Goal: Task Accomplishment & Management: Complete application form

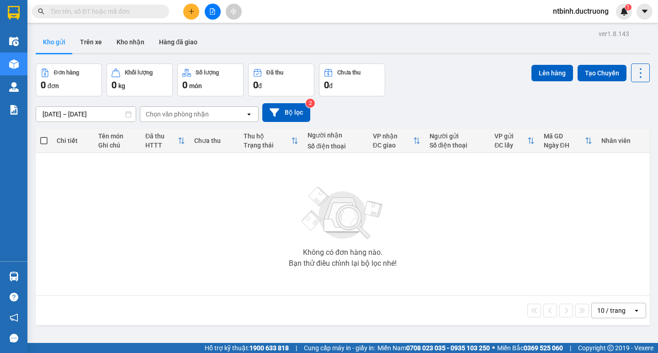
click at [203, 5] on div at bounding box center [212, 12] width 69 height 16
click at [199, 12] on div at bounding box center [212, 12] width 69 height 16
click at [189, 13] on icon "plus" at bounding box center [191, 11] width 6 height 6
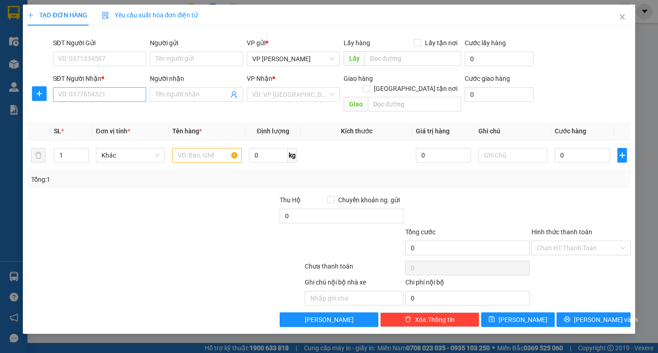
drag, startPoint x: 83, startPoint y: 107, endPoint x: 82, endPoint y: 96, distance: 10.6
click at [82, 106] on div "Transit Pickup Surcharge Ids Transit Deliver Surcharge Ids Transit Deliver Surc…" at bounding box center [328, 180] width 603 height 294
click at [82, 96] on input "SĐT Người Nhận *" at bounding box center [99, 94] width 93 height 15
click at [85, 61] on input "SĐT Người Gửi" at bounding box center [99, 59] width 93 height 15
click at [94, 91] on input "SĐT Người Nhận *" at bounding box center [99, 94] width 93 height 15
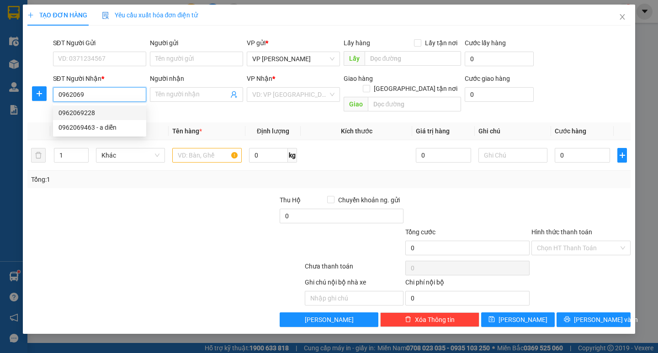
click at [102, 109] on div "0962069228" at bounding box center [100, 113] width 82 height 10
type input "0962069228"
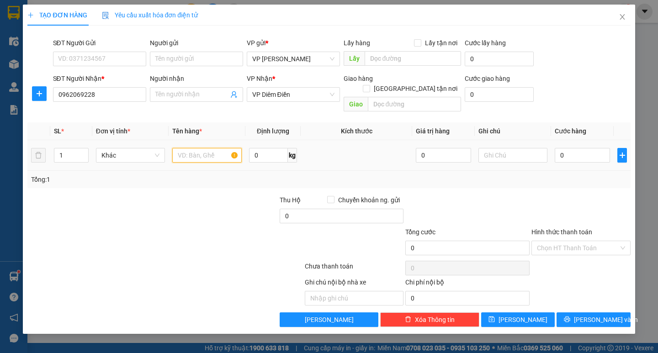
click at [224, 148] on input "text" at bounding box center [206, 155] width 69 height 15
type input "1 catong"
click at [564, 148] on input "0" at bounding box center [582, 155] width 55 height 15
click at [560, 148] on input "0" at bounding box center [582, 155] width 55 height 15
type input "10"
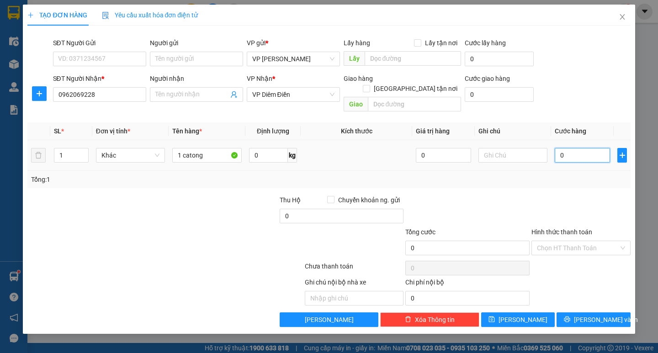
type input "10"
type input "100"
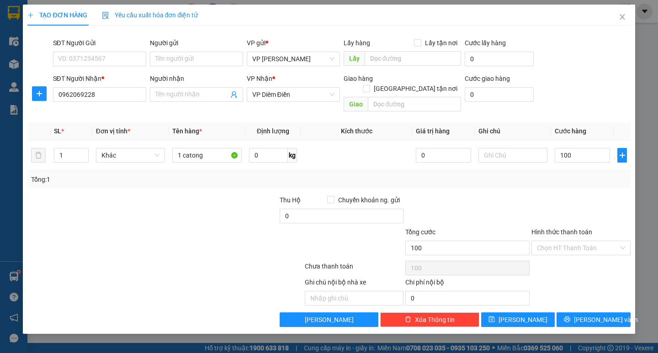
type input "100.000"
click at [566, 175] on div "Tổng: 1" at bounding box center [329, 180] width 596 height 10
click at [595, 315] on span "[PERSON_NAME] và In" at bounding box center [606, 320] width 64 height 10
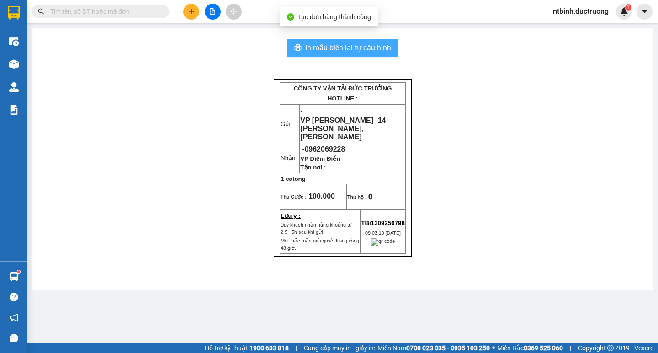
click at [360, 50] on span "In mẫu biên lai tự cấu hình" at bounding box center [348, 47] width 86 height 11
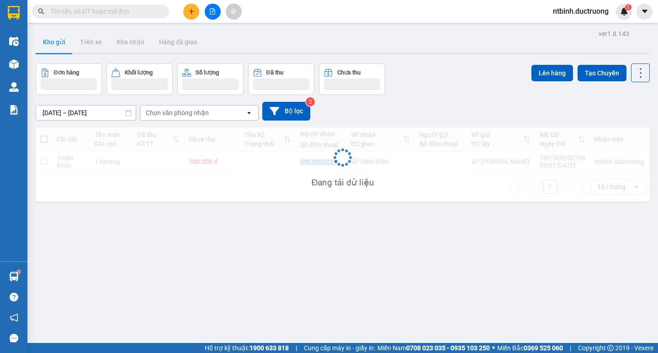
click at [188, 4] on button at bounding box center [191, 12] width 16 height 16
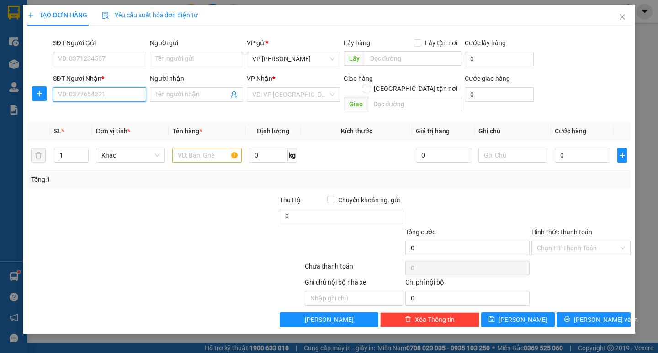
click at [112, 97] on input "SĐT Người Nhận *" at bounding box center [99, 94] width 93 height 15
click at [109, 117] on div "0973958943" at bounding box center [100, 113] width 82 height 10
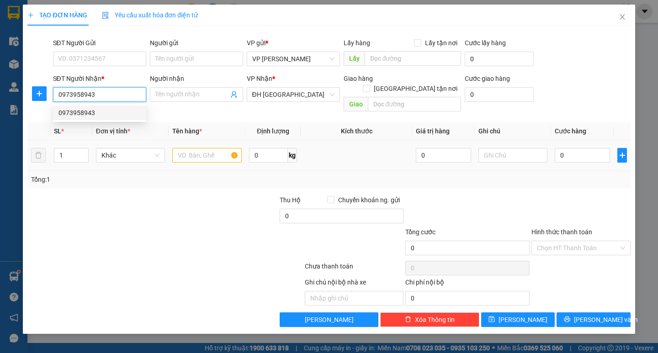
type input "0973958943"
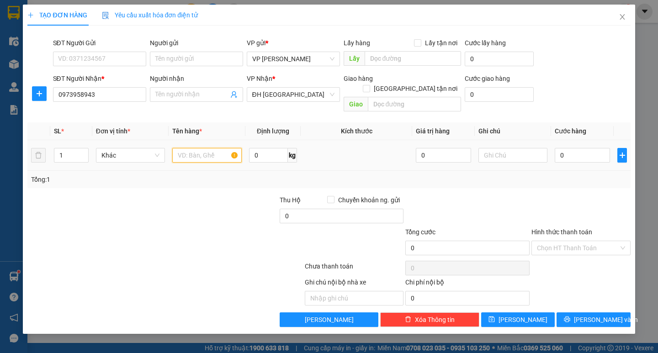
click at [195, 150] on input "text" at bounding box center [206, 155] width 69 height 15
type input "1 catong"
click at [559, 148] on input "0" at bounding box center [582, 155] width 55 height 15
type input "50"
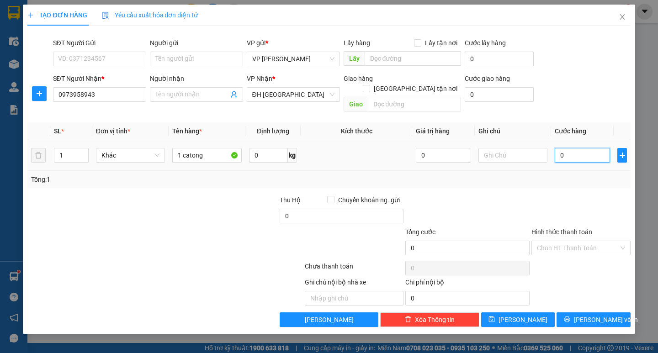
type input "50"
type input "50.000"
click at [577, 195] on div at bounding box center [581, 211] width 101 height 32
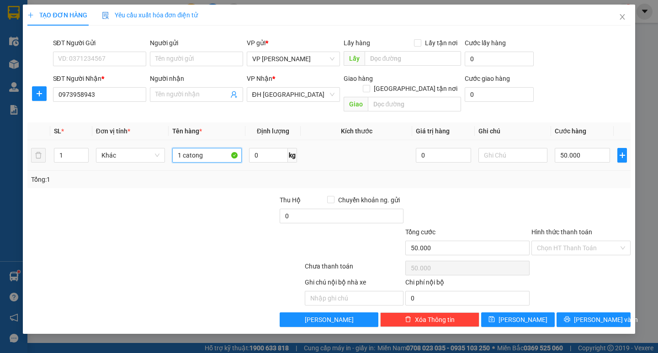
click at [199, 148] on input "1 catong" at bounding box center [206, 155] width 69 height 15
click at [202, 148] on input "1 catong" at bounding box center [206, 155] width 69 height 15
type input "1 catong hoa"
drag, startPoint x: 611, startPoint y: 303, endPoint x: 608, endPoint y: 312, distance: 9.1
click at [610, 313] on button "[PERSON_NAME] và In" at bounding box center [594, 320] width 74 height 15
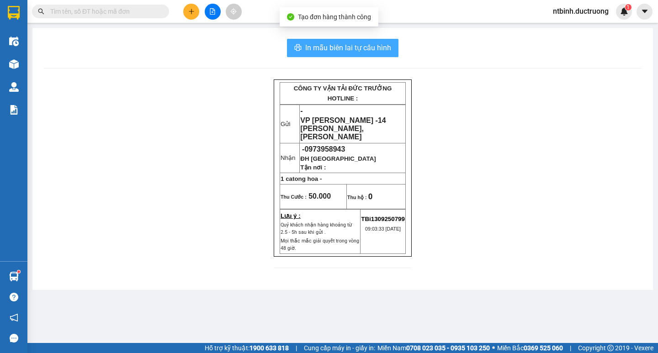
click at [363, 44] on span "In mẫu biên lai tự cấu hình" at bounding box center [348, 47] width 86 height 11
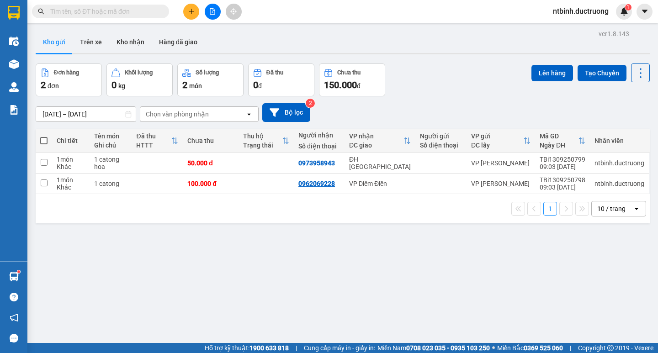
click at [189, 11] on icon "plus" at bounding box center [191, 11] width 5 height 0
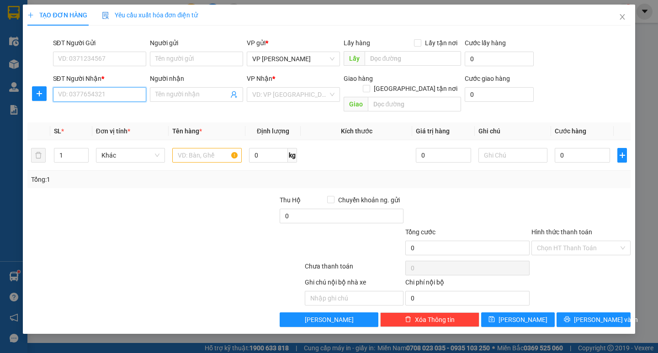
click at [117, 96] on input "SĐT Người Nhận *" at bounding box center [99, 94] width 93 height 15
type input "0336952388"
click at [202, 148] on input "text" at bounding box center [206, 155] width 69 height 15
type input "1 xốp"
drag, startPoint x: 85, startPoint y: 96, endPoint x: 39, endPoint y: 96, distance: 45.7
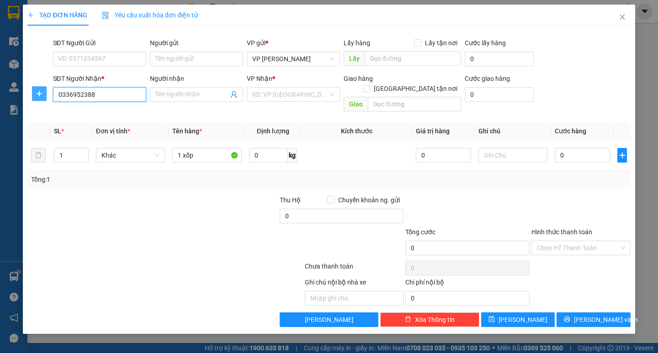
click at [39, 96] on div "SĐT Người Nhận * 0336952388 Người nhận Tên người nhận VP Nhận * VD: VP Sài Gòn …" at bounding box center [329, 95] width 605 height 42
click at [113, 112] on div "0559624456 - viết" at bounding box center [100, 113] width 82 height 10
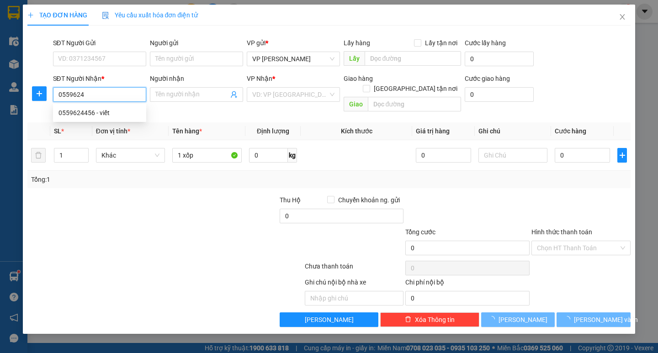
type input "0559624456"
type input "viết"
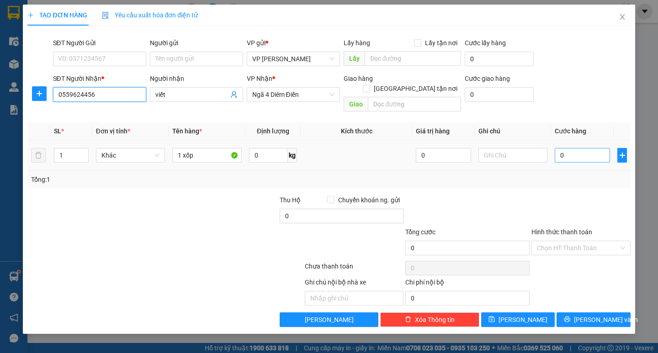
type input "0559624456"
click at [566, 148] on input "0" at bounding box center [582, 155] width 55 height 15
click at [555, 148] on input "0" at bounding box center [582, 155] width 55 height 15
type input "50"
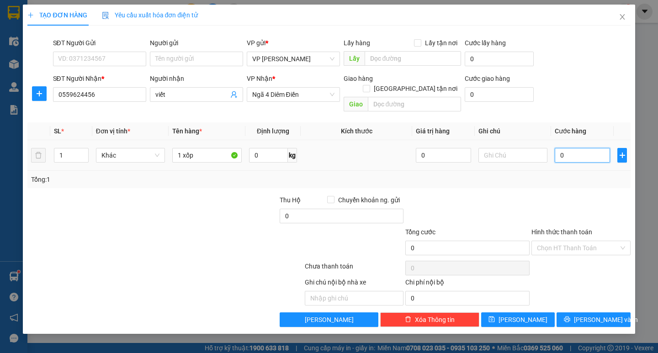
type input "50"
click at [568, 171] on div "Tổng: 1" at bounding box center [328, 179] width 603 height 17
type input "50.000"
click at [581, 244] on input "Hình thức thanh toán" at bounding box center [578, 248] width 82 height 14
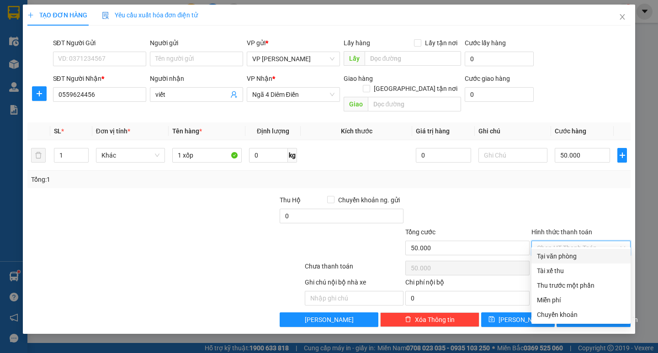
click at [581, 257] on div "Tại văn phòng" at bounding box center [581, 256] width 88 height 10
type input "0"
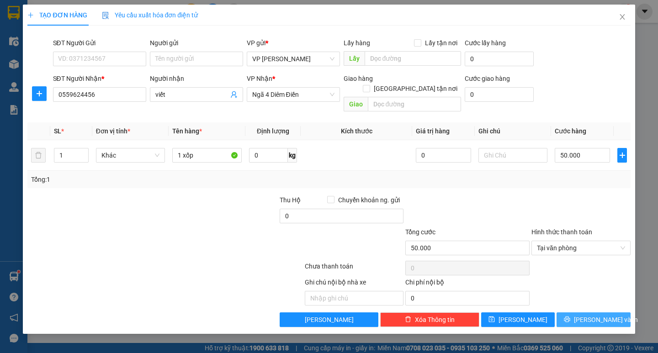
click at [593, 315] on span "[PERSON_NAME] và In" at bounding box center [606, 320] width 64 height 10
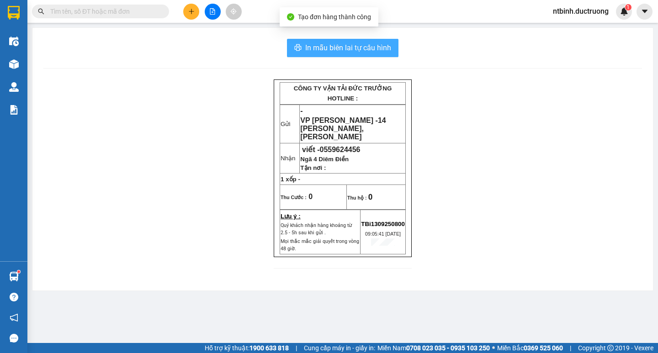
drag, startPoint x: 354, startPoint y: 53, endPoint x: 356, endPoint y: 44, distance: 9.0
click at [354, 52] on span "In mẫu biên lai tự cấu hình" at bounding box center [348, 47] width 86 height 11
click at [356, 44] on span "In mẫu biên lai tự cấu hình" at bounding box center [348, 47] width 86 height 11
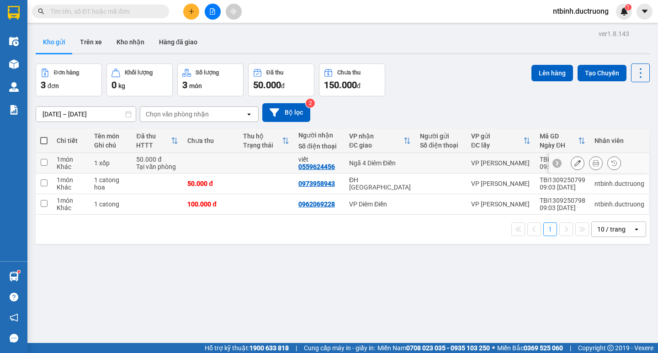
click at [256, 162] on td at bounding box center [266, 163] width 55 height 21
checkbox input "true"
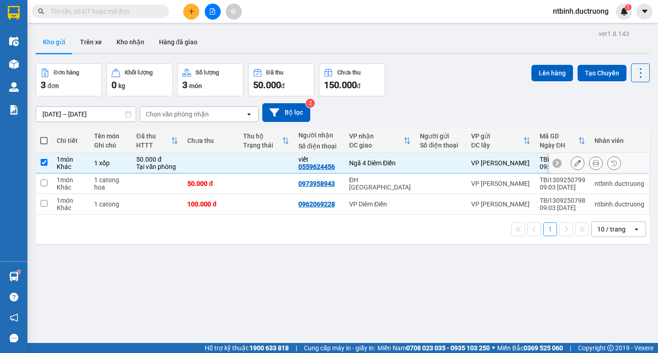
scroll to position [42, 0]
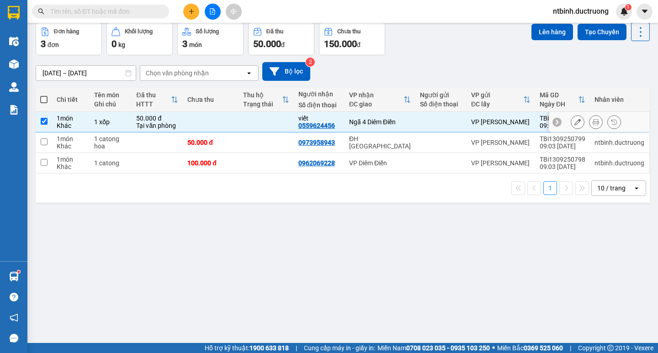
click at [254, 188] on div "Chi tiết Tên món Ghi chú Đã thu HTTT Chưa thu Thu hộ Trạng thái Người nhận Số đ…" at bounding box center [343, 145] width 614 height 115
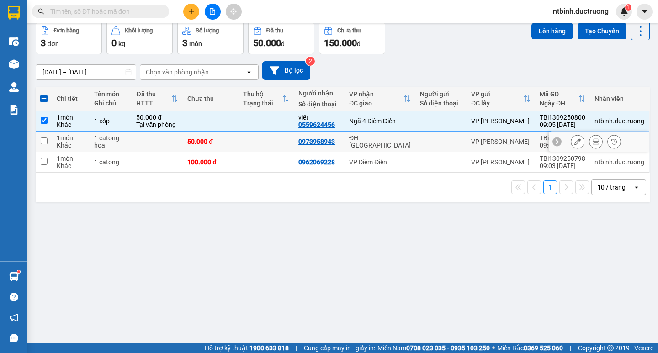
click at [257, 140] on td at bounding box center [266, 142] width 55 height 21
checkbox input "true"
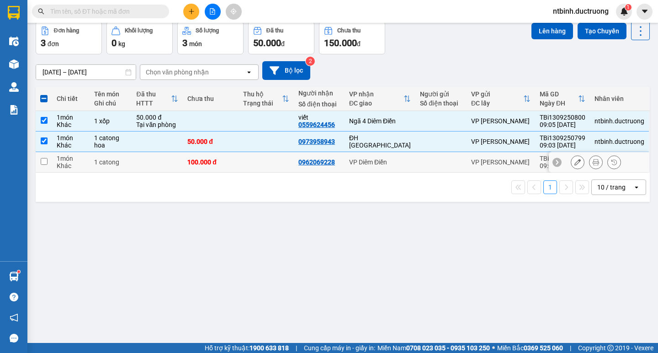
click at [257, 159] on td at bounding box center [266, 162] width 55 height 21
checkbox input "true"
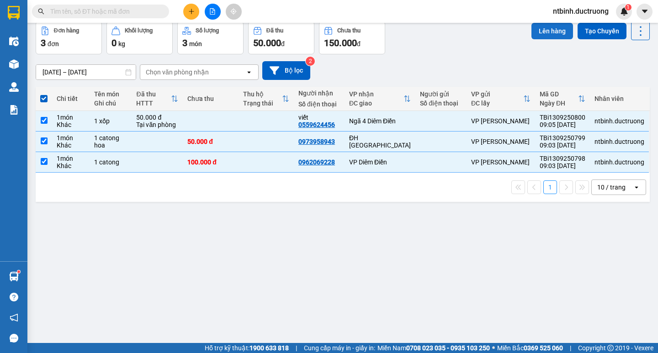
click at [543, 32] on button "Lên hàng" at bounding box center [553, 31] width 42 height 16
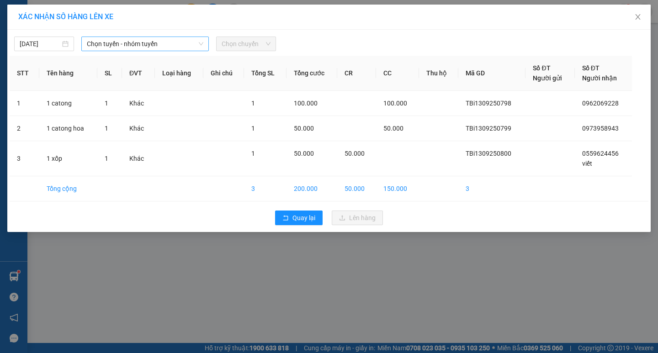
click at [161, 46] on span "Chọn tuyến - nhóm tuyến" at bounding box center [145, 44] width 117 height 14
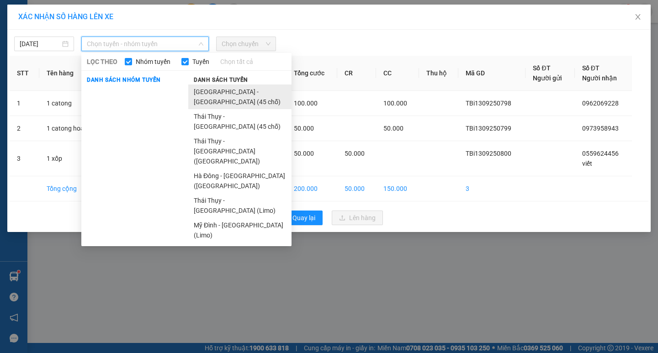
click at [217, 87] on li "[GEOGRAPHIC_DATA] - [GEOGRAPHIC_DATA] (45 chỗ)" at bounding box center [239, 97] width 103 height 25
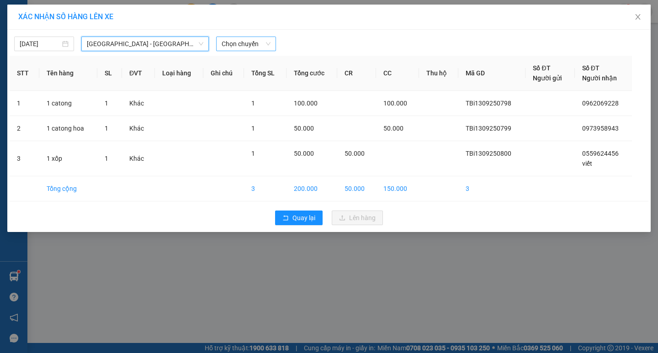
click at [233, 45] on span "Chọn chuyến" at bounding box center [246, 44] width 49 height 14
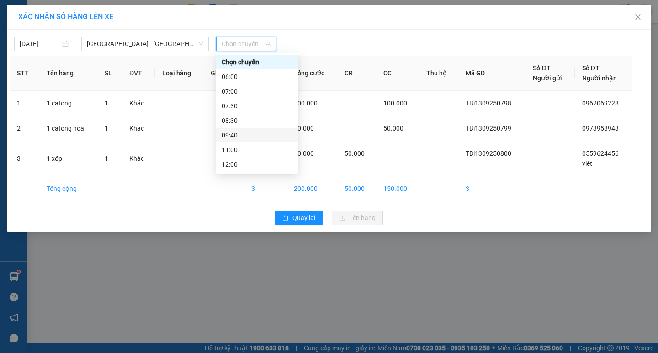
click at [243, 128] on div "09:40" at bounding box center [257, 135] width 82 height 15
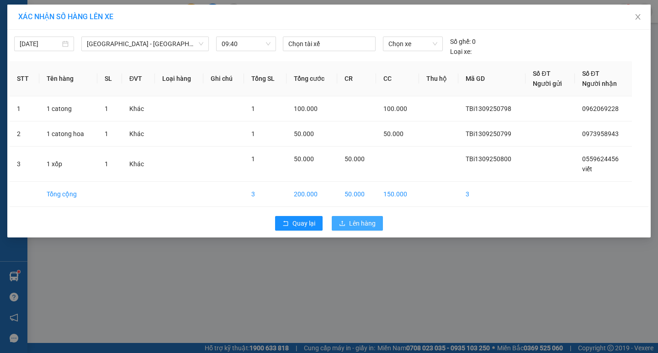
click at [360, 228] on span "Lên hàng" at bounding box center [362, 223] width 27 height 10
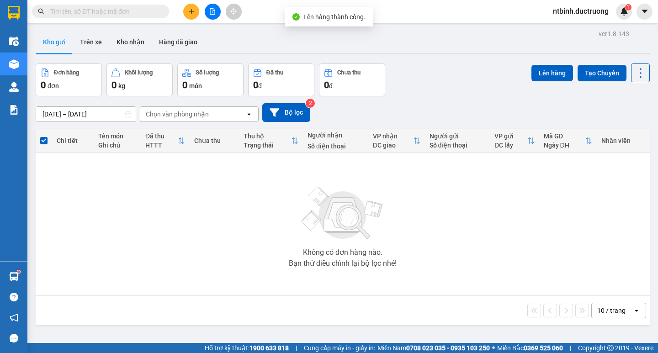
click at [214, 12] on icon "file-add" at bounding box center [212, 11] width 6 height 6
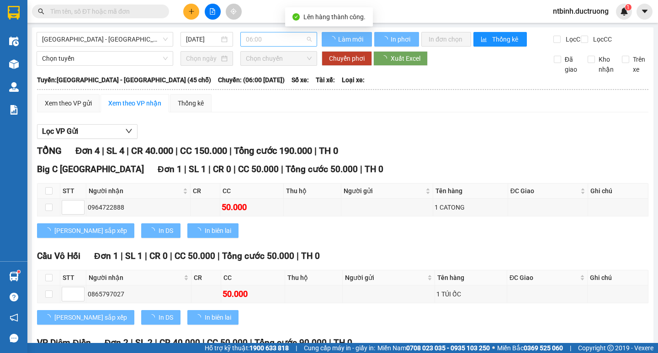
click at [261, 41] on span "06:00" at bounding box center [279, 39] width 66 height 14
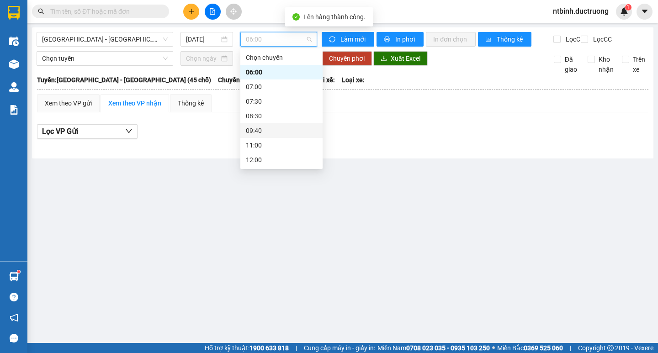
click at [275, 131] on div "09:40" at bounding box center [281, 131] width 71 height 10
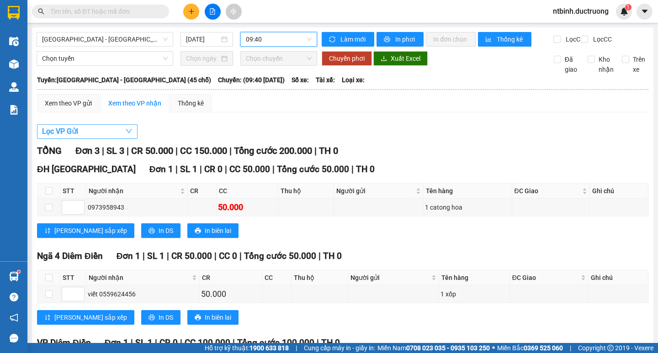
click at [79, 137] on div "Lọc VP Gửi TỔNG Đơn 3 | SL 3 | CR 50.000 | CC 150.000 | Tổng cước 200.000 | TH…" at bounding box center [343, 271] width 612 height 303
click at [78, 137] on span "Lọc VP Gửi" at bounding box center [60, 131] width 36 height 11
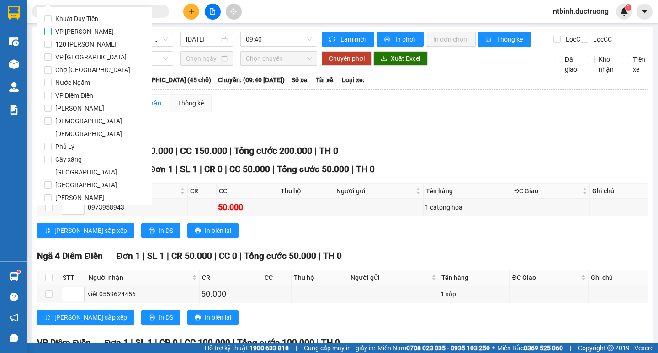
click at [78, 32] on span "VP [PERSON_NAME]" at bounding box center [85, 31] width 66 height 13
click at [52, 32] on input "VP [PERSON_NAME]" at bounding box center [47, 31] width 7 height 7
checkbox input "true"
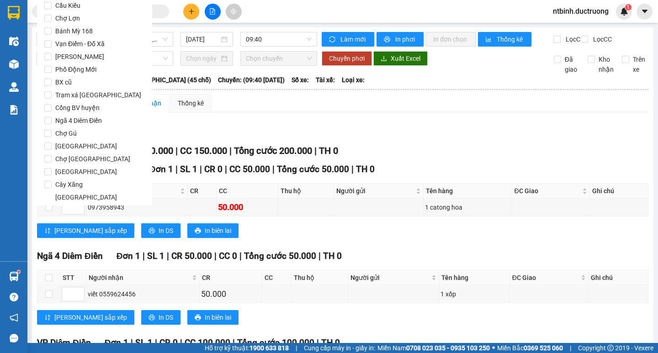
scroll to position [761, 0]
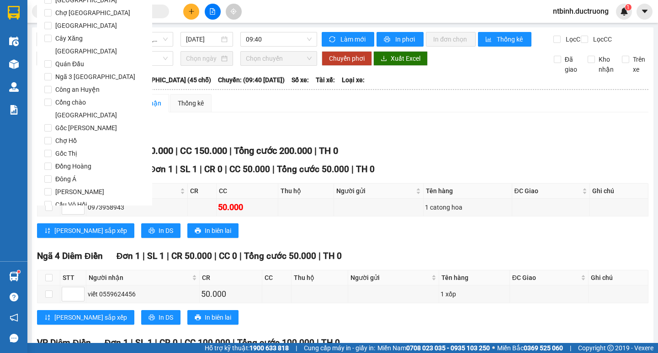
click at [64, 250] on button "Lọc" at bounding box center [56, 257] width 25 height 15
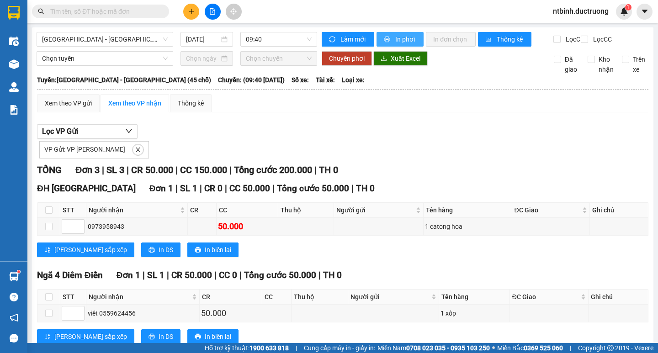
click at [395, 35] on span "In phơi" at bounding box center [405, 39] width 21 height 10
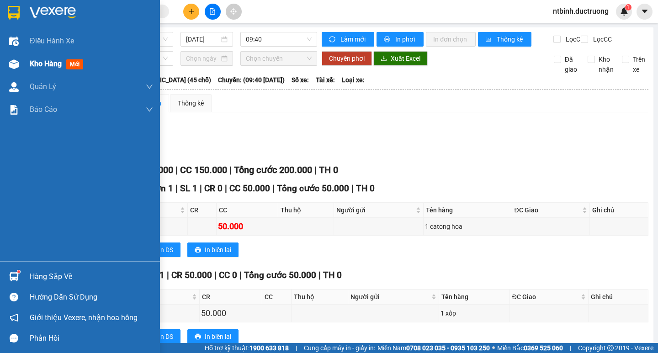
click at [21, 59] on div at bounding box center [14, 64] width 16 height 16
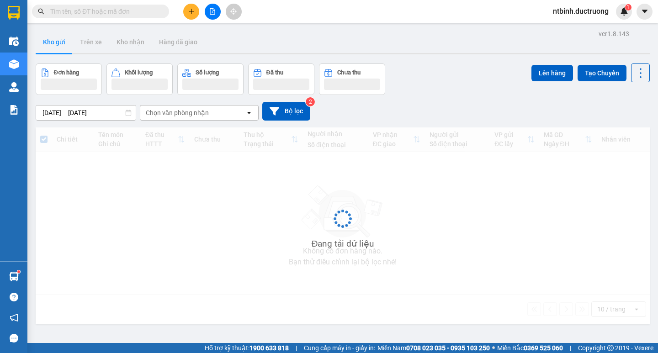
click at [196, 5] on button at bounding box center [191, 12] width 16 height 16
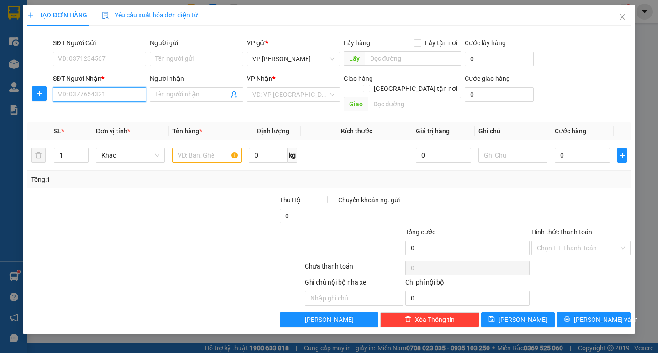
click at [100, 100] on input "SĐT Người Nhận *" at bounding box center [99, 94] width 93 height 15
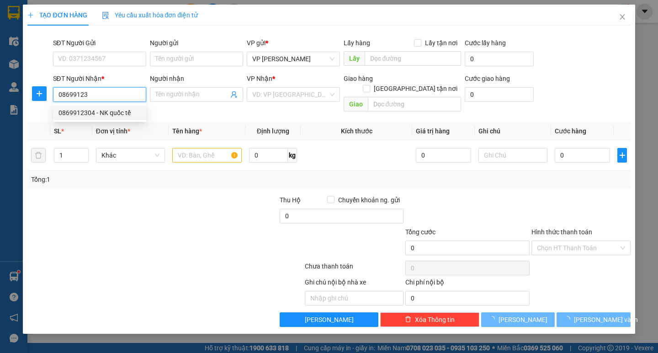
click at [102, 113] on div "0869912304 - NK quốc tế" at bounding box center [100, 113] width 82 height 10
type input "0869912304"
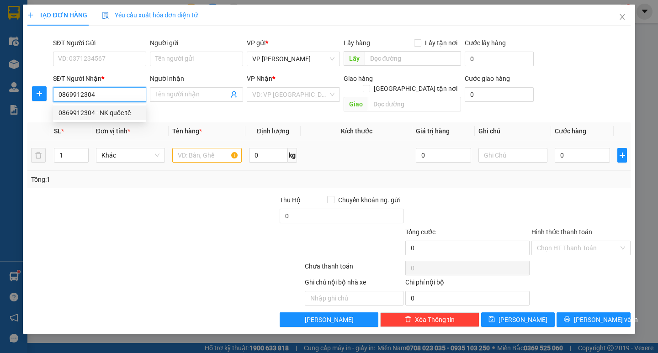
type input "NK quốc tế"
type input "0869912304"
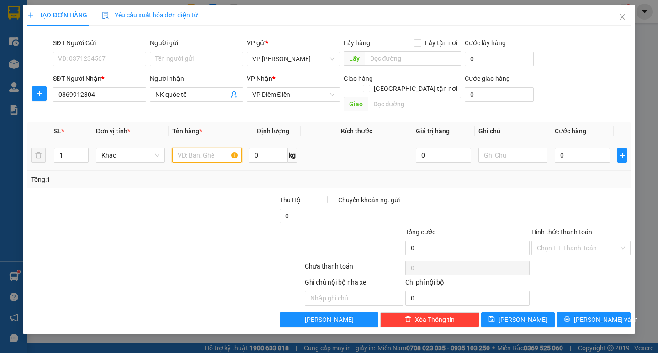
click at [191, 148] on input "text" at bounding box center [206, 155] width 69 height 15
type input "1 hộp răng"
click at [568, 150] on input "0" at bounding box center [582, 155] width 55 height 15
click at [554, 147] on td "0" at bounding box center [582, 155] width 63 height 31
click at [561, 148] on input "0" at bounding box center [582, 155] width 55 height 15
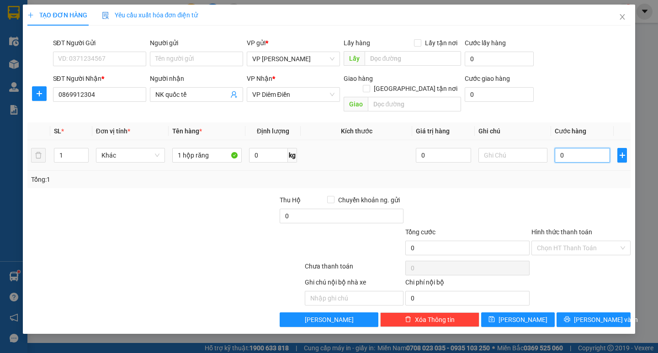
click at [559, 149] on input "0" at bounding box center [582, 155] width 55 height 15
type input "30"
click at [556, 180] on div "Transit Pickup Surcharge Ids Transit Deliver Surcharge Ids Transit Deliver Surc…" at bounding box center [328, 180] width 603 height 294
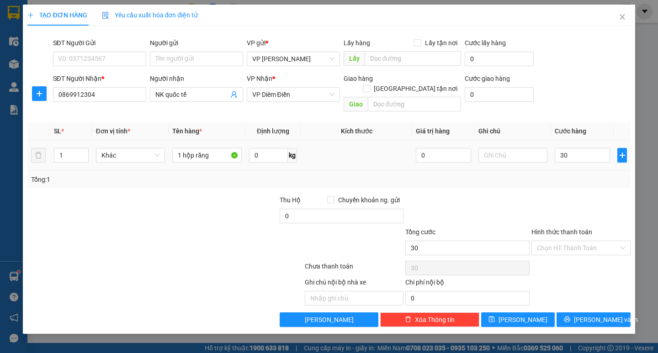
type input "30.000"
click at [605, 317] on div "TẠO ĐƠN HÀNG Yêu cầu xuất hóa đơn điện tử Transit Pickup Surcharge Ids Transit …" at bounding box center [329, 170] width 612 height 330
click at [594, 315] on span "[PERSON_NAME] và In" at bounding box center [606, 320] width 64 height 10
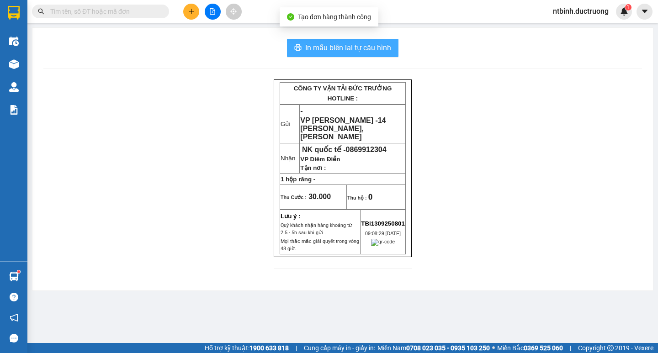
click at [357, 43] on span "In mẫu biên lai tự cấu hình" at bounding box center [348, 47] width 86 height 11
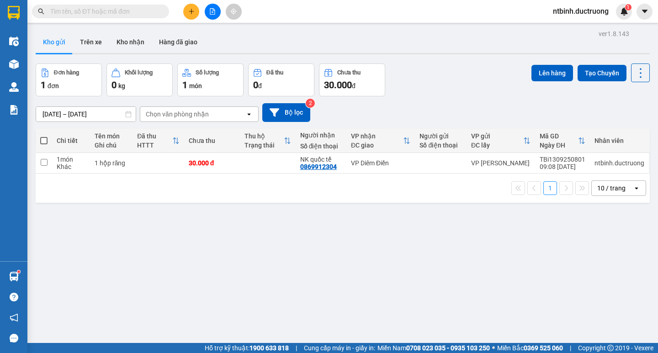
click at [266, 149] on div "Thu hộ Trạng thái" at bounding box center [268, 141] width 47 height 18
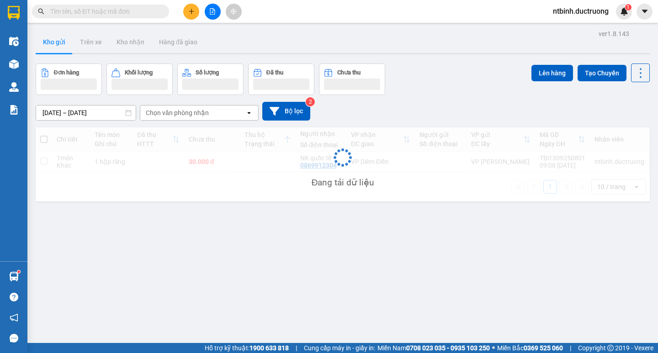
click at [268, 169] on div "Đang tải dữ liệu" at bounding box center [343, 165] width 614 height 74
click at [251, 164] on td at bounding box center [268, 162] width 56 height 21
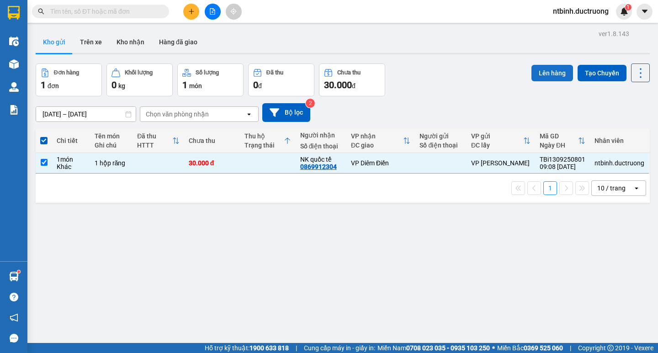
click at [540, 78] on button "Lên hàng" at bounding box center [553, 73] width 42 height 16
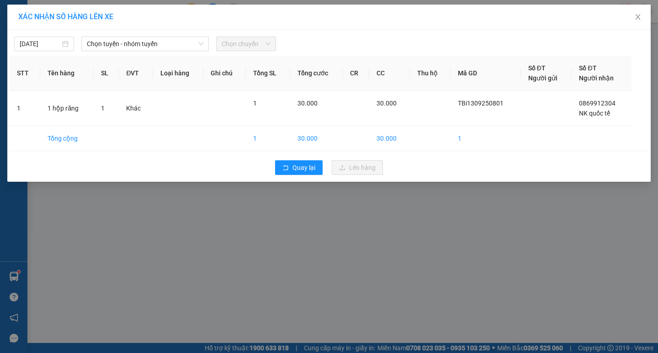
click at [157, 32] on div "13/09/2025 Chọn tuyến - nhóm tuyến Chọn chuyến" at bounding box center [329, 41] width 639 height 19
click at [175, 47] on span "Chọn tuyến - nhóm tuyến" at bounding box center [145, 44] width 117 height 14
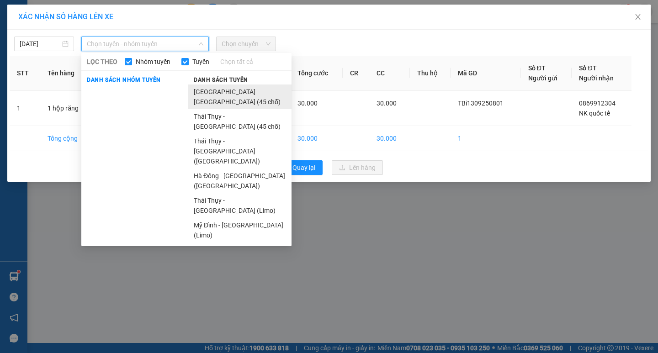
click at [214, 91] on li "[GEOGRAPHIC_DATA] - [GEOGRAPHIC_DATA] (45 chỗ)" at bounding box center [239, 97] width 103 height 25
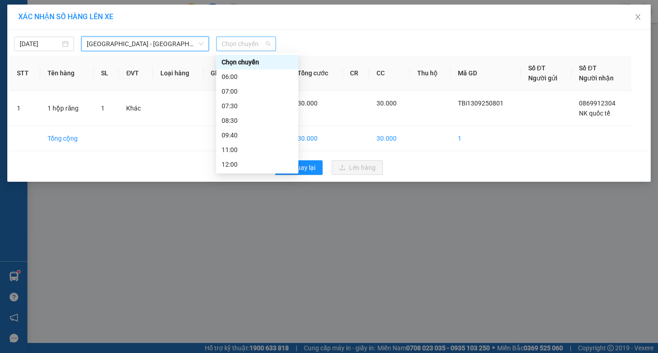
click at [240, 41] on span "Chọn chuyến" at bounding box center [246, 44] width 49 height 14
click at [255, 137] on div "09:40" at bounding box center [257, 135] width 71 height 10
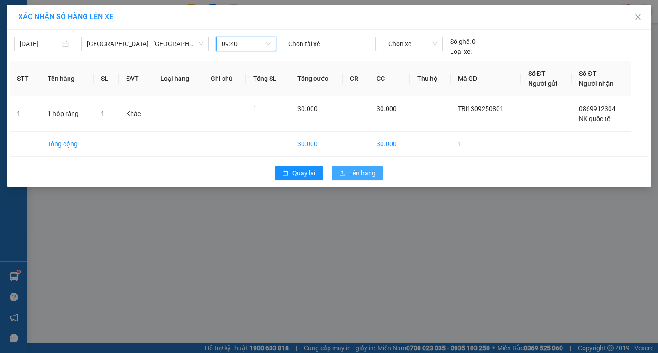
click at [364, 177] on span "Lên hàng" at bounding box center [362, 173] width 27 height 10
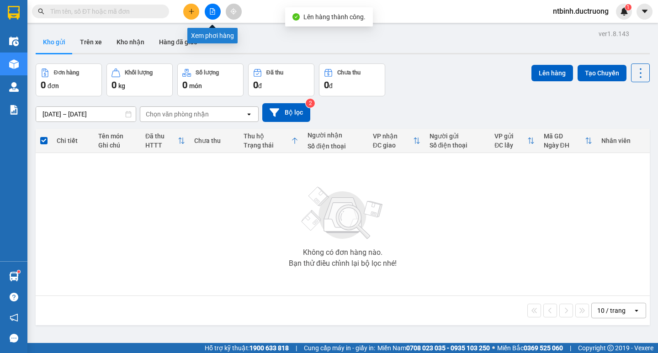
click at [214, 10] on icon "file-add" at bounding box center [212, 11] width 5 height 6
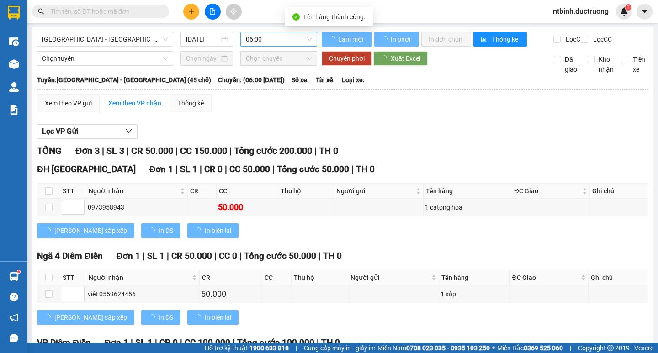
click at [254, 34] on span "06:00" at bounding box center [279, 39] width 66 height 14
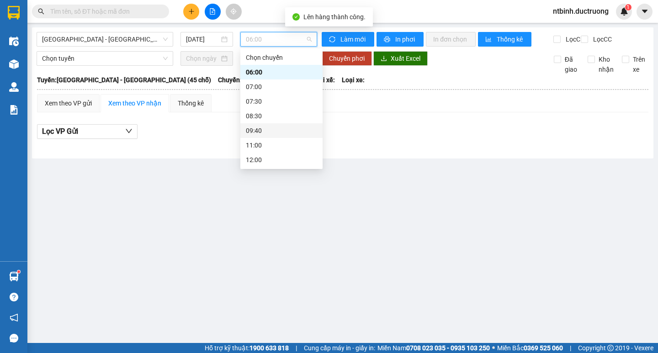
click at [273, 128] on div "09:40" at bounding box center [281, 131] width 71 height 10
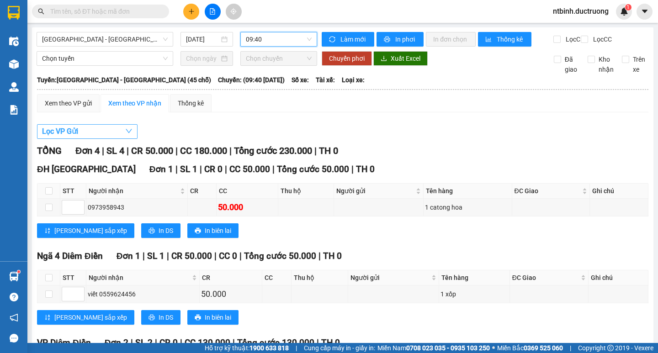
click at [99, 138] on button "Lọc VP Gửi" at bounding box center [87, 131] width 101 height 15
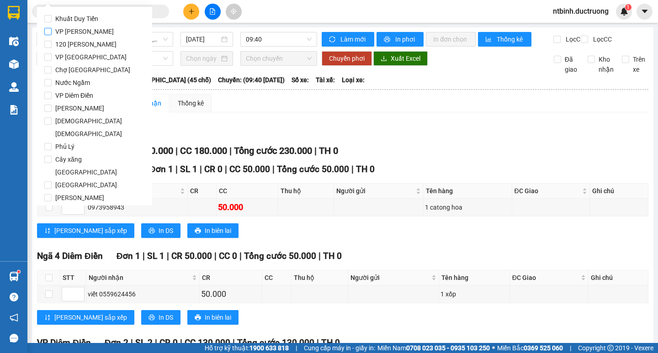
click at [84, 26] on span "VP [PERSON_NAME]" at bounding box center [85, 31] width 66 height 13
click at [52, 28] on input "VP [PERSON_NAME]" at bounding box center [47, 31] width 7 height 7
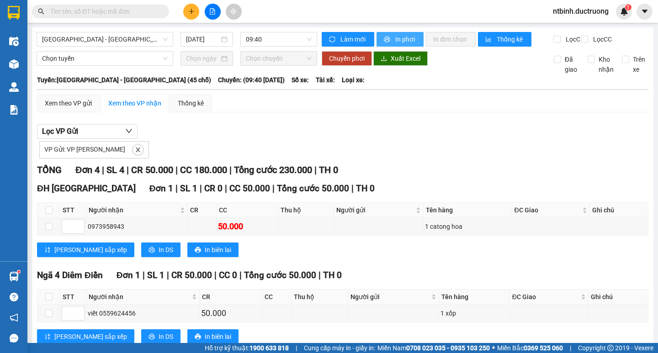
click at [407, 33] on button "In phơi" at bounding box center [400, 39] width 47 height 15
click at [32, 69] on div "Hà Nội - Thái Thụy (45 chỗ) 13/09/2025 09:40 Làm mới In phơi In đơn chọn Thống …" at bounding box center [343, 248] width 622 height 442
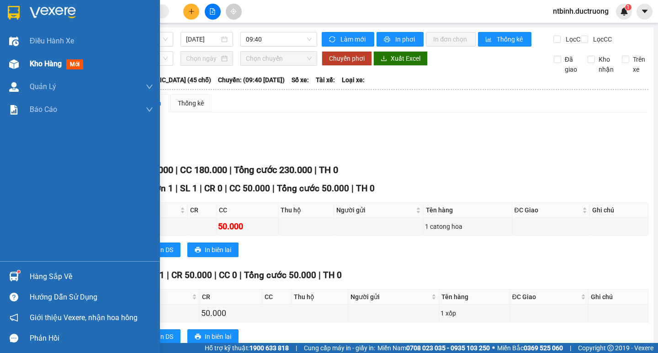
click at [21, 69] on div at bounding box center [14, 64] width 16 height 16
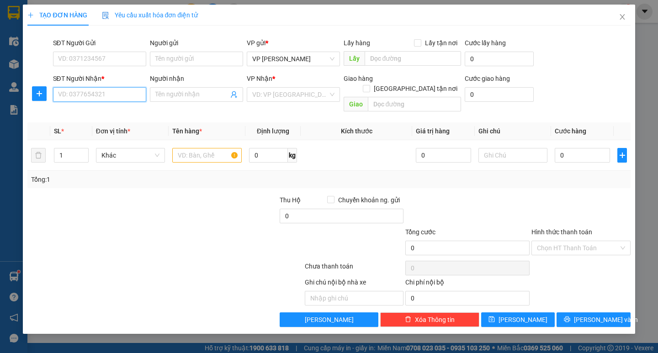
click at [83, 97] on input "SĐT Người Nhận *" at bounding box center [99, 94] width 93 height 15
click at [117, 114] on div "0859810999 - nhi" at bounding box center [100, 113] width 82 height 10
type input "0859810999"
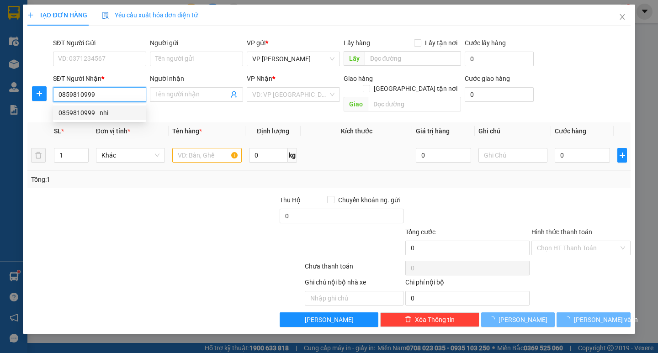
type input "nhi"
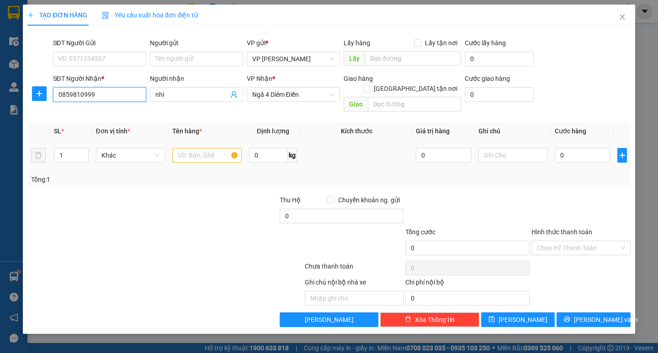
type input "0859810999"
click at [196, 150] on input "text" at bounding box center [206, 155] width 69 height 15
type input "1 hộp"
click at [565, 148] on input "0" at bounding box center [582, 155] width 55 height 15
click at [560, 148] on input "0" at bounding box center [582, 155] width 55 height 15
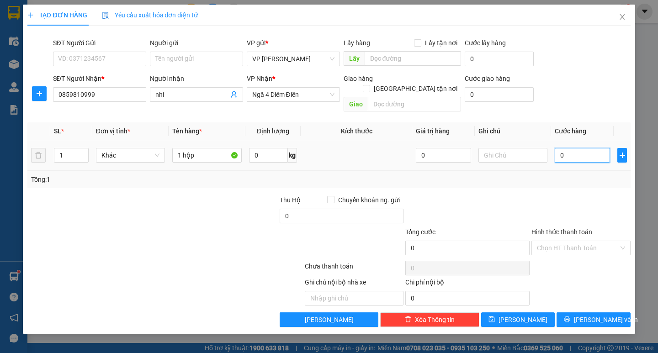
click at [560, 148] on input "0" at bounding box center [582, 155] width 55 height 15
type input "40"
click at [593, 315] on span "Lưu và In" at bounding box center [606, 320] width 64 height 10
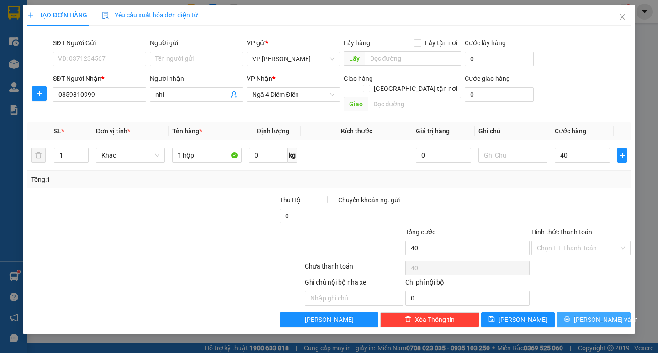
type input "40.000"
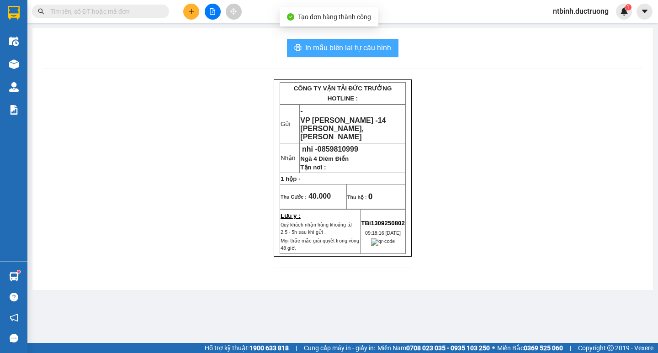
click at [386, 50] on span "In mẫu biên lai tự cấu hình" at bounding box center [348, 47] width 86 height 11
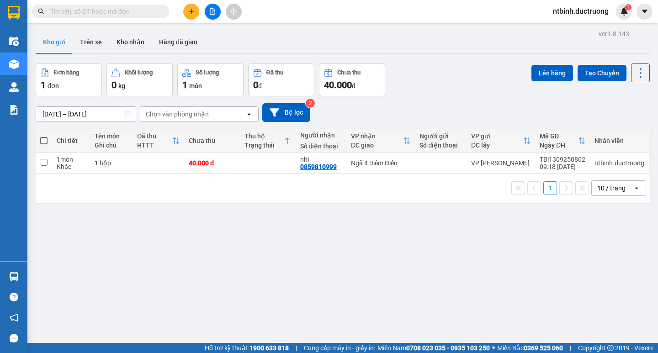
click at [262, 168] on td at bounding box center [268, 163] width 56 height 21
checkbox input "true"
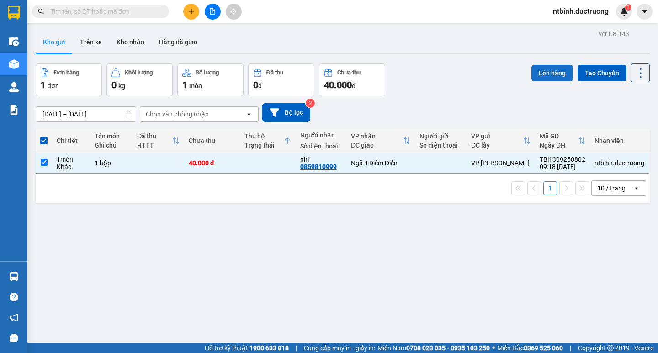
click at [541, 71] on button "Lên hàng" at bounding box center [553, 73] width 42 height 16
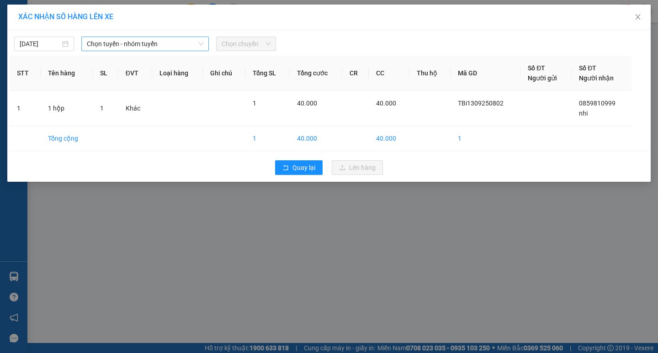
click at [146, 43] on span "Chọn tuyến - nhóm tuyến" at bounding box center [145, 44] width 117 height 14
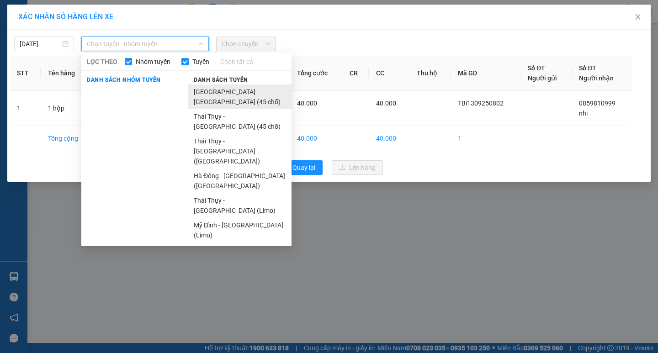
click at [232, 90] on li "[GEOGRAPHIC_DATA] - [GEOGRAPHIC_DATA][PERSON_NAME] (45 [PERSON_NAME])" at bounding box center [239, 97] width 103 height 25
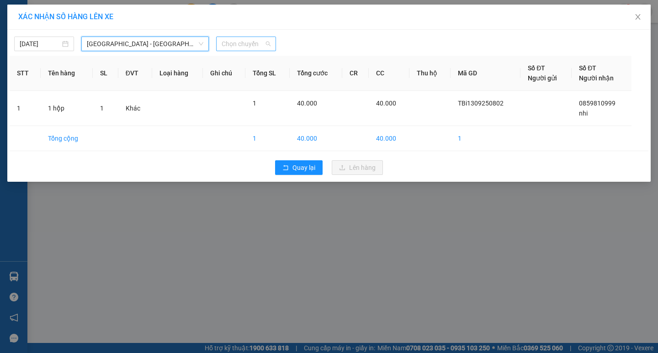
click at [233, 47] on span "Chọn chuyến" at bounding box center [246, 44] width 49 height 14
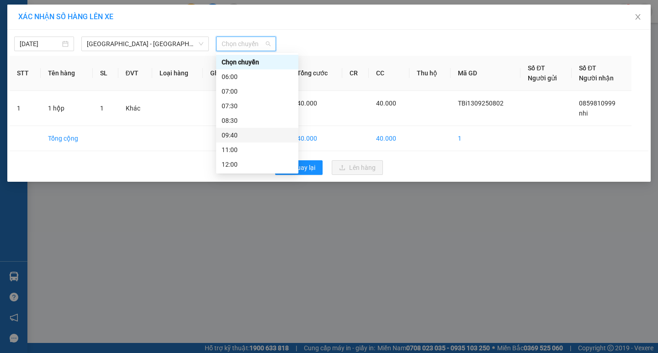
click at [241, 137] on div "09:40" at bounding box center [257, 135] width 71 height 10
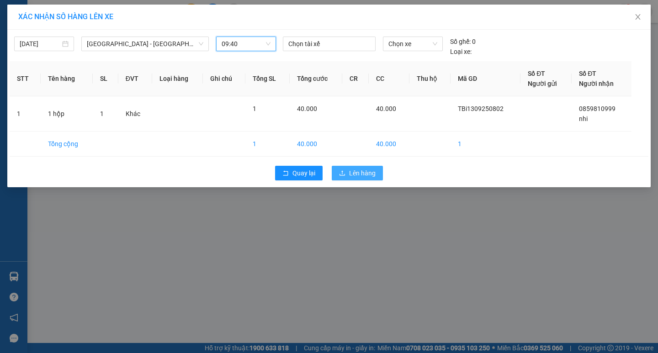
click at [358, 169] on span "Lên hàng" at bounding box center [362, 173] width 27 height 10
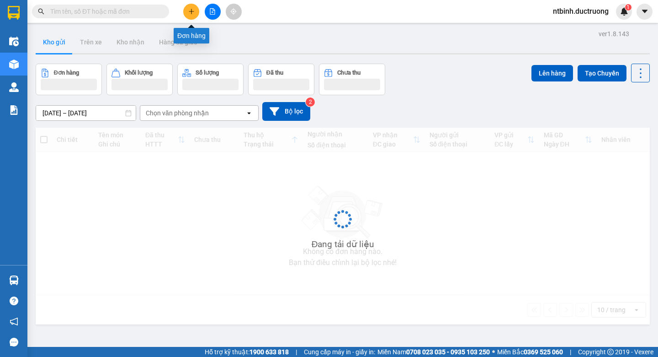
click at [191, 11] on icon "plus" at bounding box center [191, 11] width 6 height 6
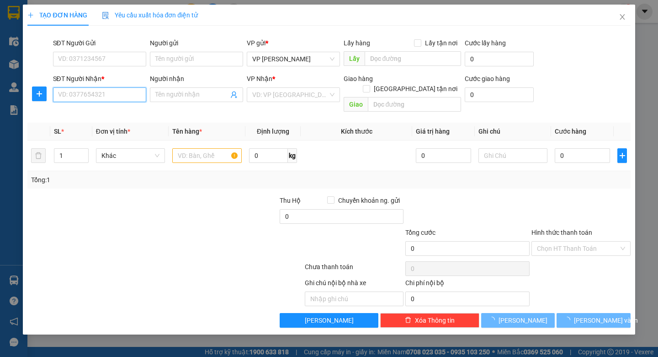
click at [86, 97] on input "SĐT Người Nhận *" at bounding box center [99, 94] width 93 height 15
click at [106, 60] on input "SĐT Người Gửi" at bounding box center [99, 59] width 93 height 15
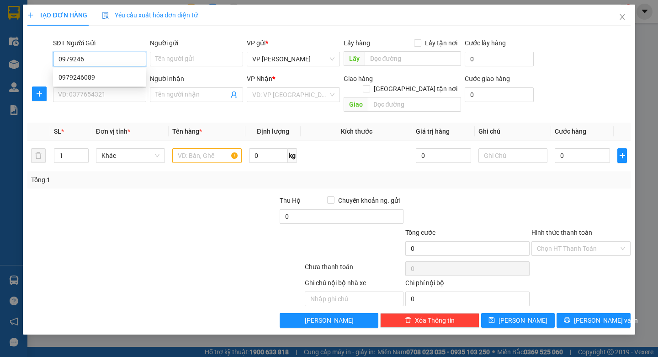
click at [92, 81] on div "0979246089" at bounding box center [100, 77] width 82 height 10
type input "0979246089"
click at [113, 103] on div "SĐT Người Nhận * VD: 0377654321" at bounding box center [99, 90] width 93 height 32
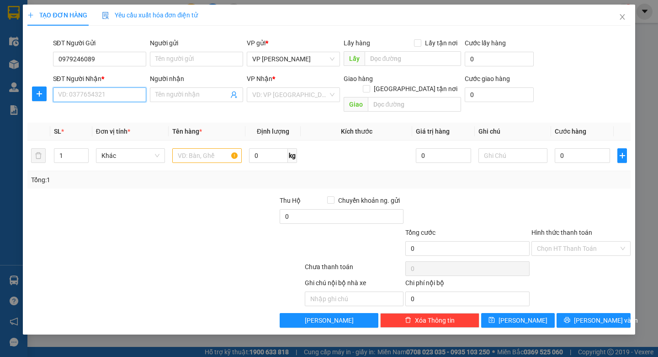
click at [113, 93] on input "SĐT Người Nhận *" at bounding box center [99, 94] width 93 height 15
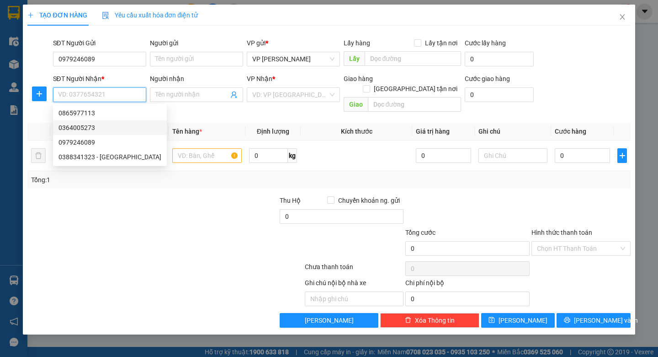
click at [77, 125] on div "0364005273" at bounding box center [110, 127] width 103 height 10
type input "0364005273"
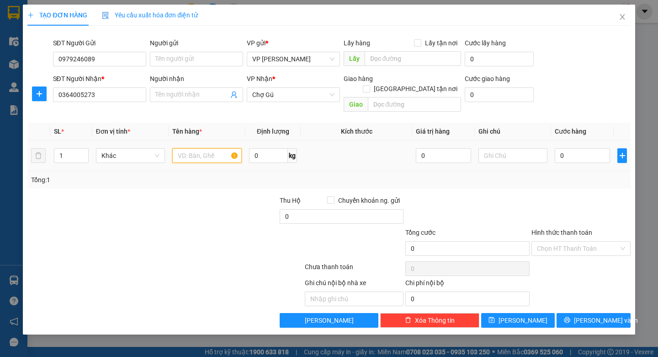
click at [190, 148] on input "text" at bounding box center [206, 155] width 69 height 15
click at [191, 149] on input "text" at bounding box center [206, 155] width 69 height 15
type input "1 ctong"
click at [577, 148] on input "0" at bounding box center [582, 155] width 55 height 15
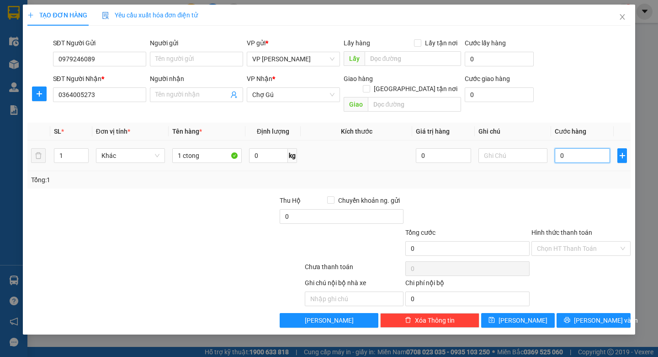
type input "05"
type input "5"
type input "050"
type input "50"
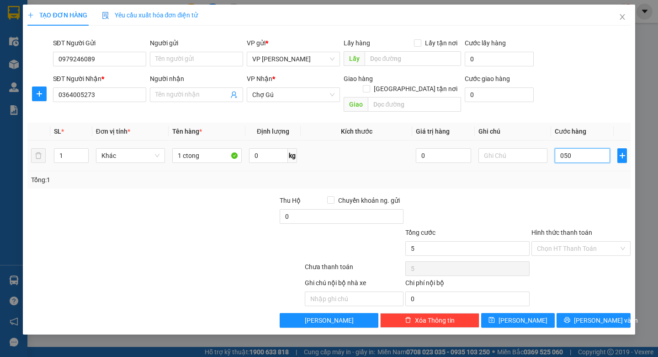
type input "50"
click at [577, 148] on input "050" at bounding box center [582, 155] width 55 height 15
type input "05"
type input "5"
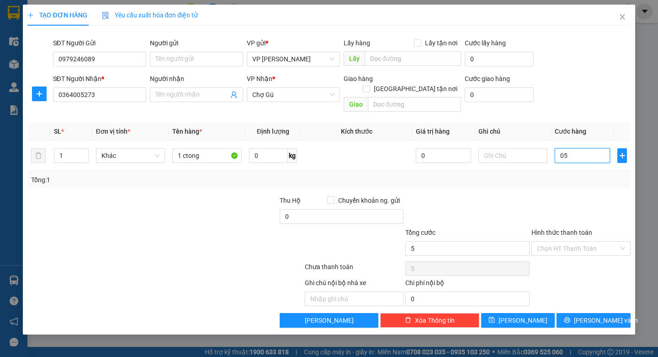
type input "0"
click at [565, 148] on input "0" at bounding box center [582, 155] width 55 height 15
click at [562, 148] on input "0" at bounding box center [582, 155] width 55 height 15
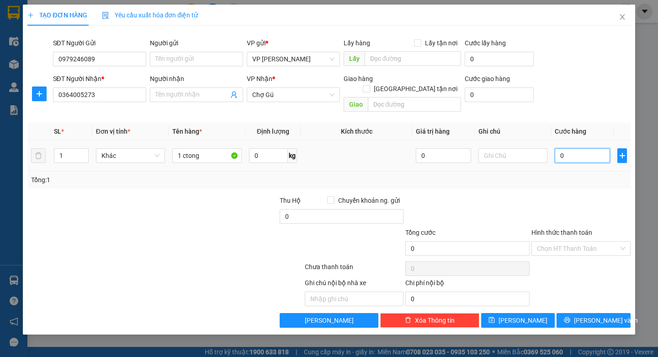
type input "5"
type input "50"
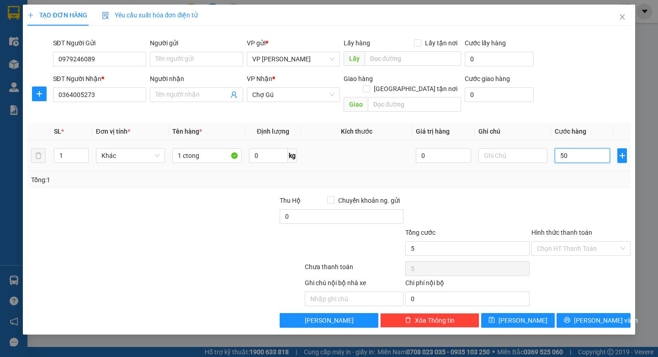
type input "50"
drag, startPoint x: 569, startPoint y: 145, endPoint x: 558, endPoint y: 148, distance: 11.8
click at [558, 148] on input "50" at bounding box center [582, 155] width 55 height 15
type input "50.000"
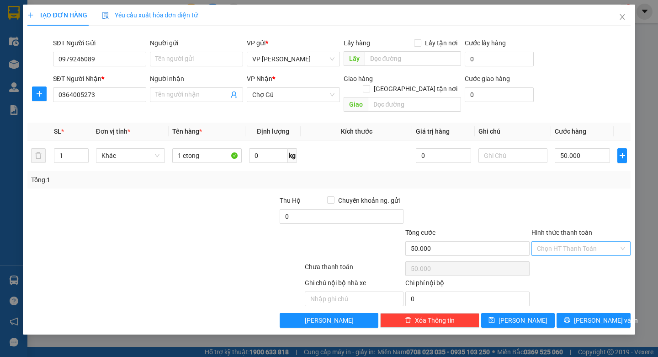
click at [571, 241] on input "Hình thức thanh toán" at bounding box center [578, 248] width 82 height 14
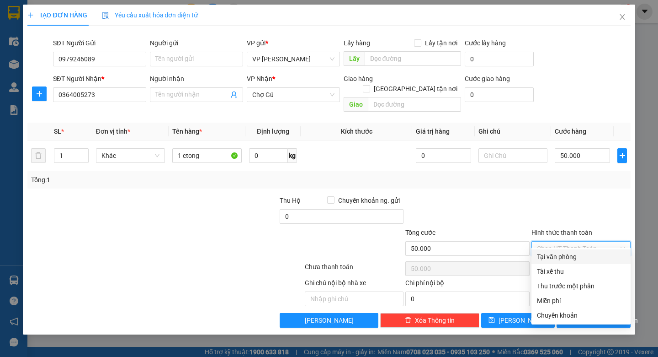
click at [563, 255] on div "Tại văn phòng" at bounding box center [581, 256] width 88 height 10
type input "0"
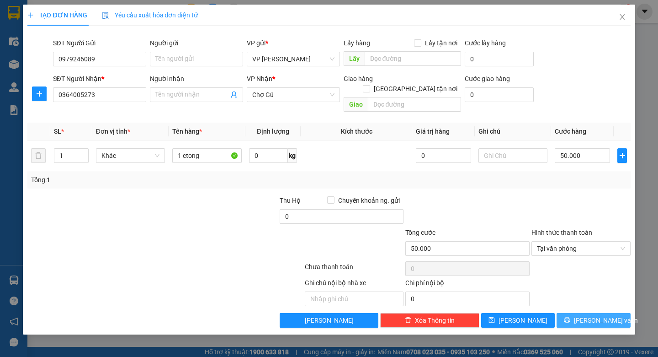
click at [588, 315] on span "[PERSON_NAME] và In" at bounding box center [606, 320] width 64 height 10
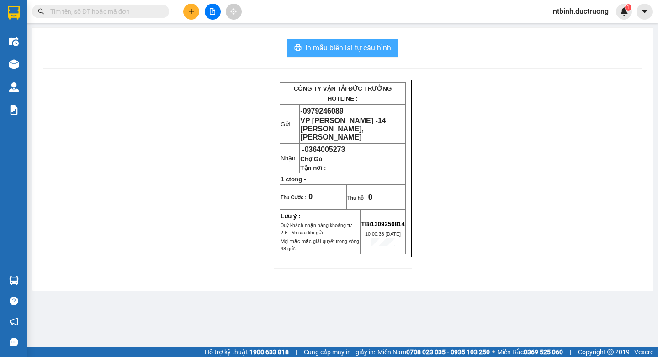
click at [373, 40] on button "In mẫu biên lai tự cấu hình" at bounding box center [343, 48] width 112 height 18
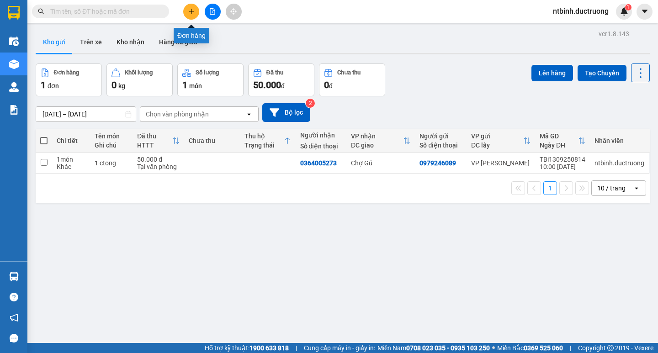
click at [188, 17] on button at bounding box center [191, 12] width 16 height 16
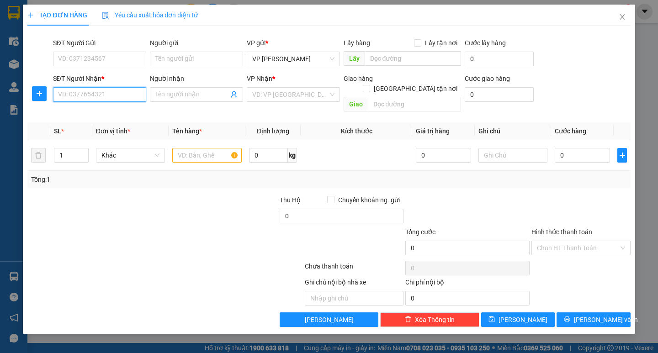
click at [74, 100] on input "SĐT Người Nhận *" at bounding box center [99, 94] width 93 height 15
click at [83, 111] on div "0977349562 - [GEOGRAPHIC_DATA]" at bounding box center [110, 113] width 103 height 10
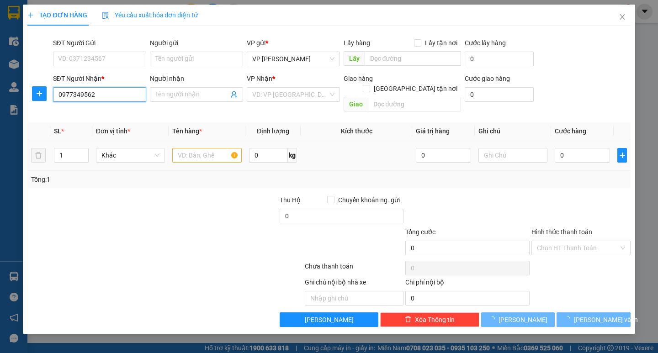
type input "0977349562"
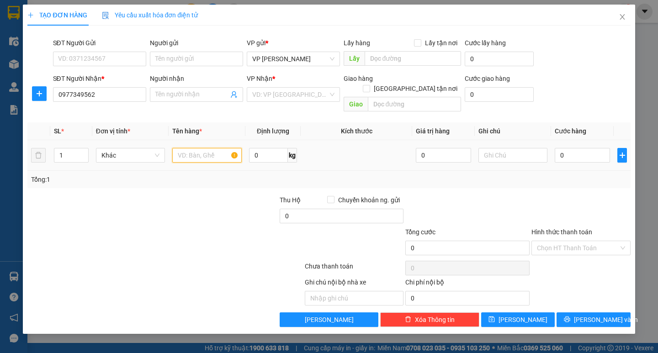
click at [182, 148] on input "text" at bounding box center [206, 155] width 69 height 15
type input "đông tân"
type input "1 bọc"
click at [572, 148] on input "0" at bounding box center [582, 155] width 55 height 15
click at [562, 148] on input "0" at bounding box center [582, 155] width 55 height 15
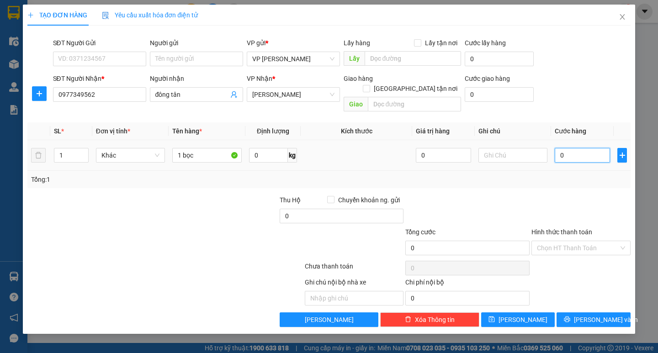
click at [560, 148] on input "0" at bounding box center [582, 155] width 55 height 15
type input "50"
click at [561, 160] on td "50" at bounding box center [582, 155] width 63 height 31
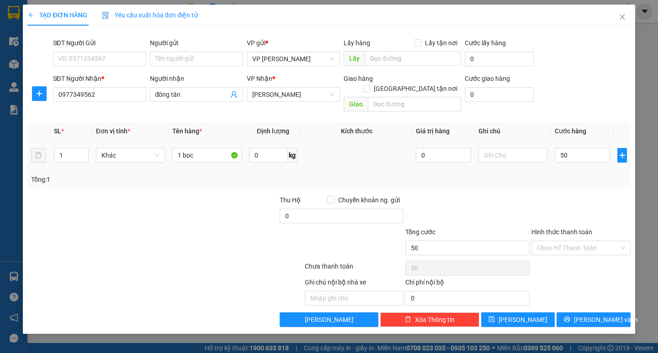
type input "50.000"
click at [594, 315] on span "[PERSON_NAME] và In" at bounding box center [606, 320] width 64 height 10
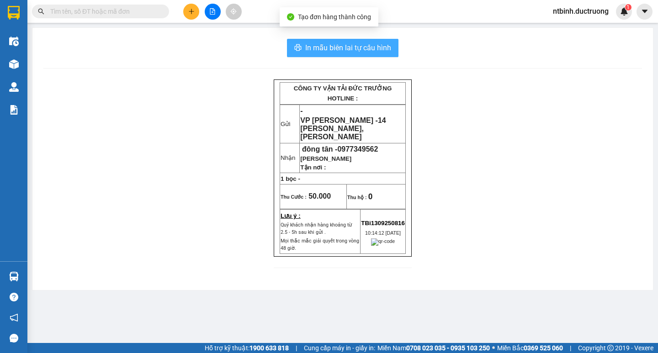
click at [328, 51] on span "In mẫu biên lai tự cấu hình" at bounding box center [348, 47] width 86 height 11
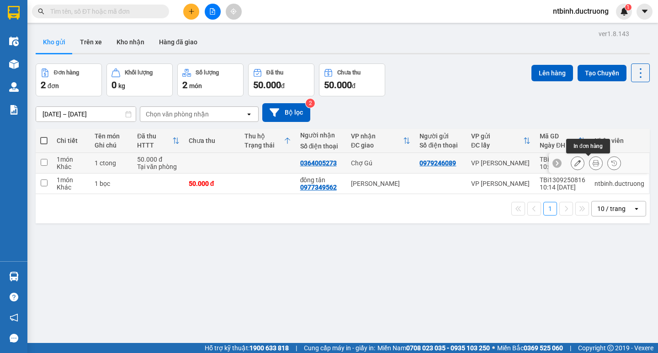
click at [593, 161] on icon at bounding box center [596, 163] width 6 height 6
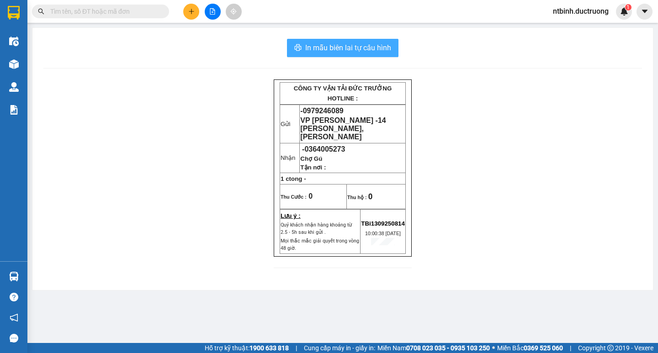
click at [328, 43] on span "In mẫu biên lai tự cấu hình" at bounding box center [348, 47] width 86 height 11
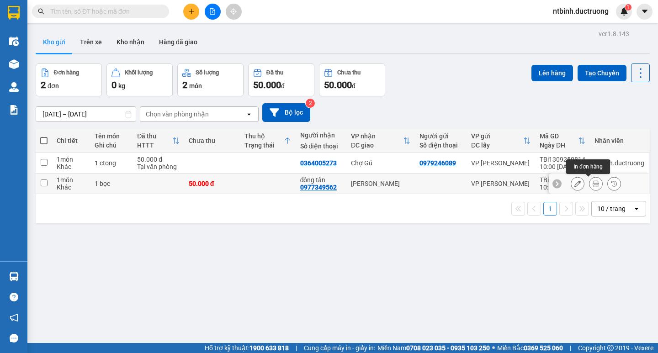
click at [593, 186] on icon at bounding box center [596, 184] width 6 height 6
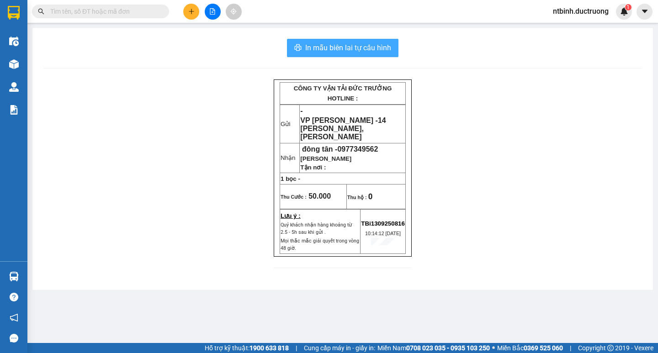
click at [379, 43] on span "In mẫu biên lai tự cấu hình" at bounding box center [348, 47] width 86 height 11
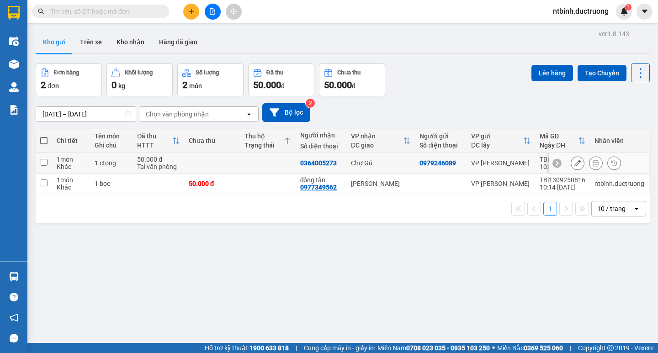
click at [240, 168] on td at bounding box center [268, 163] width 56 height 21
checkbox input "true"
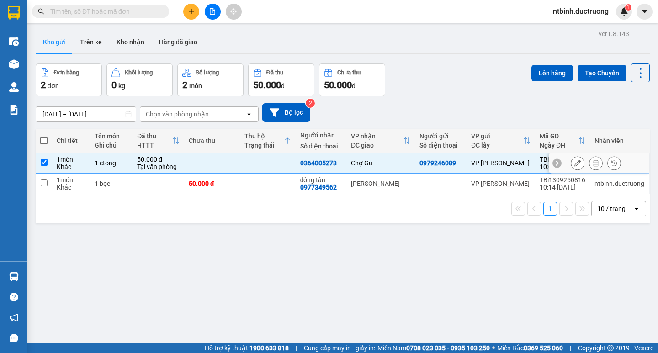
click at [236, 186] on td "50.000 đ" at bounding box center [212, 184] width 56 height 21
checkbox input "true"
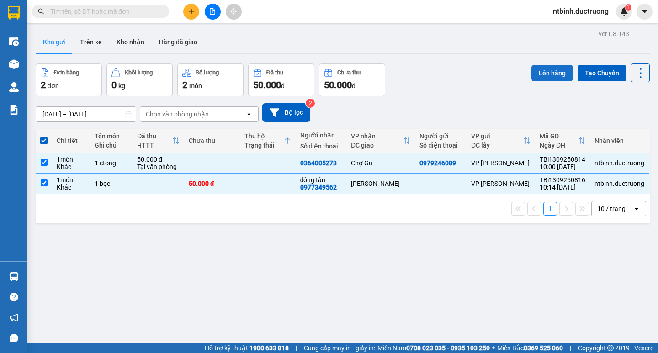
click at [551, 75] on button "Lên hàng" at bounding box center [553, 73] width 42 height 16
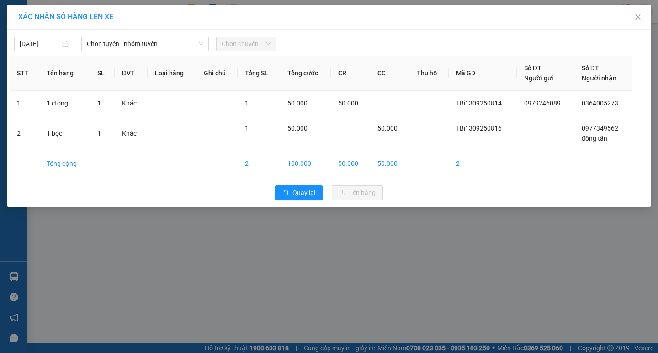
click at [147, 36] on div "[DATE] Chọn tuyến - nhóm tuyến Chọn chuyến" at bounding box center [329, 41] width 639 height 19
click at [167, 39] on span "Chọn tuyến - nhóm tuyến" at bounding box center [145, 44] width 117 height 14
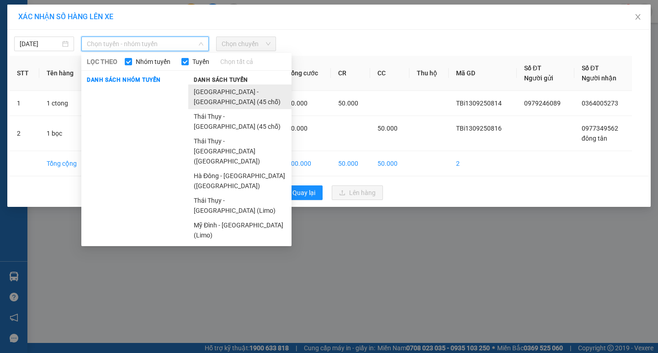
click at [215, 91] on li "[GEOGRAPHIC_DATA] - [GEOGRAPHIC_DATA] (45 chỗ)" at bounding box center [239, 97] width 103 height 25
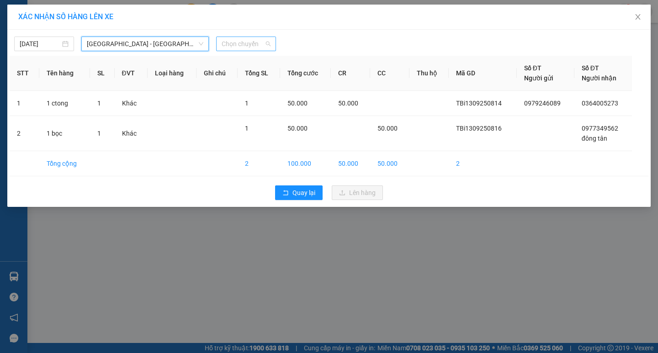
click at [231, 41] on span "Chọn chuyến" at bounding box center [246, 44] width 49 height 14
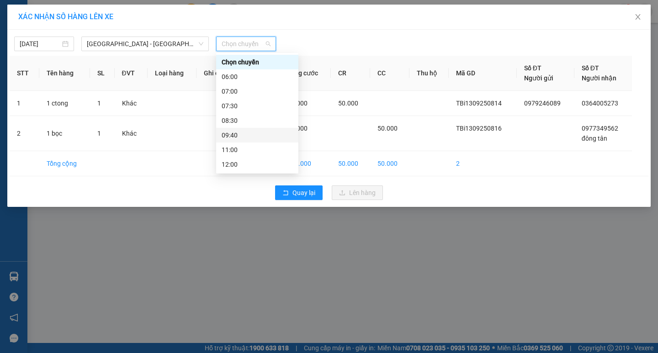
click at [247, 135] on div "09:40" at bounding box center [257, 135] width 71 height 10
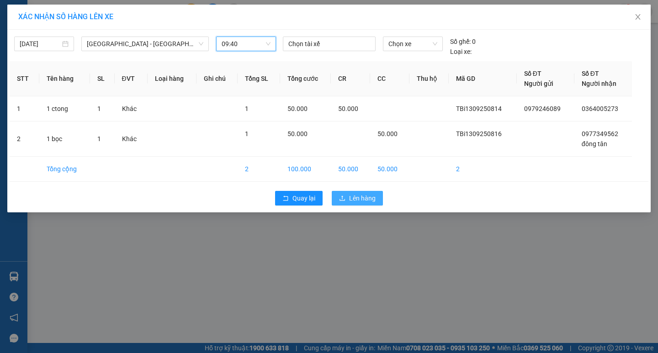
click at [365, 197] on span "Lên hàng" at bounding box center [362, 198] width 27 height 10
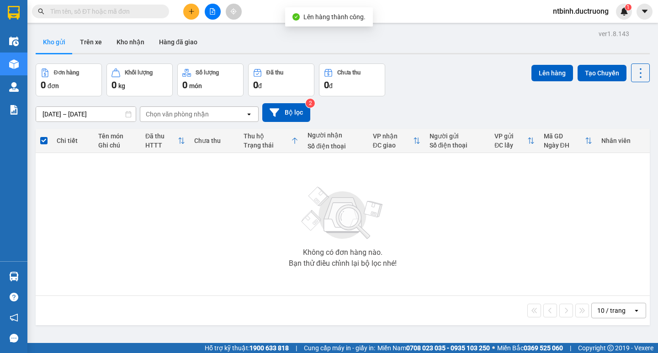
click at [183, 8] on div at bounding box center [212, 12] width 69 height 16
click at [193, 12] on icon "plus" at bounding box center [191, 11] width 6 height 6
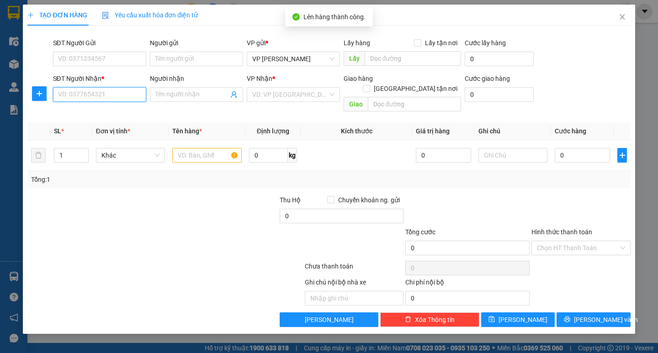
click at [107, 92] on input "SĐT Người Nhận *" at bounding box center [99, 94] width 93 height 15
click at [107, 70] on form "SĐT Người Gửi VD: 0371234567 Người gửi Tên người gửi VP gửi * VP [PERSON_NAME] …" at bounding box center [328, 77] width 603 height 78
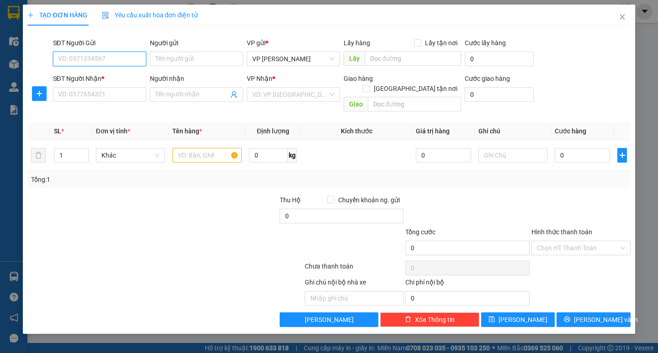
click at [107, 62] on input "SĐT Người Gửi" at bounding box center [99, 59] width 93 height 15
click at [113, 79] on div "0973575016" at bounding box center [100, 77] width 82 height 10
type input "0973575016"
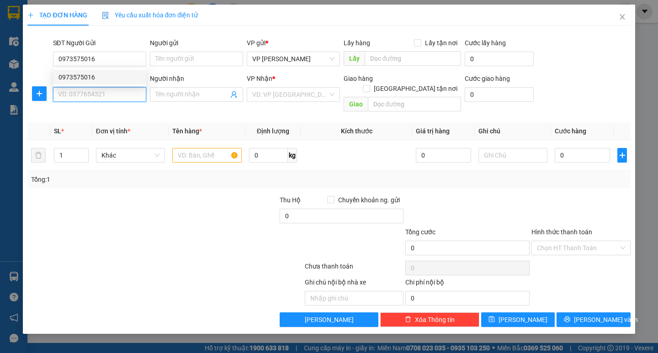
click at [99, 95] on input "SĐT Người Nhận *" at bounding box center [99, 94] width 93 height 15
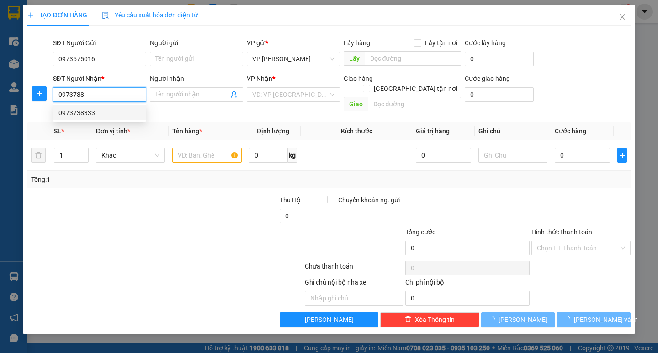
drag, startPoint x: 104, startPoint y: 112, endPoint x: 108, endPoint y: 96, distance: 16.1
click at [108, 96] on body "Kết quả tìm kiếm ( 0 ) Bộ lọc No Data ntbinh.ductruong 1 Điều hành xe Kho hàng …" at bounding box center [329, 176] width 658 height 353
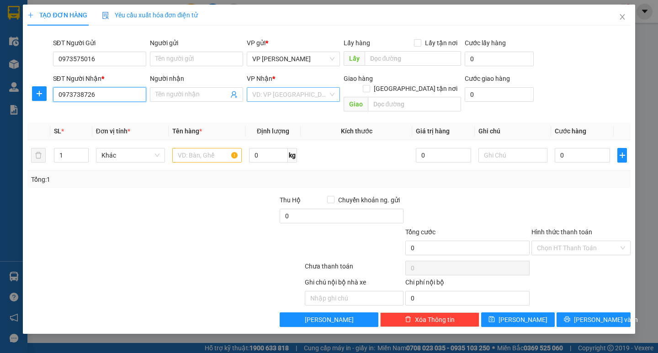
type input "0973738726"
click at [274, 97] on input "search" at bounding box center [290, 95] width 76 height 14
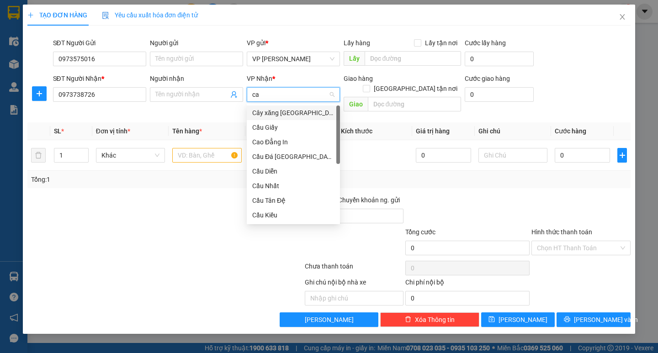
type input "cau"
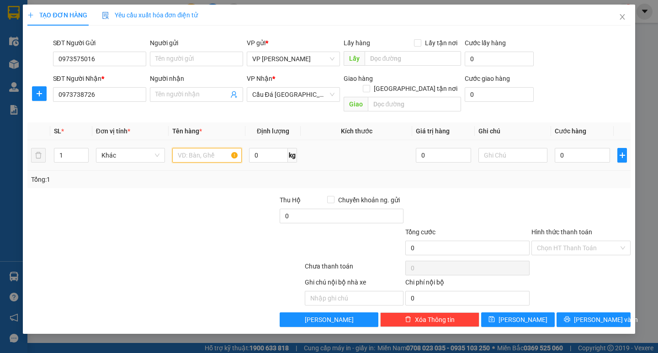
click at [201, 148] on input "text" at bounding box center [206, 155] width 69 height 15
type input "1 bọc"
click at [567, 148] on input "0" at bounding box center [582, 155] width 55 height 15
click at [562, 148] on input "0" at bounding box center [582, 155] width 55 height 15
type input "40"
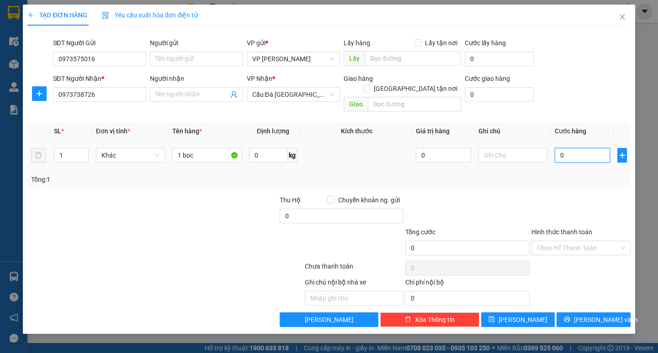
type input "40"
click at [564, 175] on div "Tổng: 1" at bounding box center [329, 180] width 596 height 10
type input "40.000"
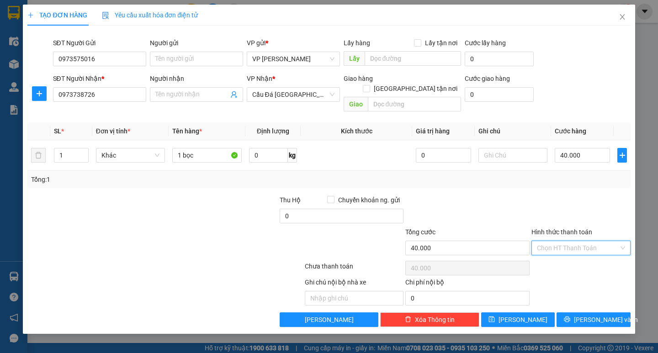
click at [576, 241] on input "Hình thức thanh toán" at bounding box center [578, 248] width 82 height 14
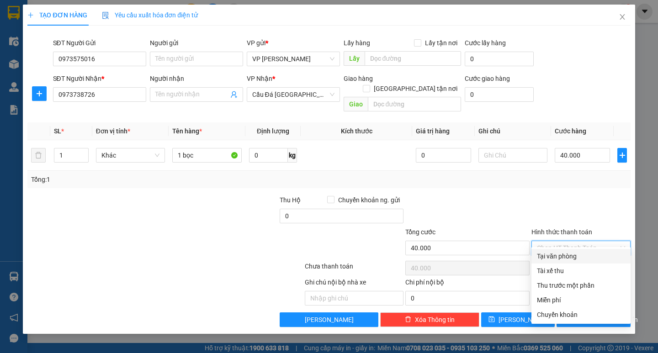
click at [576, 250] on div "Tại văn phòng" at bounding box center [581, 256] width 99 height 15
type input "0"
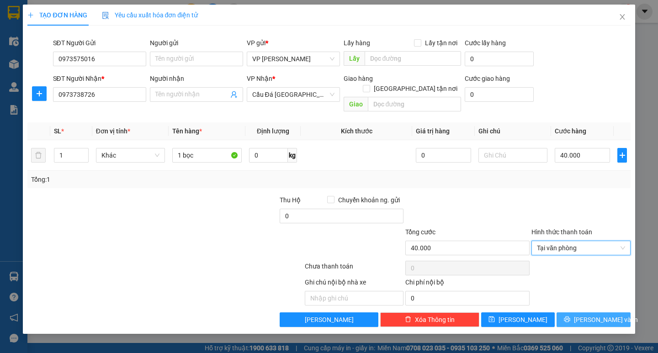
click at [593, 315] on span "[PERSON_NAME] và In" at bounding box center [606, 320] width 64 height 10
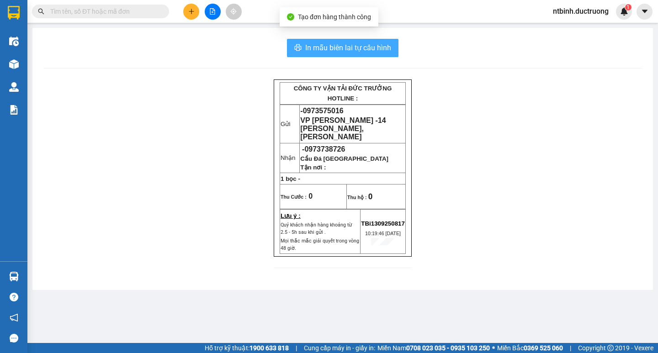
click at [372, 51] on span "In mẫu biên lai tự cấu hình" at bounding box center [348, 47] width 86 height 11
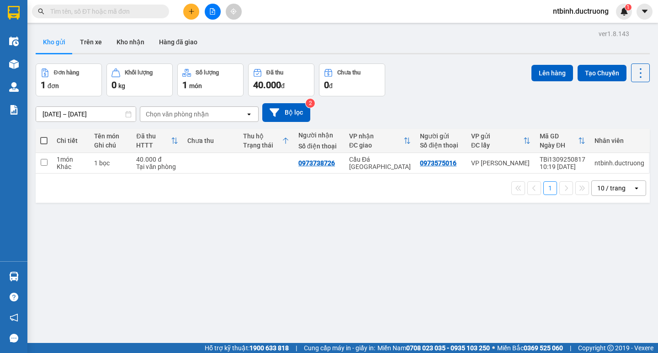
click at [191, 4] on button at bounding box center [191, 12] width 16 height 16
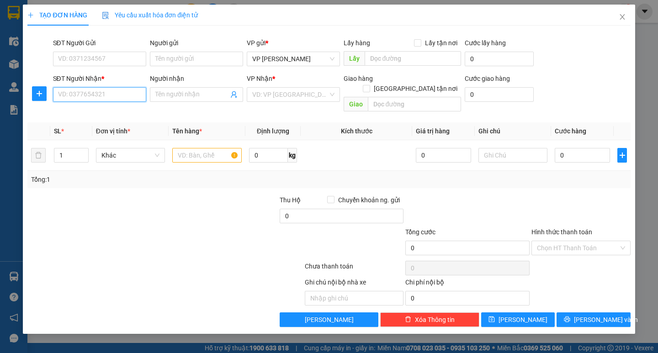
click at [94, 94] on input "SĐT Người Nhận *" at bounding box center [99, 94] width 93 height 15
click at [91, 108] on div "0522123333" at bounding box center [100, 113] width 82 height 10
type input "0522123333"
click at [204, 148] on input "text" at bounding box center [206, 155] width 69 height 15
click at [172, 146] on td "ctong" at bounding box center [207, 155] width 76 height 31
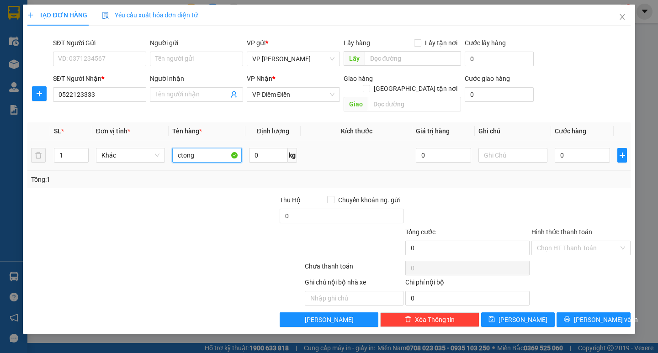
click at [179, 148] on input "ctong" at bounding box center [206, 155] width 69 height 15
type input "2 ctong"
click at [576, 148] on input "0" at bounding box center [582, 155] width 55 height 15
click at [568, 148] on input "0" at bounding box center [582, 155] width 55 height 15
type input "1"
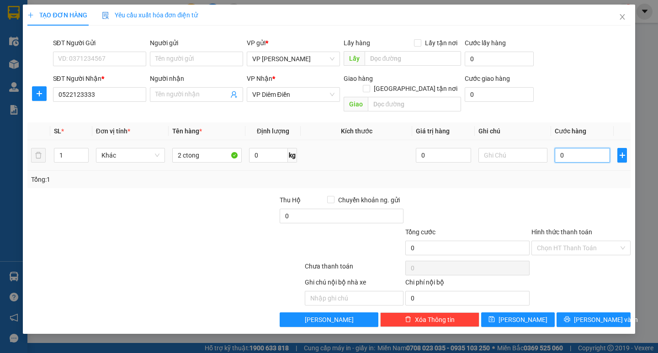
type input "1"
type input "2"
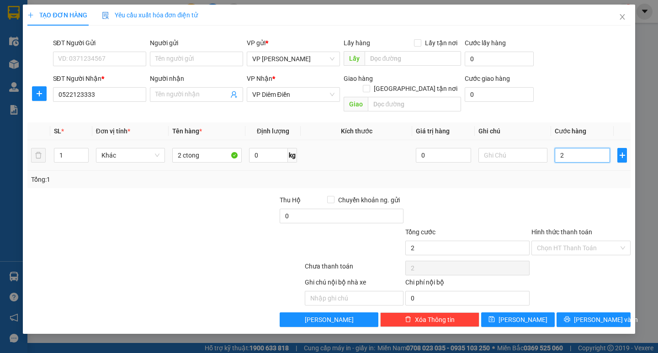
type input "20"
drag, startPoint x: 565, startPoint y: 145, endPoint x: 561, endPoint y: 143, distance: 5.1
click at [561, 148] on input "20" at bounding box center [582, 155] width 55 height 15
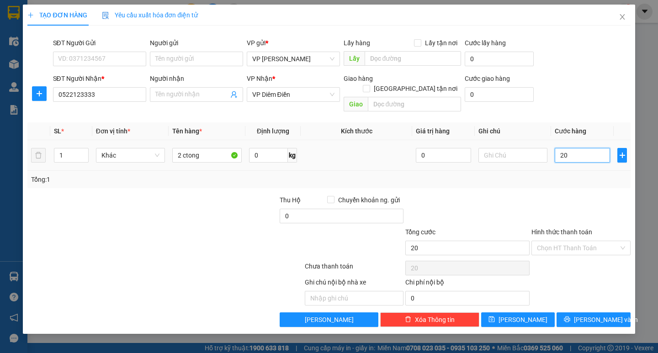
click at [559, 148] on input "20" at bounding box center [582, 155] width 55 height 15
type input "1"
click at [559, 148] on input "1" at bounding box center [582, 155] width 55 height 15
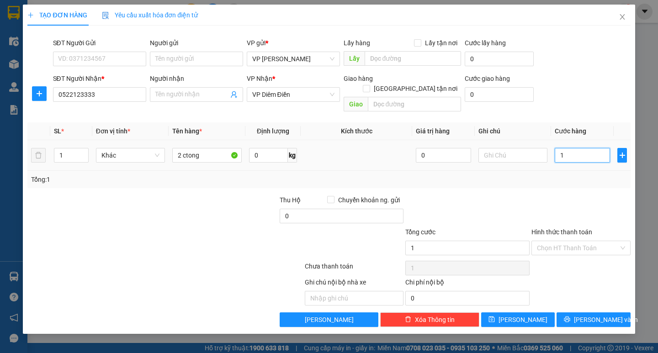
type input "12"
type input "120"
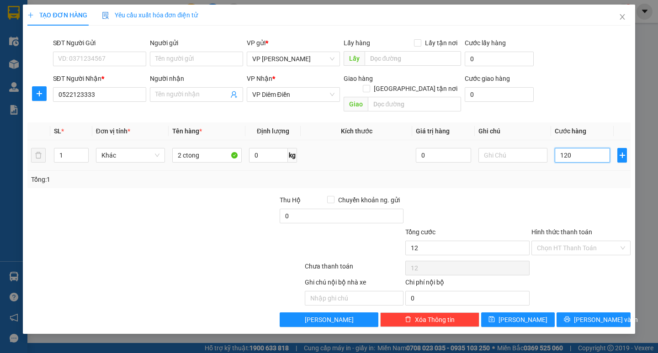
type input "120"
click at [570, 148] on input "120" at bounding box center [582, 155] width 55 height 15
type input "120.000"
click at [552, 241] on input "Hình thức thanh toán" at bounding box center [578, 248] width 82 height 14
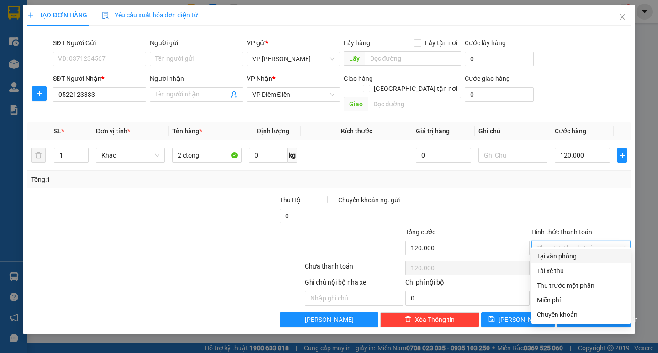
click at [557, 250] on div "Tại văn phòng" at bounding box center [581, 256] width 99 height 15
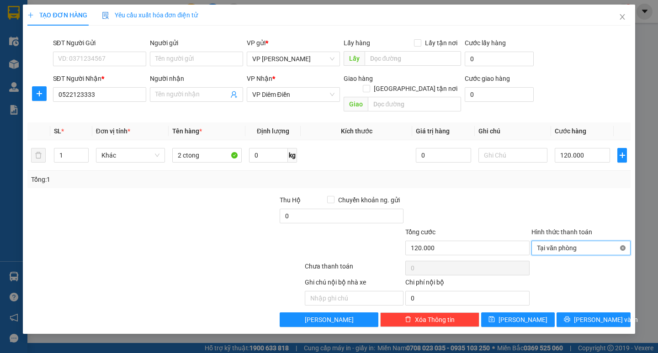
type input "120.000"
click at [603, 315] on span "[PERSON_NAME] và In" at bounding box center [606, 320] width 64 height 10
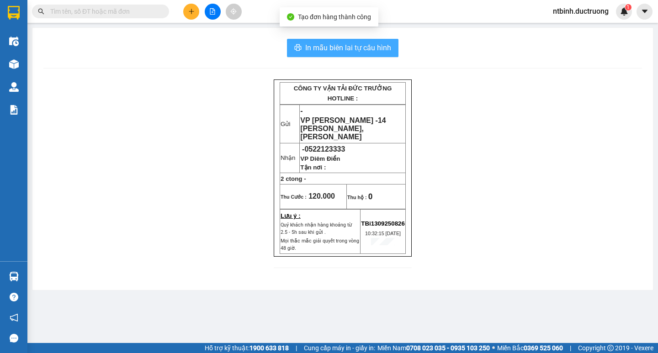
click at [340, 48] on span "In mẫu biên lai tự cấu hình" at bounding box center [348, 47] width 86 height 11
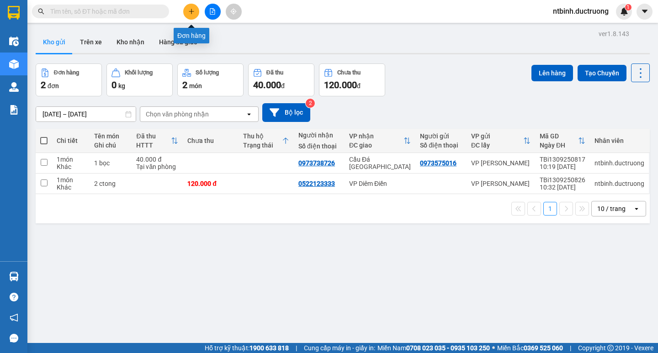
click at [192, 15] on button at bounding box center [191, 12] width 16 height 16
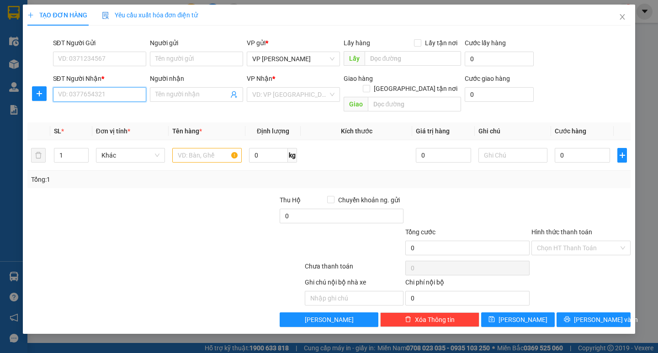
click at [87, 95] on input "SĐT Người Nhận *" at bounding box center [99, 94] width 93 height 15
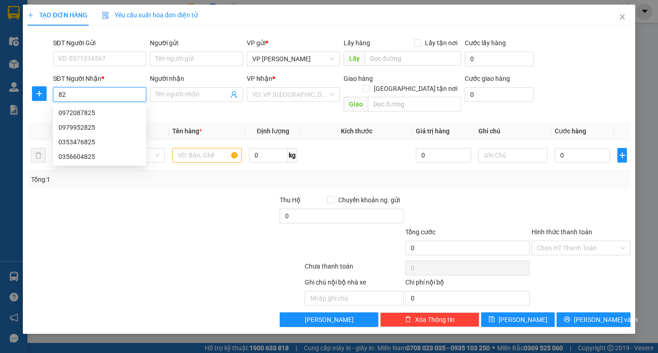
type input "8"
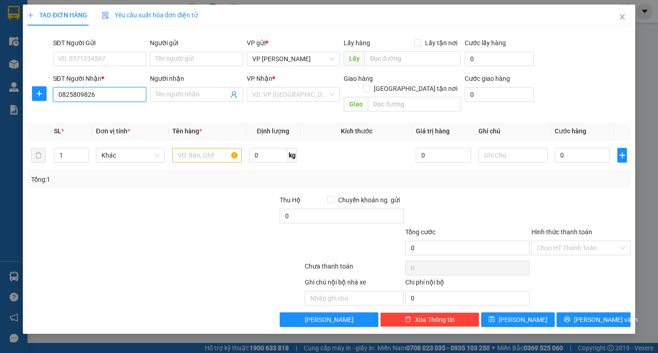
click at [71, 98] on input "0825809826" at bounding box center [99, 94] width 93 height 15
type input "0825809826"
click at [278, 93] on input "search" at bounding box center [290, 95] width 76 height 14
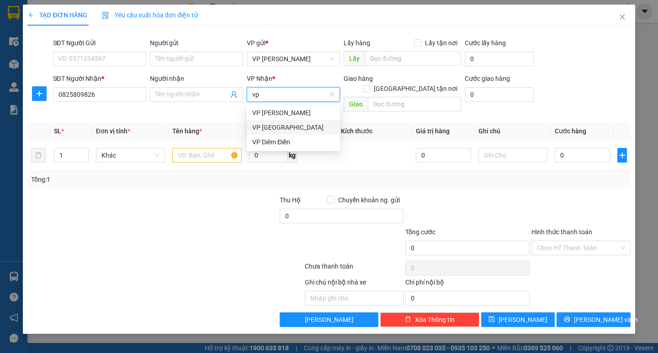
type input "vp"
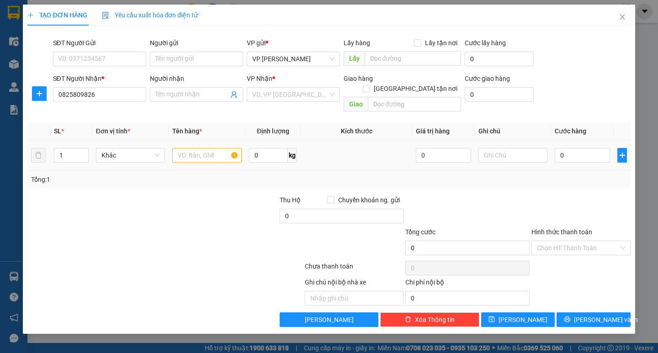
click at [282, 150] on body "Kết quả tìm kiếm ( 0 ) Bộ lọc No Data ntbinh.ductruong 1 Điều hành xe Kho hàng …" at bounding box center [329, 176] width 658 height 353
click at [273, 99] on input "search" at bounding box center [290, 95] width 76 height 14
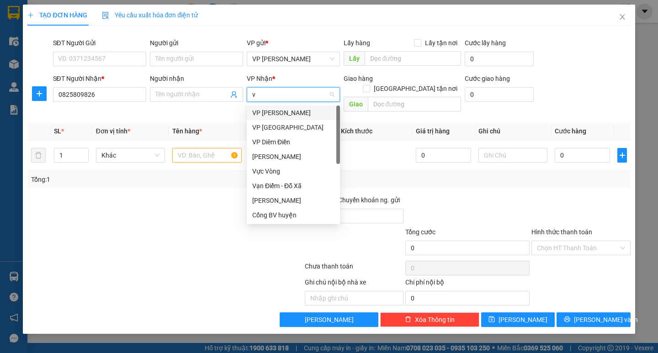
type input "vp"
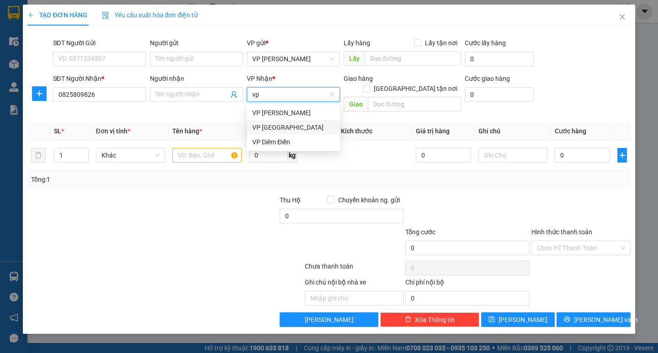
click at [267, 137] on div "VP Diêm Điền" at bounding box center [293, 142] width 82 height 10
click at [194, 150] on input "text" at bounding box center [206, 155] width 69 height 15
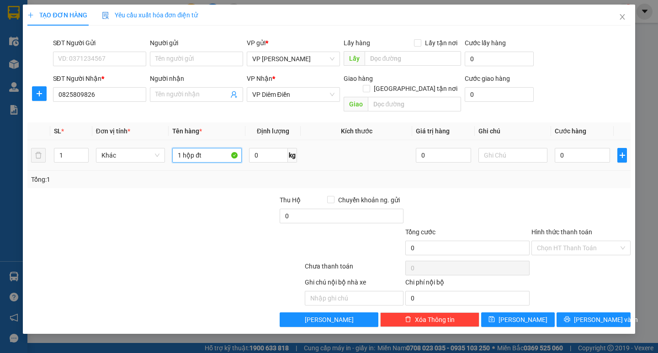
type input "1 hộp đt"
click at [554, 143] on td "0" at bounding box center [582, 155] width 63 height 31
click at [559, 148] on input "0" at bounding box center [582, 155] width 55 height 15
click at [559, 149] on input "0" at bounding box center [582, 155] width 55 height 15
type input "50"
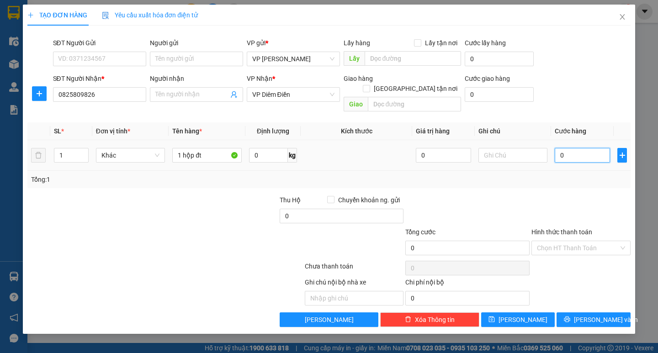
type input "50"
click at [564, 179] on div "Transit Pickup Surcharge Ids Transit Deliver Surcharge Ids Transit Deliver Surc…" at bounding box center [328, 180] width 603 height 294
type input "50.000"
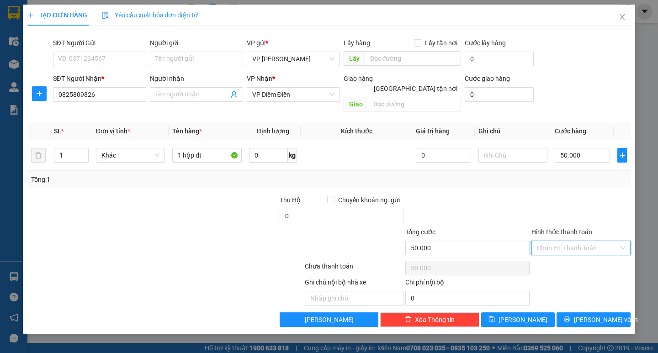
click at [586, 241] on input "Hình thức thanh toán" at bounding box center [578, 248] width 82 height 14
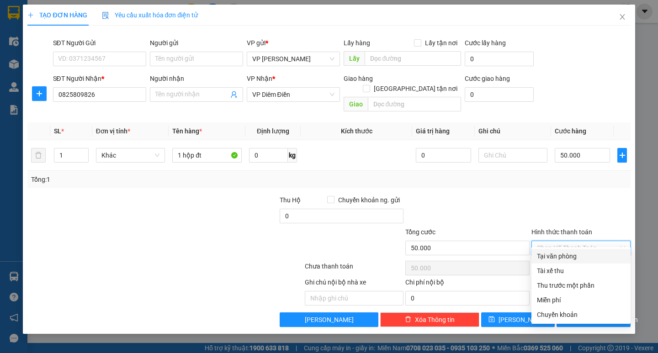
click at [588, 260] on div "Tại văn phòng" at bounding box center [581, 256] width 88 height 10
type input "0"
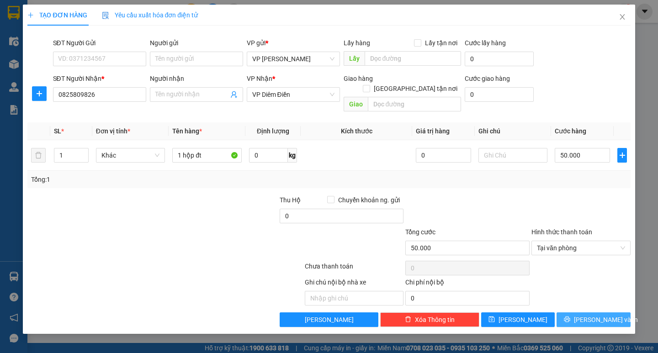
click at [595, 315] on span "Lưu và In" at bounding box center [606, 320] width 64 height 10
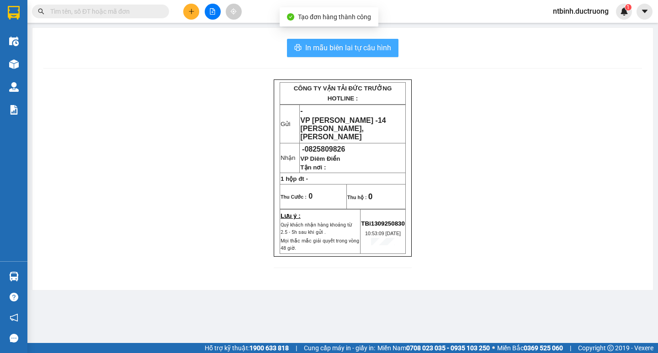
click at [357, 49] on span "In mẫu biên lai tự cấu hình" at bounding box center [348, 47] width 86 height 11
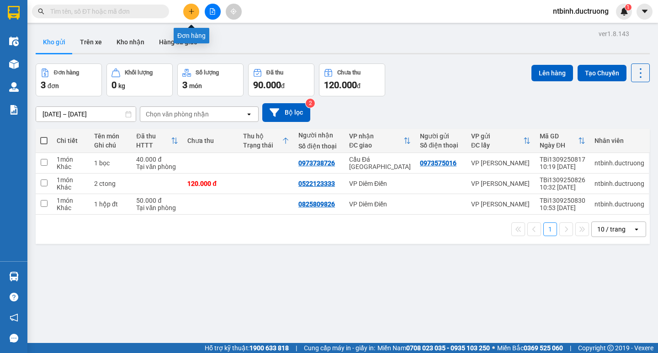
click at [192, 13] on icon "plus" at bounding box center [191, 11] width 6 height 6
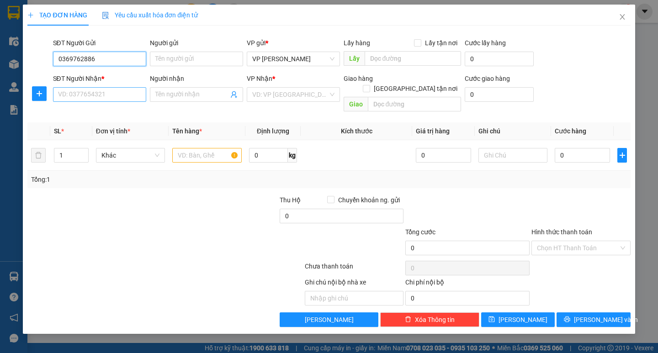
type input "0369762886"
click at [86, 91] on input "SĐT Người Nhận *" at bounding box center [99, 94] width 93 height 15
type input "0387631345"
click at [271, 94] on input "search" at bounding box center [290, 95] width 76 height 14
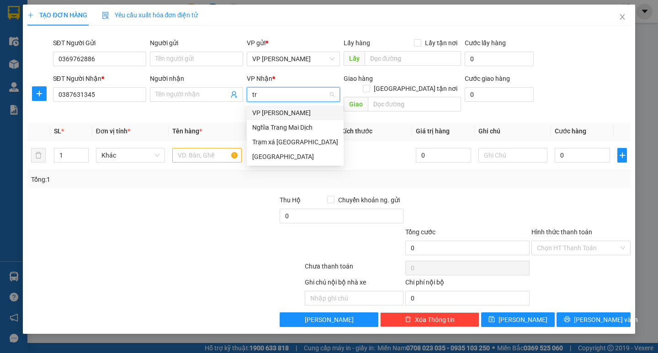
type input "tra"
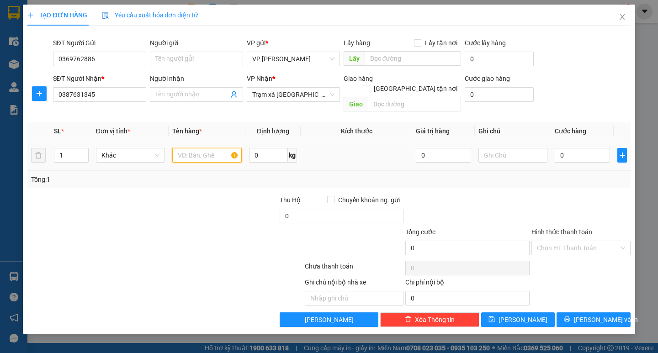
click at [188, 148] on input "text" at bounding box center [206, 155] width 69 height 15
type input "1 catong"
click at [558, 140] on td "0" at bounding box center [582, 155] width 63 height 31
click at [563, 148] on input "0" at bounding box center [582, 155] width 55 height 15
click at [559, 148] on input "0" at bounding box center [582, 155] width 55 height 15
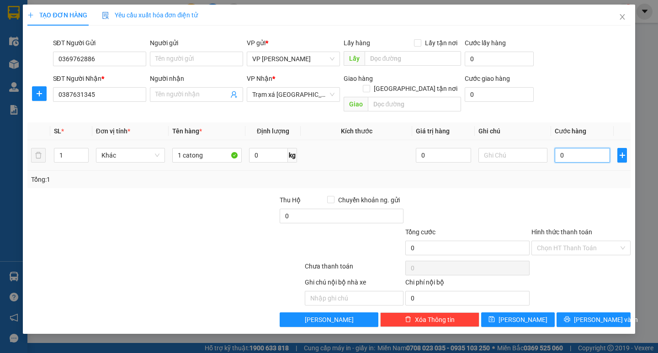
type input "50"
click at [564, 171] on div "Tổng: 1" at bounding box center [328, 179] width 603 height 17
type input "50.000"
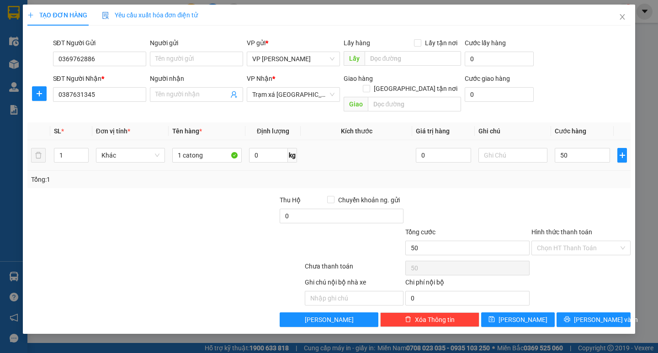
type input "50.000"
click at [602, 315] on span "Lưu và In" at bounding box center [606, 320] width 64 height 10
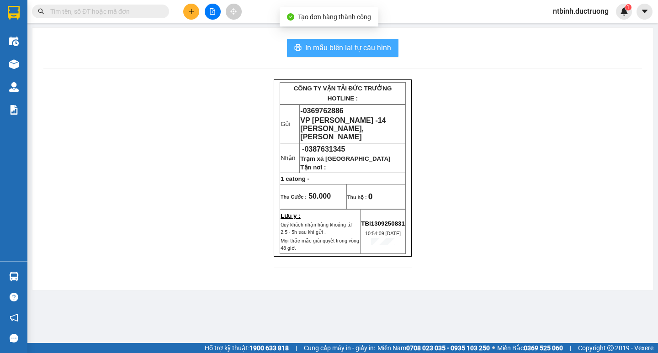
click at [330, 39] on button "In mẫu biên lai tự cấu hình" at bounding box center [343, 48] width 112 height 18
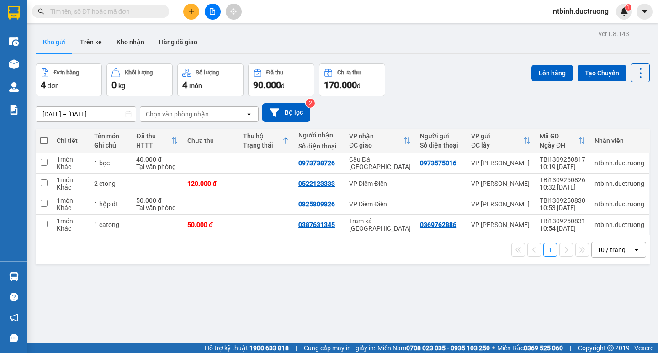
click at [194, 12] on icon "plus" at bounding box center [191, 11] width 6 height 6
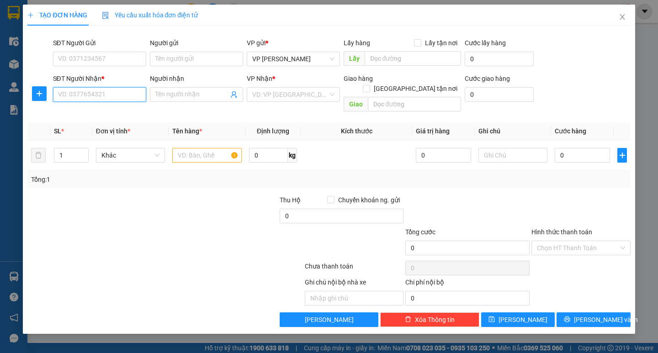
click at [93, 90] on input "SĐT Người Nhận *" at bounding box center [99, 94] width 93 height 15
click at [98, 110] on div "0943020446 - viêt anh" at bounding box center [100, 113] width 82 height 10
type input "0943020446"
type input "viêt anh"
type input "0943020446"
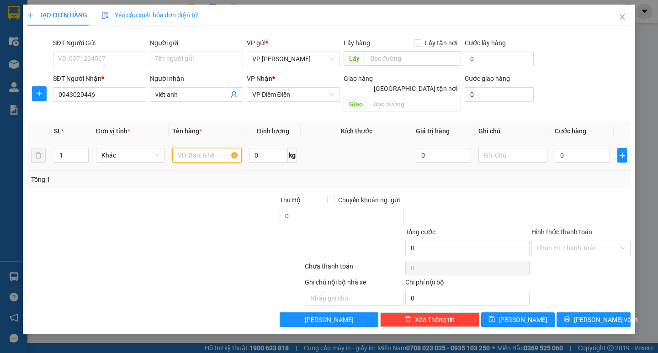
click at [192, 151] on input "text" at bounding box center [206, 155] width 69 height 15
type input "1 xốp"
click at [564, 148] on input "0" at bounding box center [582, 155] width 55 height 15
click at [561, 148] on input "0" at bounding box center [582, 155] width 55 height 15
type input "50"
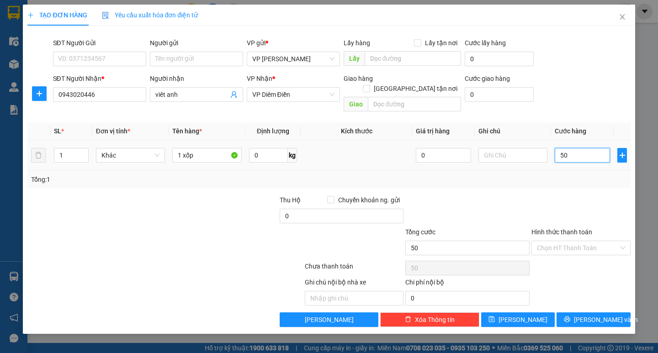
type input "50"
click at [561, 160] on td "50" at bounding box center [582, 155] width 63 height 31
type input "50.000"
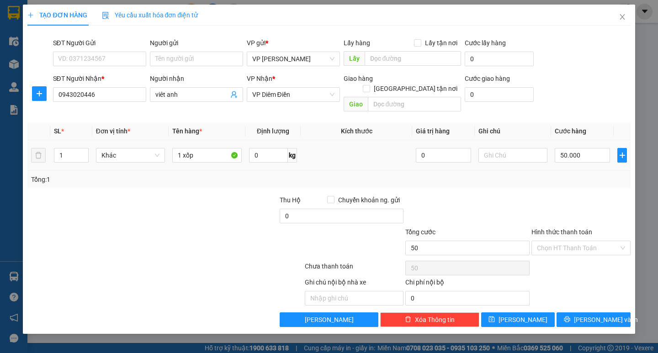
type input "50.000"
click at [581, 148] on input "50.000" at bounding box center [582, 155] width 55 height 15
type input "0"
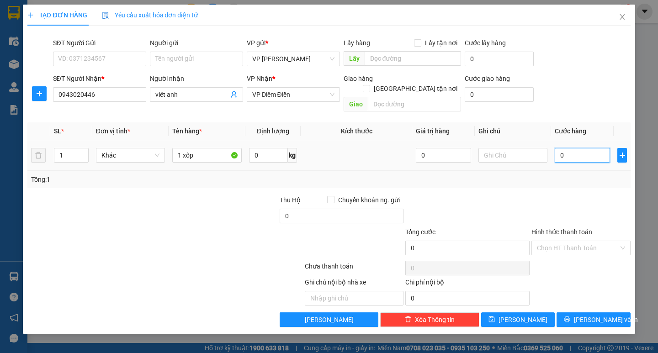
click at [559, 148] on input "0" at bounding box center [582, 155] width 55 height 15
type input "60"
click at [586, 195] on div at bounding box center [581, 211] width 101 height 32
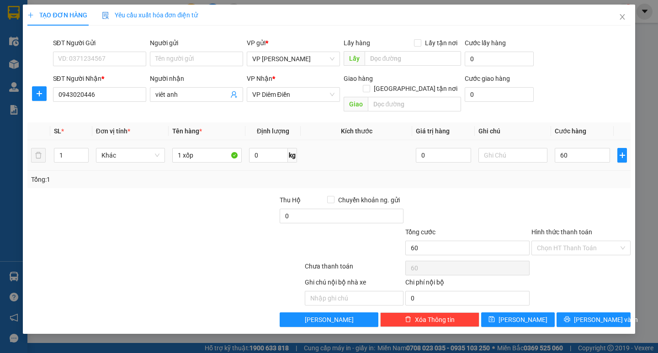
type input "60.000"
click at [607, 315] on span "Lưu và In" at bounding box center [606, 320] width 64 height 10
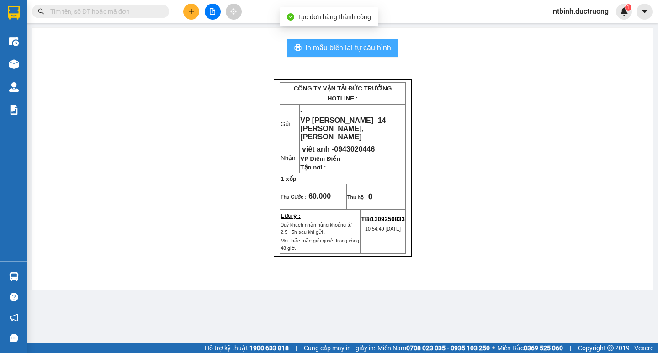
click at [342, 44] on span "In mẫu biên lai tự cấu hình" at bounding box center [348, 47] width 86 height 11
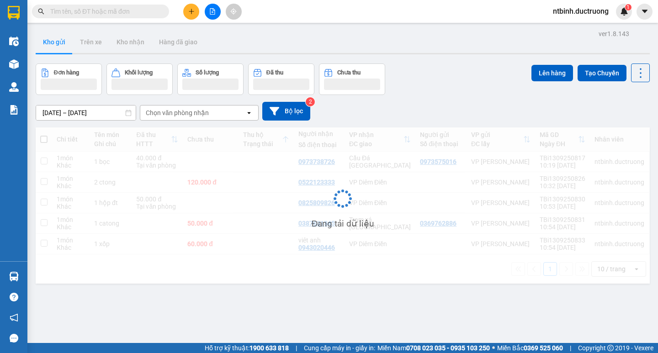
click at [186, 18] on div at bounding box center [212, 12] width 69 height 16
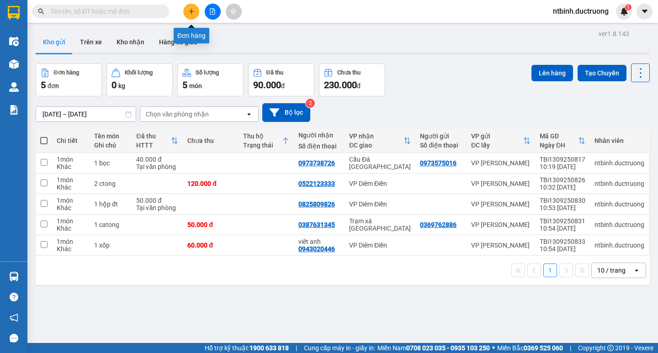
click at [189, 12] on icon "plus" at bounding box center [191, 11] width 6 height 6
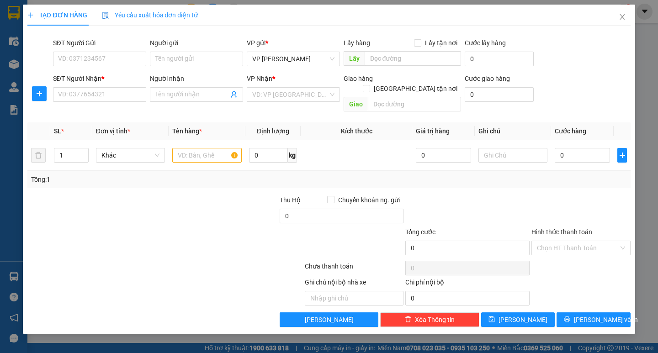
click at [96, 105] on div "SĐT Người Nhận * VD: 0377654321" at bounding box center [99, 90] width 93 height 32
click at [101, 99] on input "SĐT Người Nhận *" at bounding box center [99, 94] width 93 height 15
type input "0389254124"
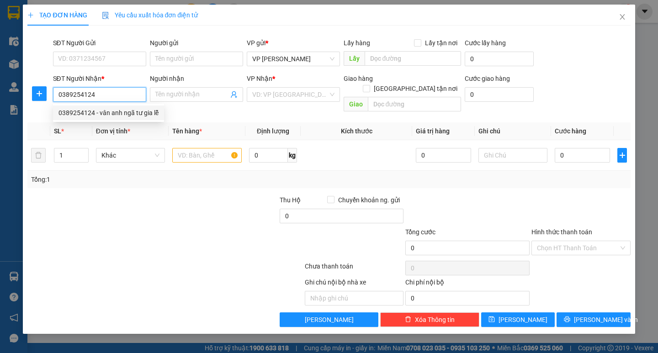
click at [124, 113] on div "0389254124 - vân anh ngã tư gia lễ" at bounding box center [109, 113] width 100 height 10
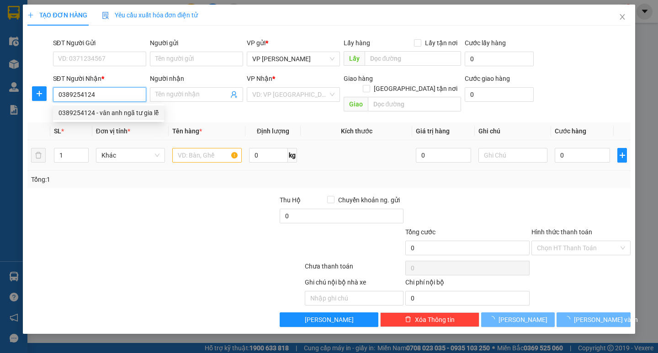
type input "vân anh ngã tư gia lễ"
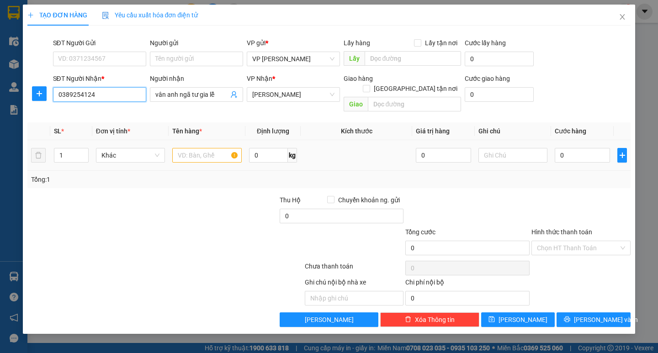
type input "0389254124"
click at [198, 148] on input "text" at bounding box center [206, 155] width 69 height 15
type input "1 xốp"
click at [573, 148] on input "0" at bounding box center [582, 155] width 55 height 15
click at [562, 148] on input "0" at bounding box center [582, 155] width 55 height 15
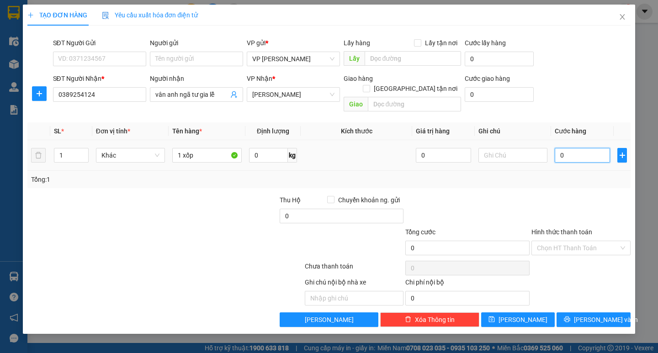
type input "50"
click at [582, 181] on div "Transit Pickup Surcharge Ids Transit Deliver Surcharge Ids Transit Deliver Surc…" at bounding box center [328, 180] width 603 height 294
type input "50.000"
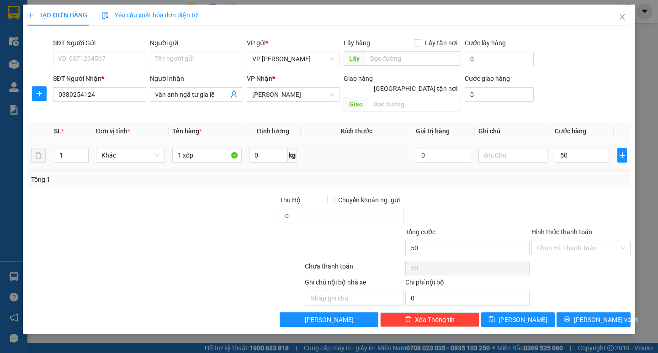
type input "50.000"
click at [593, 315] on span "[PERSON_NAME] và In" at bounding box center [606, 320] width 64 height 10
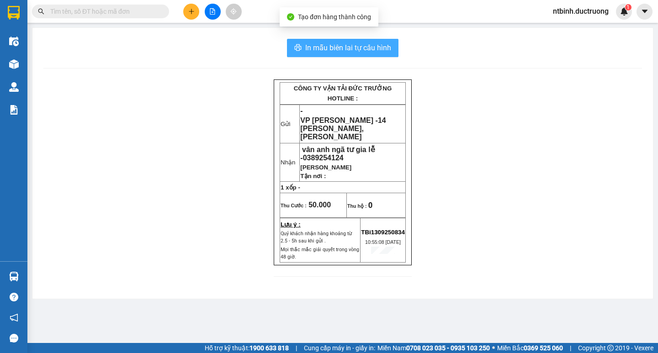
click at [351, 50] on span "In mẫu biên lai tự cấu hình" at bounding box center [348, 47] width 86 height 11
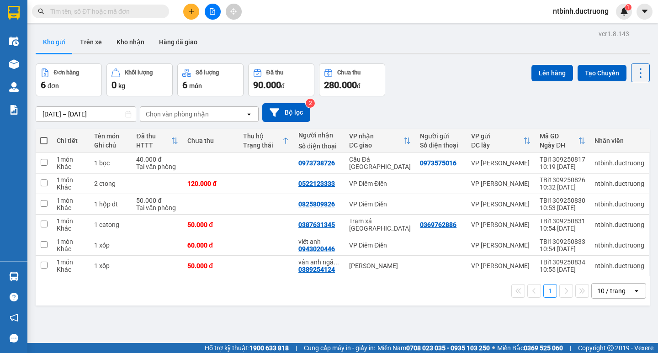
click at [45, 141] on span at bounding box center [43, 140] width 7 height 7
click at [44, 136] on input "checkbox" at bounding box center [44, 136] width 0 height 0
checkbox input "true"
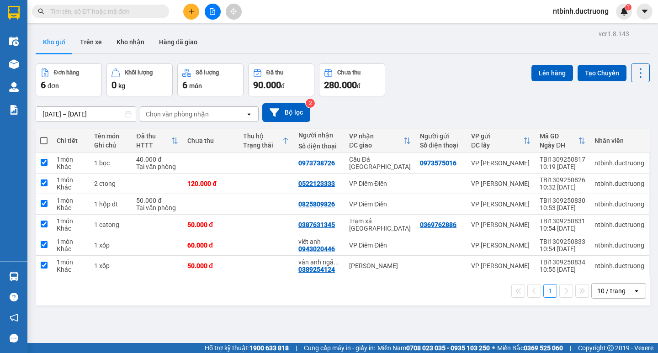
checkbox input "true"
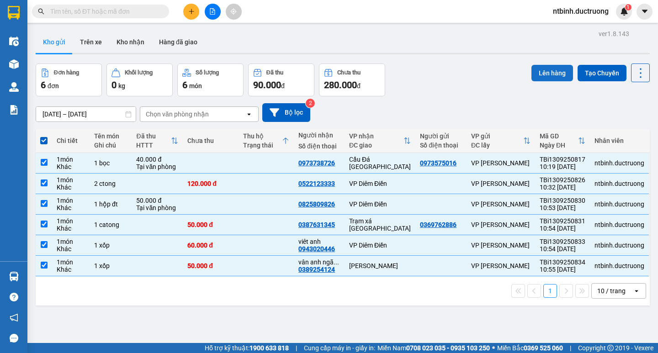
click at [542, 70] on button "Lên hàng" at bounding box center [553, 73] width 42 height 16
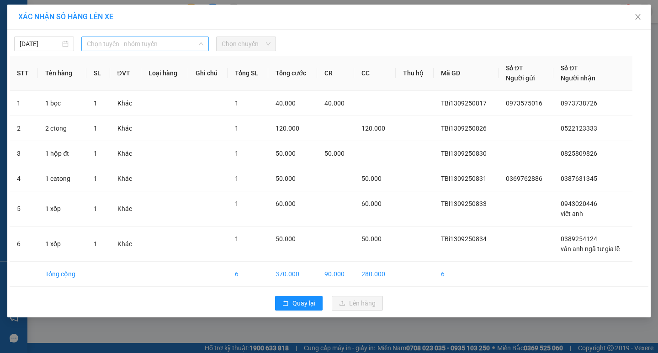
click at [177, 39] on span "Chọn tuyến - nhóm tuyến" at bounding box center [145, 44] width 117 height 14
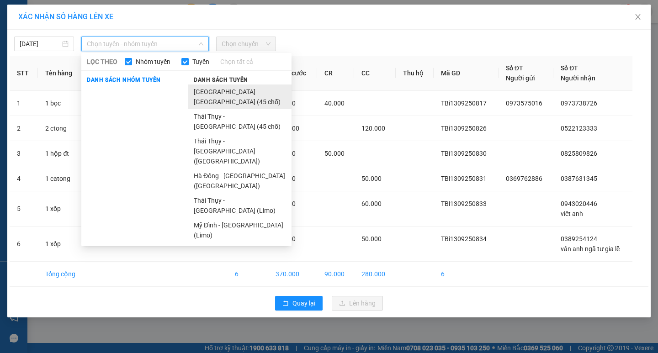
click at [224, 99] on li "[GEOGRAPHIC_DATA] - [GEOGRAPHIC_DATA] (45 chỗ)" at bounding box center [239, 97] width 103 height 25
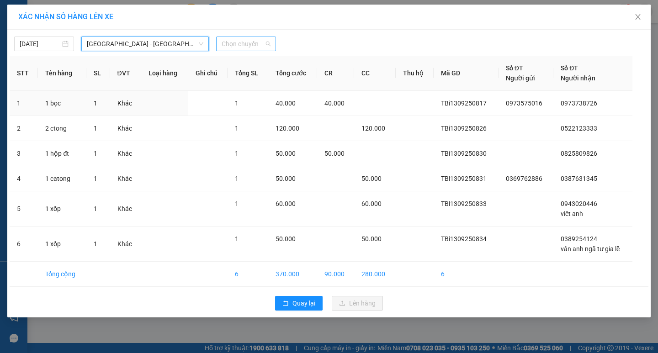
click at [229, 47] on span "Chọn chuyến" at bounding box center [246, 44] width 49 height 14
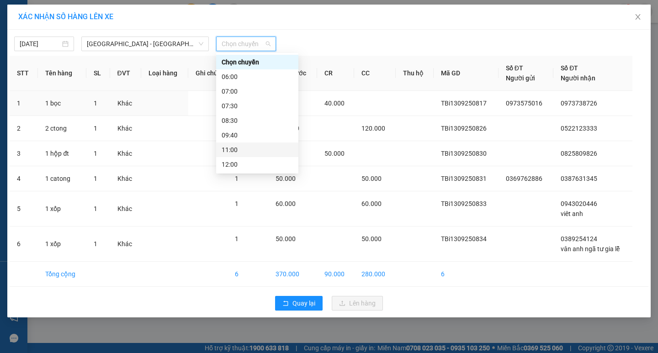
click at [248, 149] on div "11:00" at bounding box center [257, 150] width 71 height 10
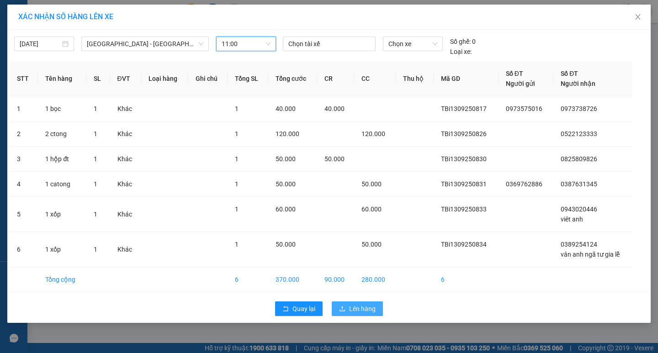
click at [362, 307] on span "Lên hàng" at bounding box center [362, 309] width 27 height 10
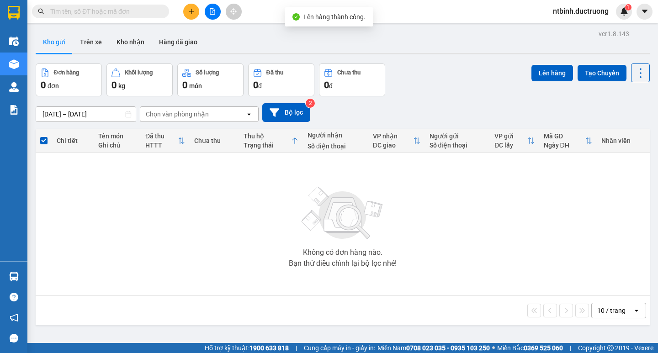
click at [212, 13] on icon "file-add" at bounding box center [212, 11] width 6 height 6
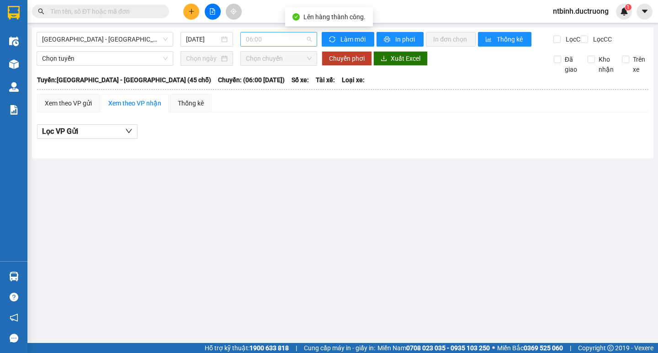
click at [274, 45] on span "06:00" at bounding box center [279, 39] width 66 height 14
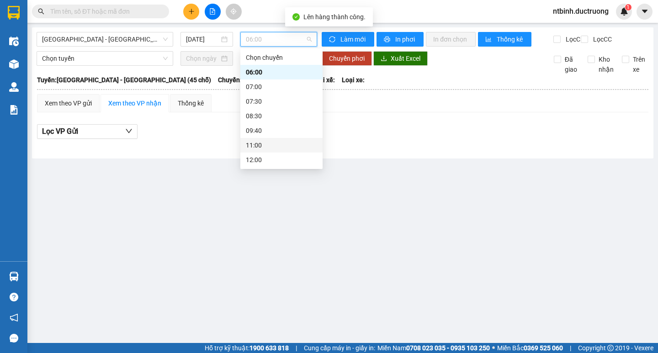
click at [276, 144] on div "11:00" at bounding box center [281, 145] width 71 height 10
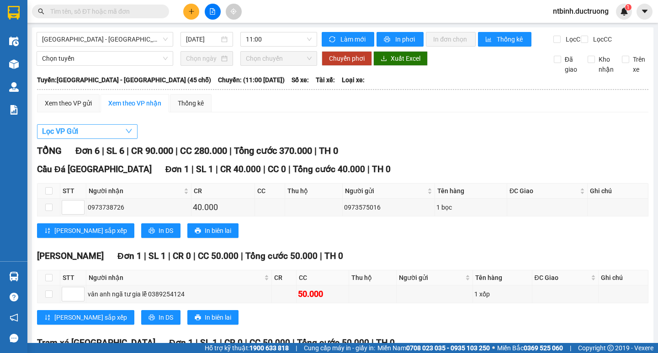
click at [93, 135] on button "Lọc VP Gửi" at bounding box center [87, 131] width 101 height 15
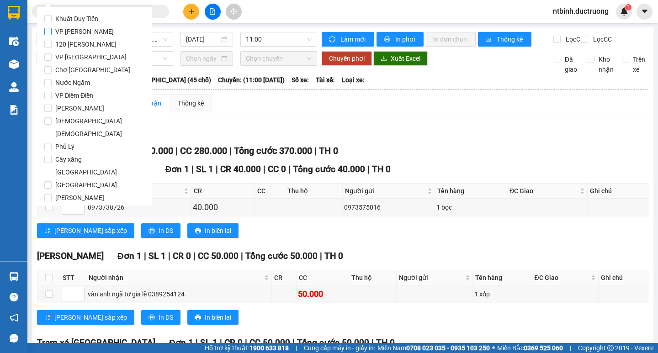
click at [81, 29] on span "VP [PERSON_NAME]" at bounding box center [85, 31] width 66 height 13
click at [52, 29] on input "VP [PERSON_NAME]" at bounding box center [47, 31] width 7 height 7
checkbox input "true"
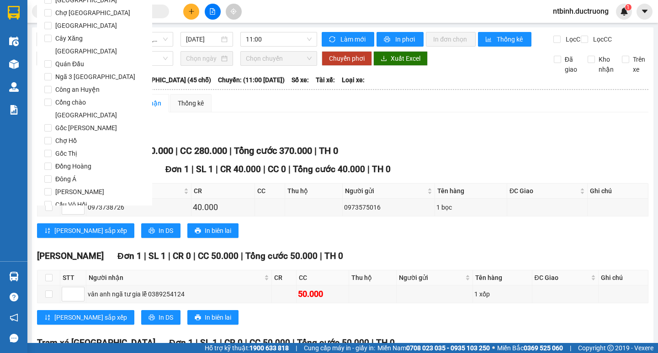
click at [53, 252] on span "Lọc" at bounding box center [57, 257] width 11 height 10
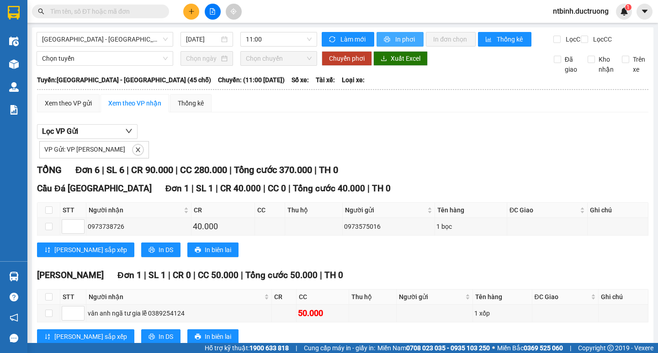
click at [406, 41] on span "In phơi" at bounding box center [405, 39] width 21 height 10
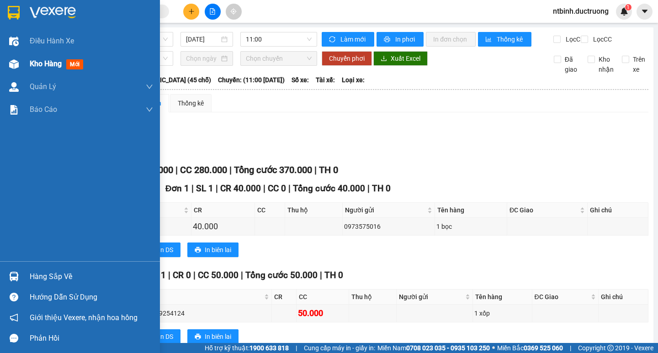
click at [4, 69] on div "Kho hàng mới" at bounding box center [80, 64] width 160 height 23
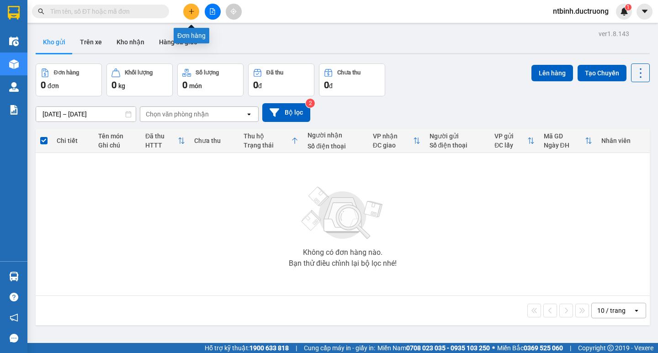
click at [196, 12] on button at bounding box center [191, 12] width 16 height 16
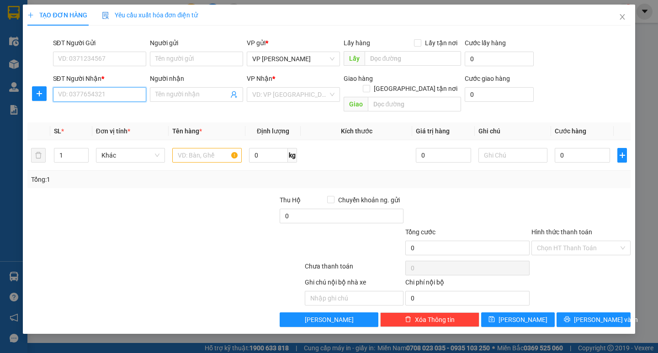
click at [76, 92] on input "SĐT Người Nhận *" at bounding box center [99, 94] width 93 height 15
type input "0372391670"
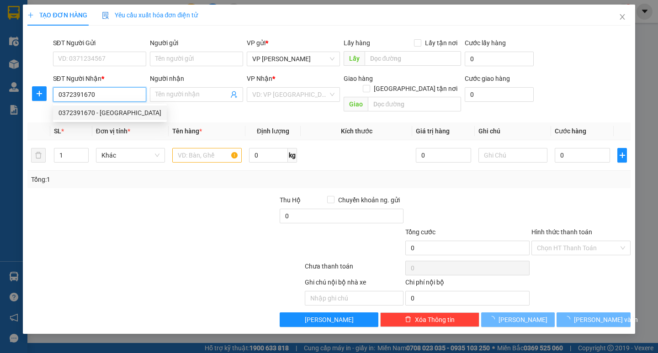
click at [103, 115] on div "0372391670 - cầu hồ thụy an" at bounding box center [110, 113] width 103 height 10
type input "cầu hồ thụy an"
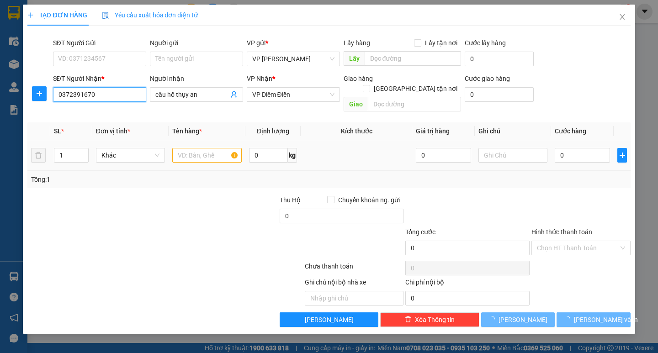
type input "0372391670"
click at [194, 148] on input "text" at bounding box center [206, 155] width 69 height 15
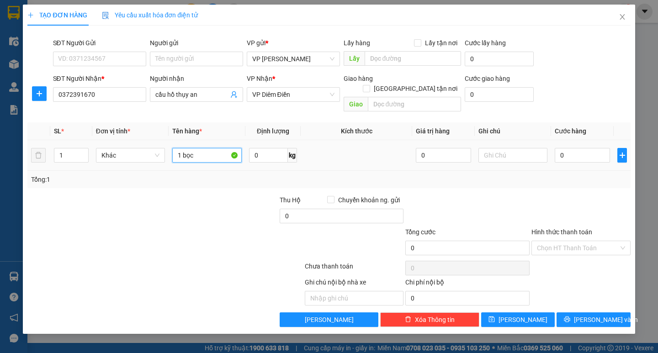
type input "1 bọc"
click at [554, 144] on td "0" at bounding box center [582, 155] width 63 height 31
click at [568, 149] on input "0" at bounding box center [582, 155] width 55 height 15
click at [557, 149] on input "0" at bounding box center [582, 155] width 55 height 15
type input "40"
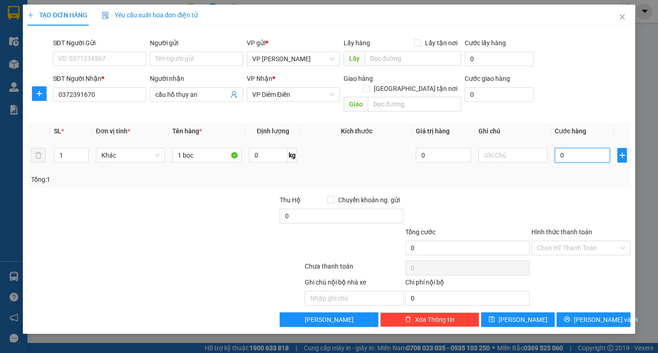
type input "40"
click at [567, 171] on div "Tổng: 1" at bounding box center [328, 179] width 603 height 17
type input "40.000"
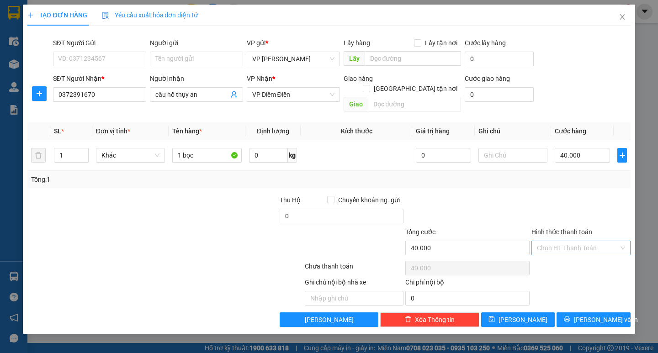
click at [581, 241] on input "Hình thức thanh toán" at bounding box center [578, 248] width 82 height 14
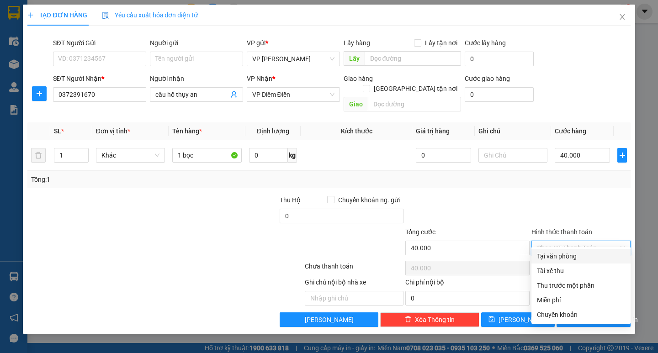
click at [589, 258] on div "Tại văn phòng" at bounding box center [581, 256] width 88 height 10
type input "0"
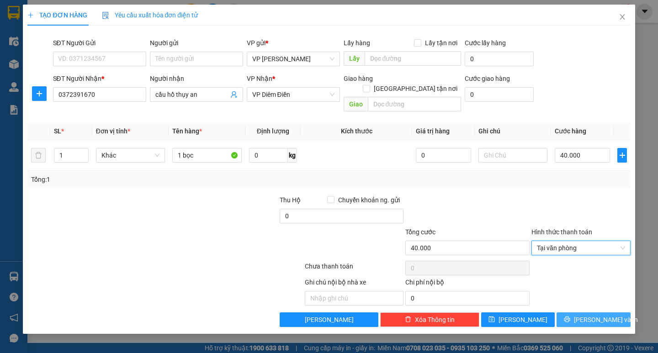
click at [596, 315] on span "[PERSON_NAME] và In" at bounding box center [606, 320] width 64 height 10
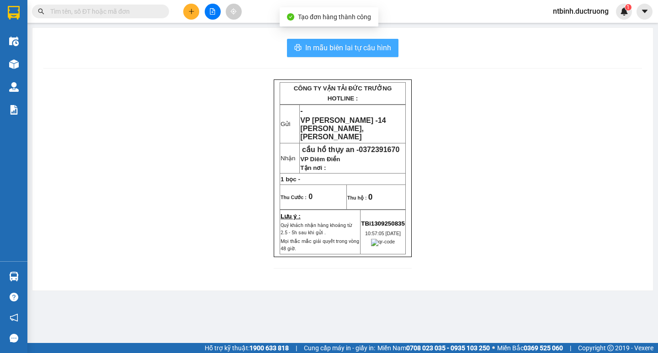
click at [368, 49] on span "In mẫu biên lai tự cấu hình" at bounding box center [348, 47] width 86 height 11
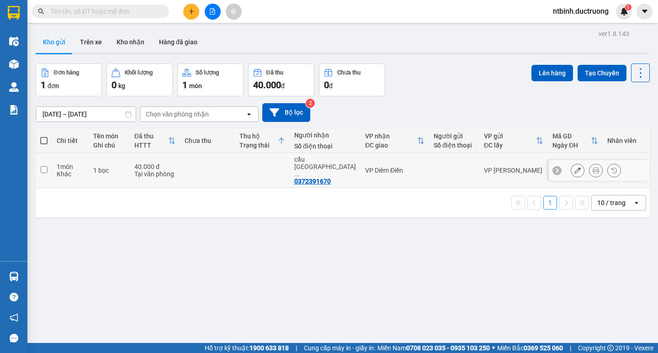
click at [222, 162] on td at bounding box center [207, 170] width 55 height 35
checkbox input "true"
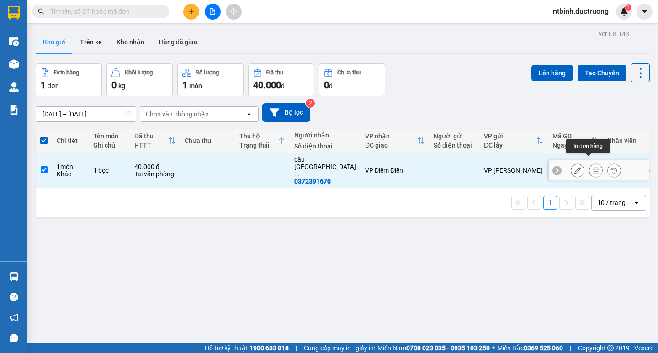
click at [593, 167] on icon at bounding box center [596, 170] width 6 height 6
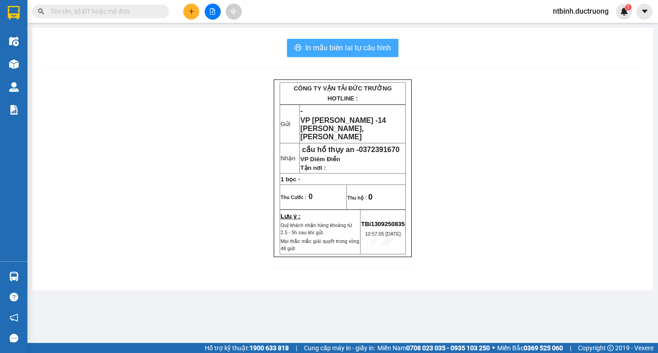
click at [366, 50] on span "In mẫu biên lai tự cấu hình" at bounding box center [348, 47] width 86 height 11
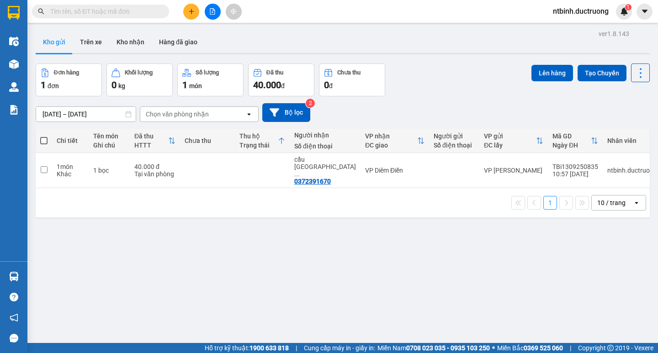
click at [193, 17] on button at bounding box center [191, 12] width 16 height 16
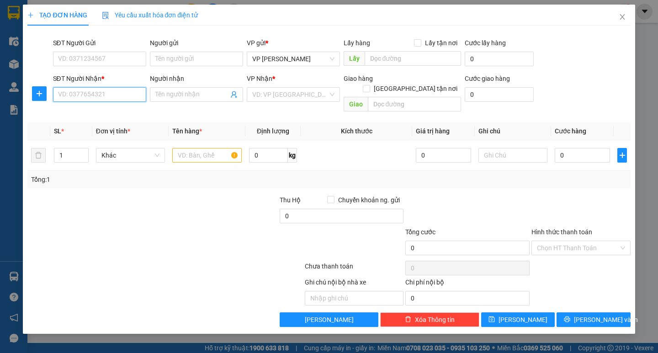
click at [98, 96] on input "SĐT Người Nhận *" at bounding box center [99, 94] width 93 height 15
click at [102, 113] on div "0987176356 - anh thi" at bounding box center [100, 113] width 82 height 10
type input "0987176356"
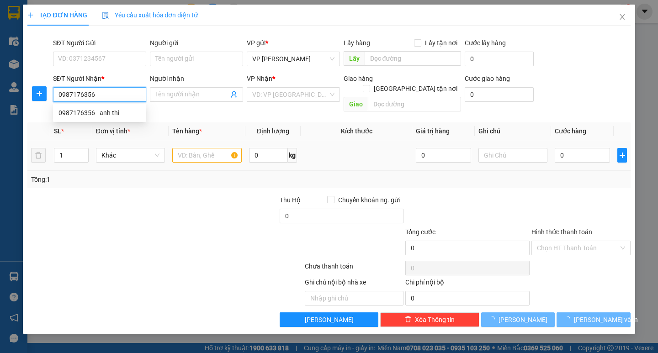
type input "anh thi"
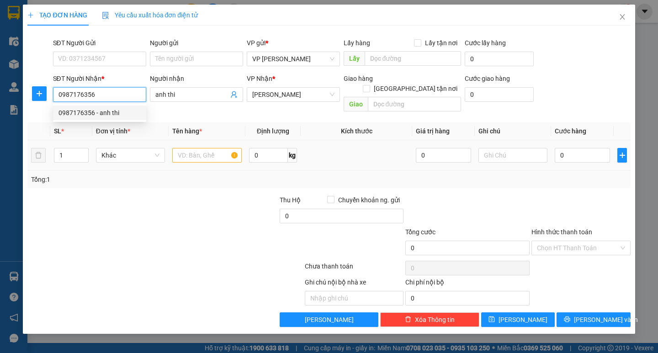
type input "0987176356"
click at [198, 148] on input "text" at bounding box center [206, 155] width 69 height 15
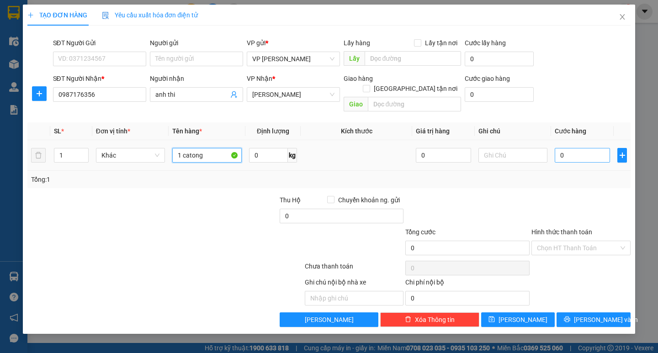
type input "1 catong"
click at [567, 149] on input "0" at bounding box center [582, 155] width 55 height 15
click at [554, 149] on td "0" at bounding box center [582, 155] width 63 height 31
click at [557, 149] on input "0" at bounding box center [582, 155] width 55 height 15
click at [555, 150] on input "0" at bounding box center [582, 155] width 55 height 15
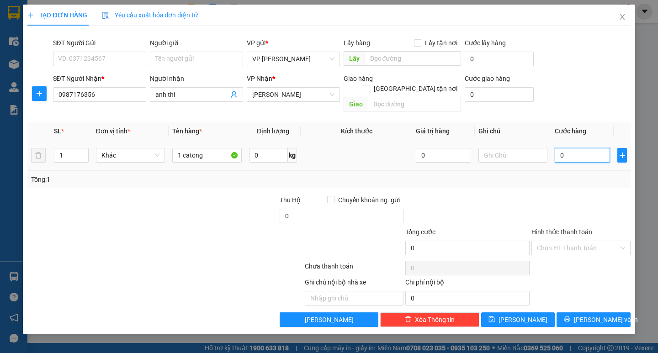
type input "50"
click at [558, 175] on div "Tổng: 1" at bounding box center [328, 179] width 603 height 17
type input "50.000"
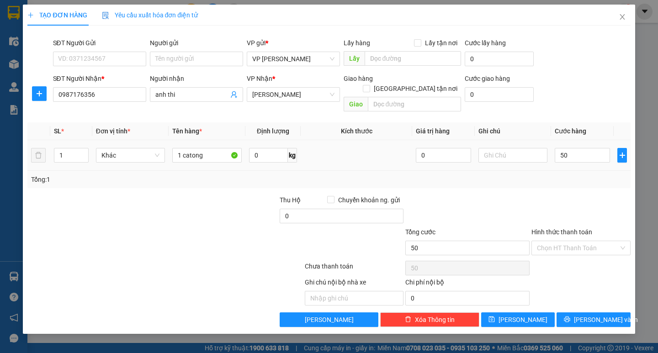
type input "50.000"
click at [570, 316] on icon "printer" at bounding box center [567, 319] width 6 height 6
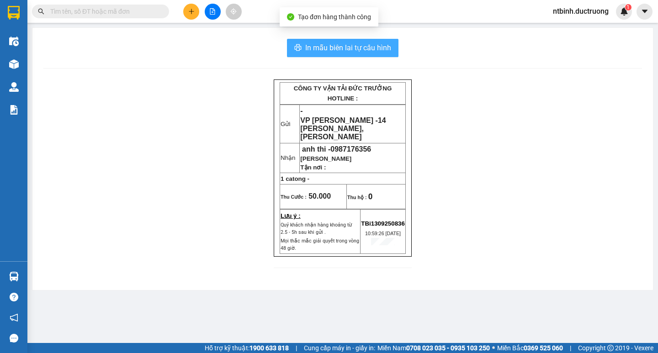
click at [385, 44] on span "In mẫu biên lai tự cấu hình" at bounding box center [348, 47] width 86 height 11
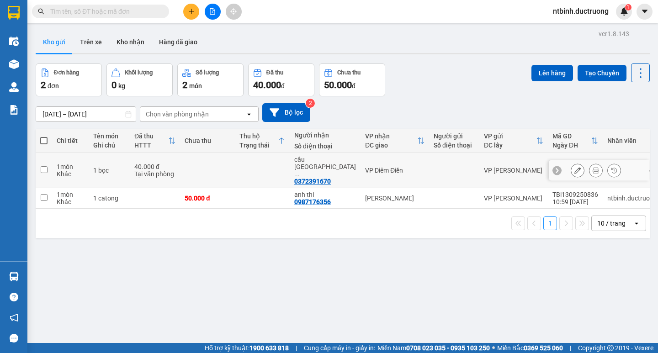
click at [234, 170] on td at bounding box center [207, 170] width 55 height 35
checkbox input "true"
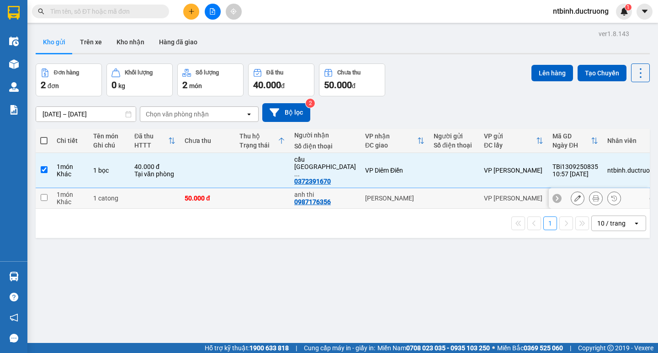
click at [237, 188] on td at bounding box center [262, 198] width 55 height 21
checkbox input "true"
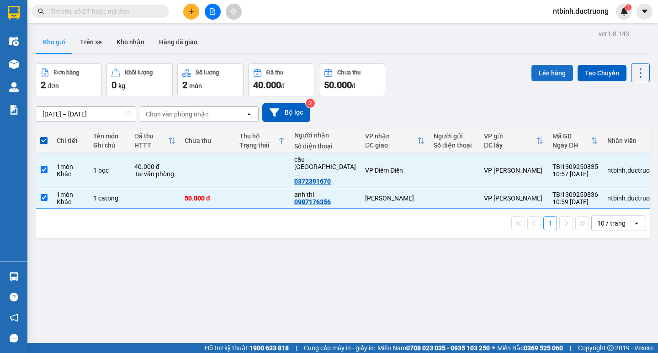
click at [532, 75] on button "Lên hàng" at bounding box center [553, 73] width 42 height 16
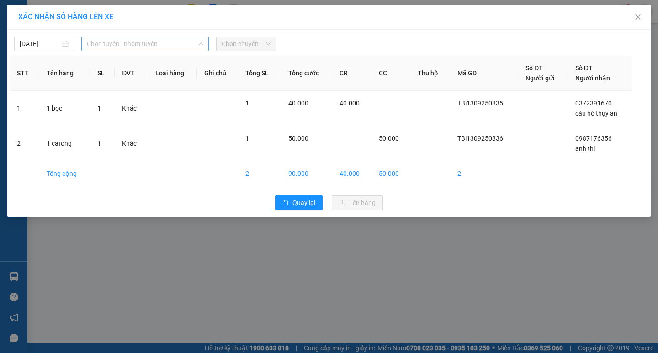
click at [107, 45] on span "Chọn tuyến - nhóm tuyến" at bounding box center [145, 44] width 117 height 14
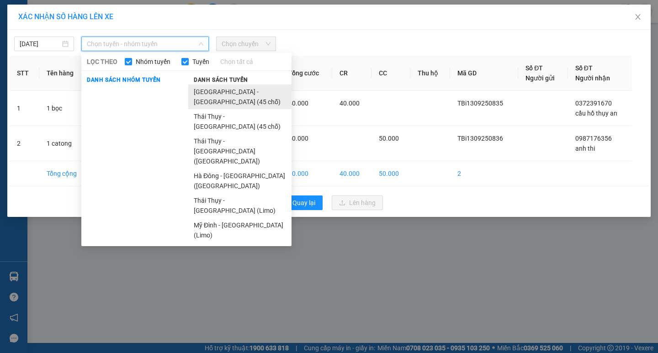
click at [193, 85] on li "[GEOGRAPHIC_DATA] - [GEOGRAPHIC_DATA] (45 chỗ)" at bounding box center [239, 97] width 103 height 25
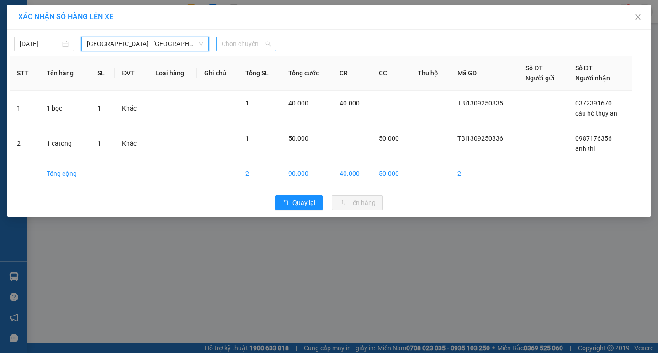
click at [228, 44] on span "Chọn chuyến" at bounding box center [246, 44] width 49 height 14
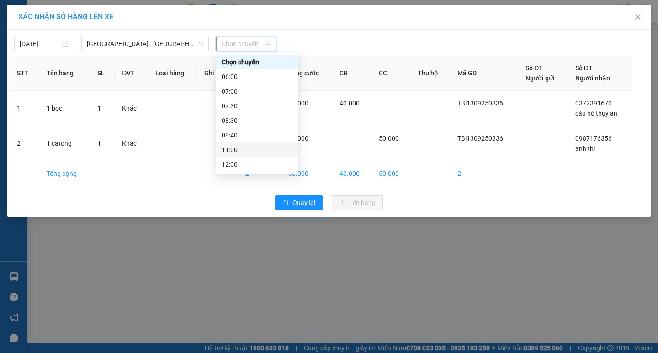
click at [250, 150] on div "11:00" at bounding box center [257, 150] width 71 height 10
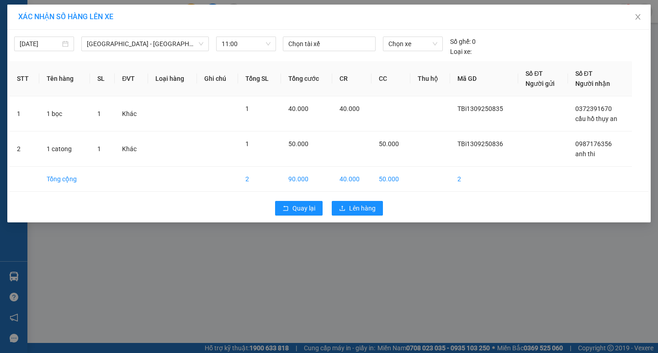
click at [357, 217] on div "Quay lại Lên hàng" at bounding box center [329, 209] width 639 height 24
click at [357, 214] on button "Lên hàng" at bounding box center [357, 208] width 51 height 15
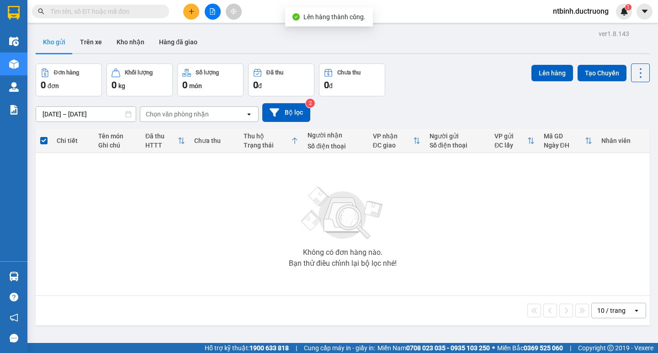
click at [205, 11] on button at bounding box center [213, 12] width 16 height 16
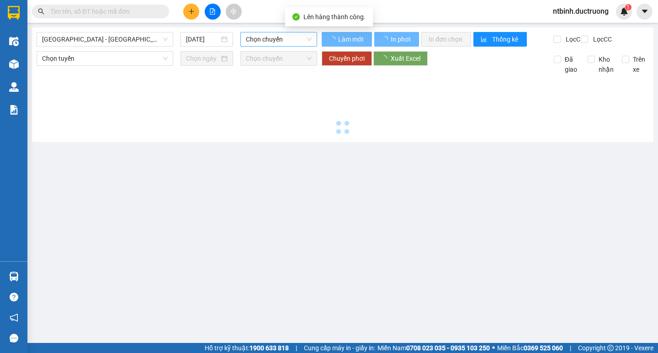
click at [261, 41] on span "Chọn chuyến" at bounding box center [279, 39] width 66 height 14
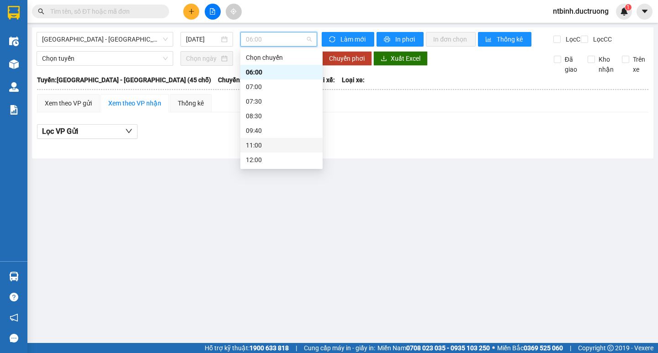
click at [268, 141] on div "11:00" at bounding box center [281, 145] width 82 height 15
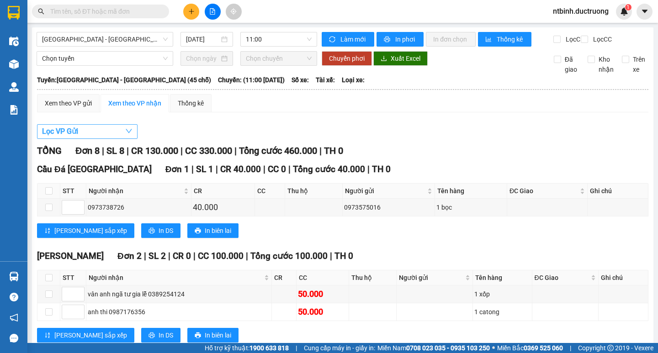
click at [77, 137] on span "Lọc VP Gửi" at bounding box center [60, 131] width 36 height 11
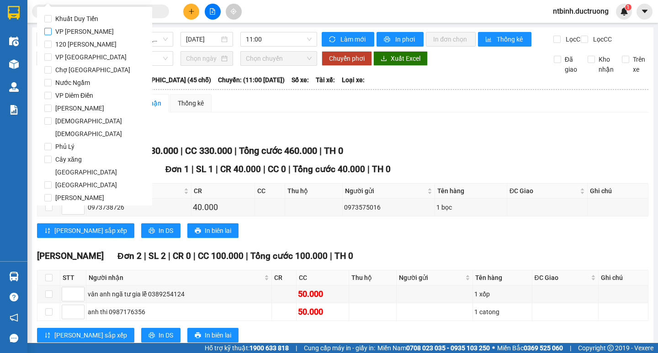
click at [84, 31] on span "VP [PERSON_NAME]" at bounding box center [85, 31] width 66 height 13
click at [52, 31] on input "VP [PERSON_NAME]" at bounding box center [47, 31] width 7 height 7
checkbox input "true"
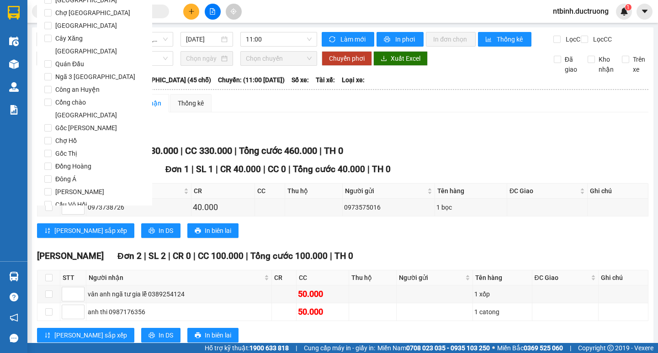
click at [55, 252] on span "Lọc" at bounding box center [57, 257] width 11 height 10
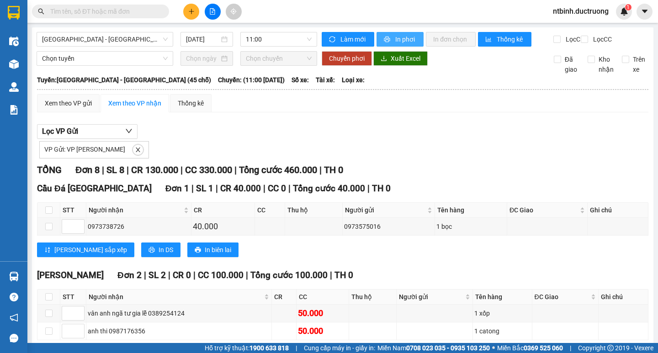
click at [395, 38] on span "In phơi" at bounding box center [405, 39] width 21 height 10
click at [579, 112] on div "Xem theo VP gửi Xem theo VP nhận Thống kê" at bounding box center [343, 103] width 612 height 18
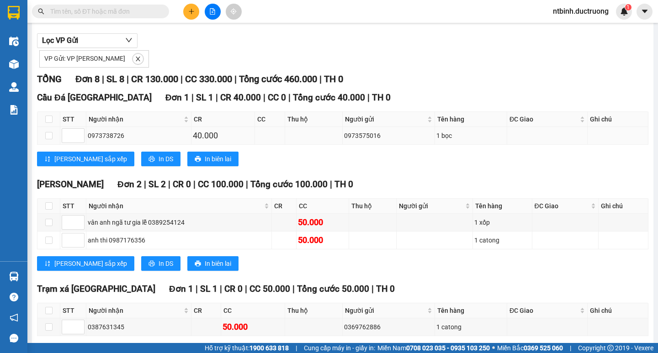
scroll to position [91, 0]
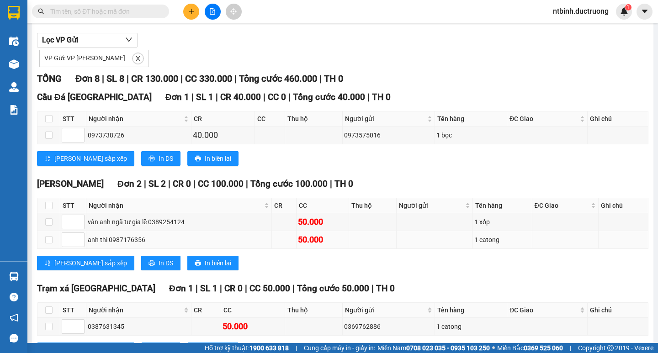
click at [53, 248] on td at bounding box center [48, 240] width 23 height 18
click at [49, 244] on input "checkbox" at bounding box center [48, 239] width 7 height 7
checkbox input "true"
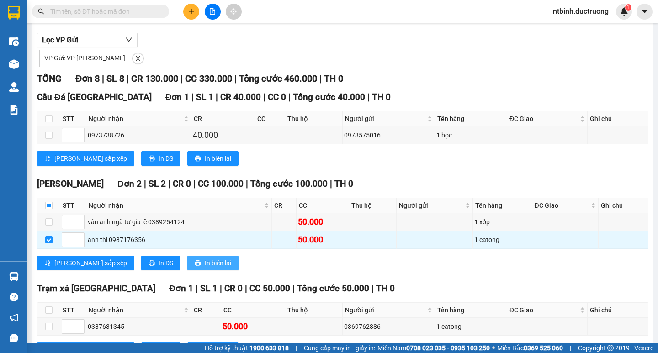
click at [205, 267] on span "In biên lai" at bounding box center [218, 263] width 27 height 10
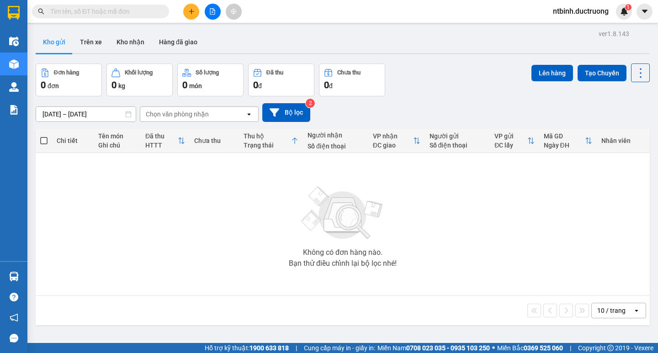
click at [345, 16] on div "Kết quả tìm kiếm ( 0 ) Bộ lọc No Data ntbinh.ductruong 1" at bounding box center [329, 11] width 658 height 23
click at [211, 13] on icon "file-add" at bounding box center [212, 11] width 6 height 6
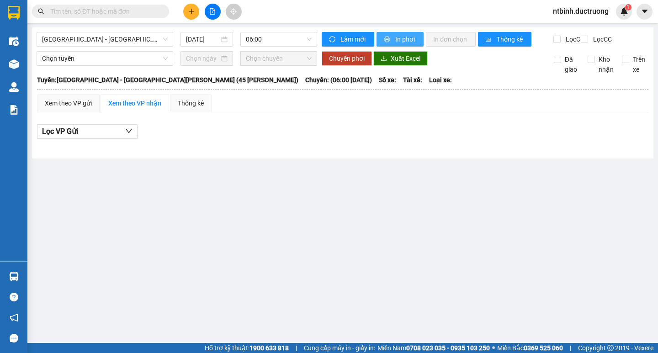
click at [399, 38] on span "In phơi" at bounding box center [405, 39] width 21 height 10
click at [390, 42] on span "printer" at bounding box center [388, 39] width 8 height 7
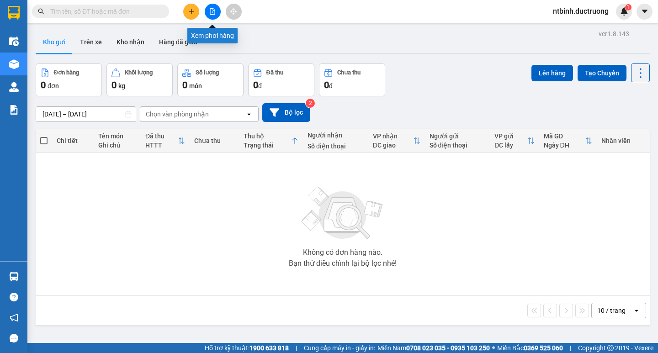
click at [209, 17] on button at bounding box center [213, 12] width 16 height 16
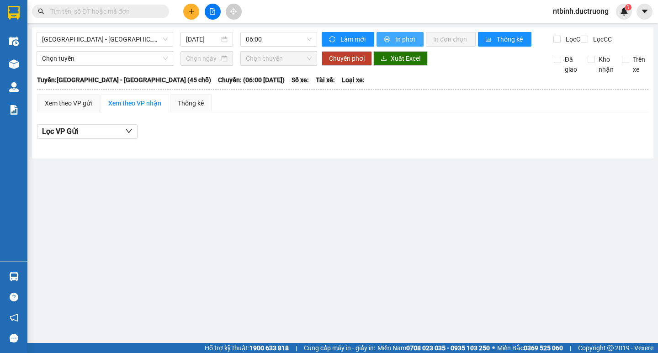
click at [407, 36] on span "In phơi" at bounding box center [405, 39] width 21 height 10
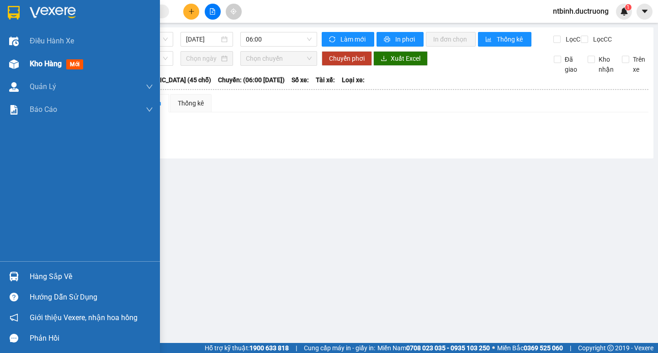
click at [11, 64] on img at bounding box center [14, 64] width 10 height 10
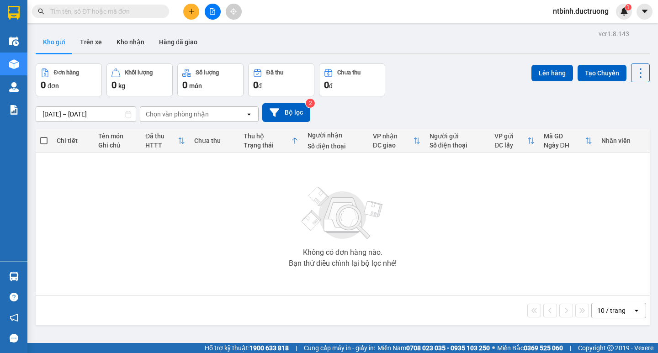
click at [193, 15] on button at bounding box center [191, 12] width 16 height 16
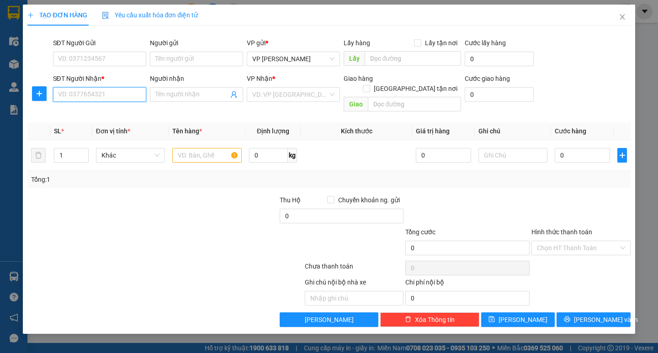
click at [97, 96] on input "SĐT Người Nhận *" at bounding box center [99, 94] width 93 height 15
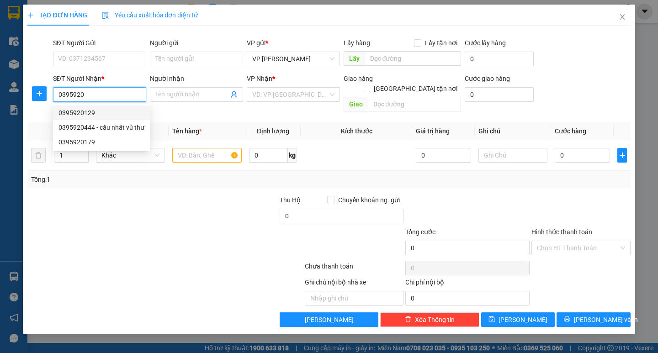
click at [107, 112] on div "0395920129" at bounding box center [102, 113] width 86 height 10
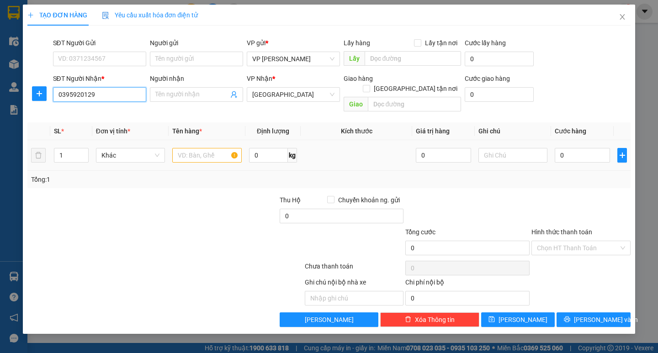
type input "0395920129"
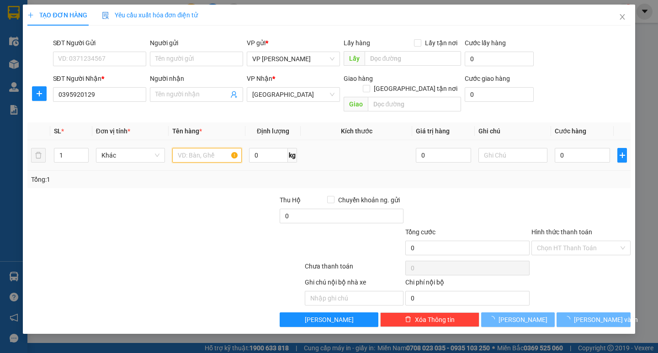
click at [196, 148] on input "text" at bounding box center [206, 155] width 69 height 15
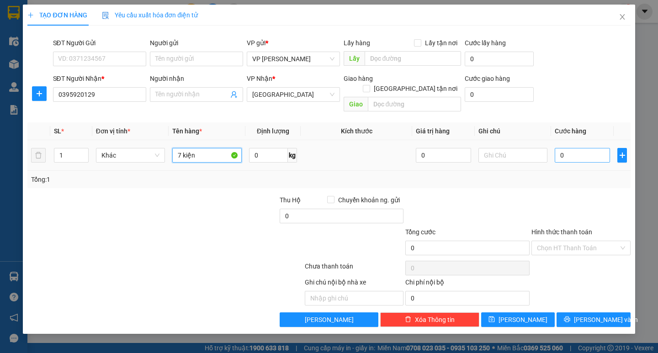
type input "7 kiện"
click at [564, 150] on input "0" at bounding box center [582, 155] width 55 height 15
click at [561, 149] on input "0" at bounding box center [582, 155] width 55 height 15
type input "30"
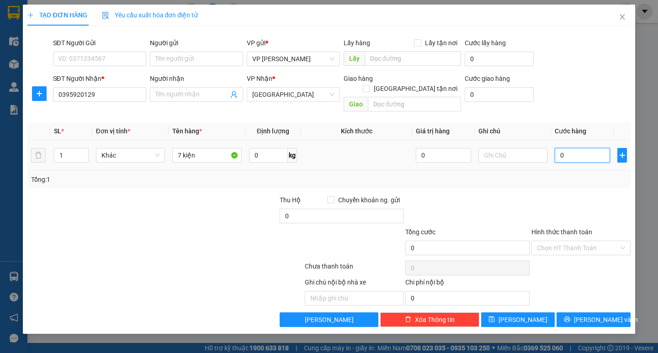
type input "30"
type input "350"
click at [561, 175] on div "Tổng: 1" at bounding box center [329, 180] width 596 height 10
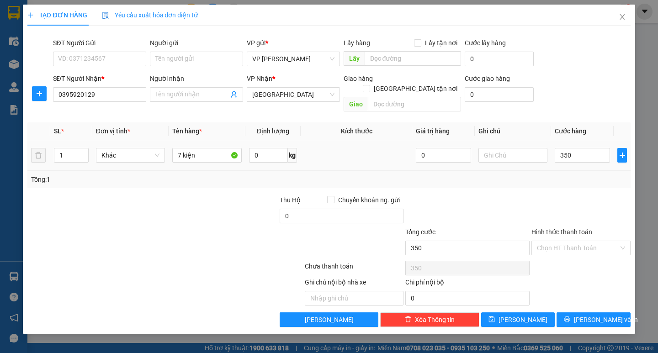
type input "350.000"
click at [601, 315] on span "[PERSON_NAME] và In" at bounding box center [606, 320] width 64 height 10
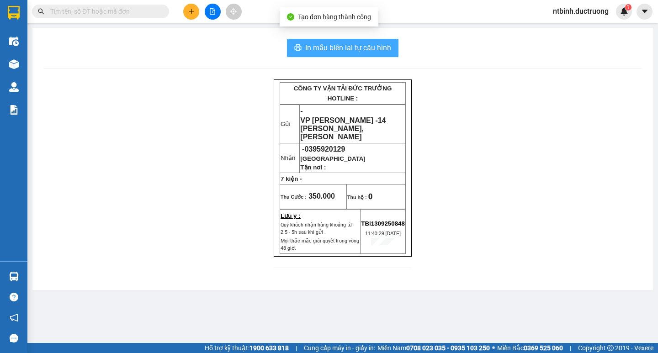
drag, startPoint x: 325, startPoint y: 38, endPoint x: 328, endPoint y: 47, distance: 9.7
click at [325, 38] on div "In mẫu biên lai tự cấu hình CÔNG TY VẬN TẢI ĐỨC TRƯỞNG HOTLINE : Gửi - VP [PERS…" at bounding box center [342, 159] width 621 height 262
click at [328, 47] on span "In mẫu biên lai tự cấu hình" at bounding box center [348, 47] width 86 height 11
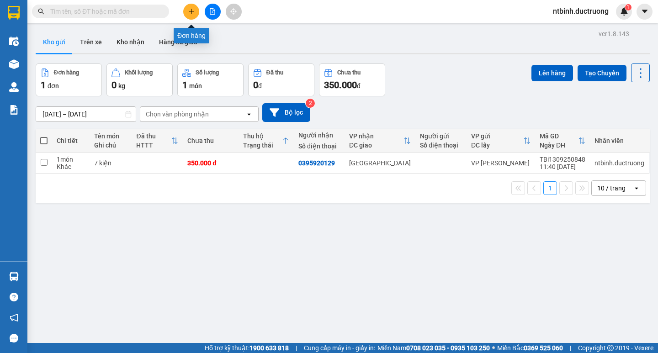
click at [193, 14] on icon "plus" at bounding box center [191, 11] width 6 height 6
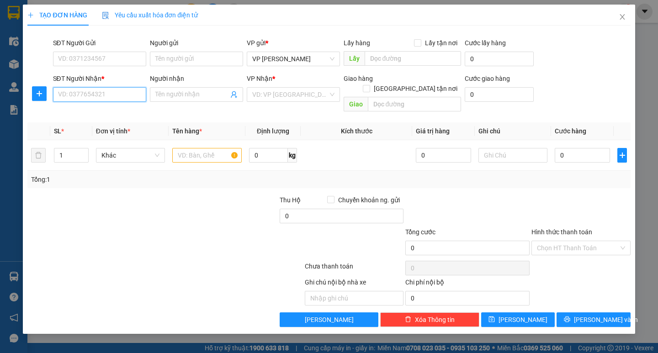
click at [107, 90] on input "SĐT Người Nhận *" at bounding box center [99, 94] width 93 height 15
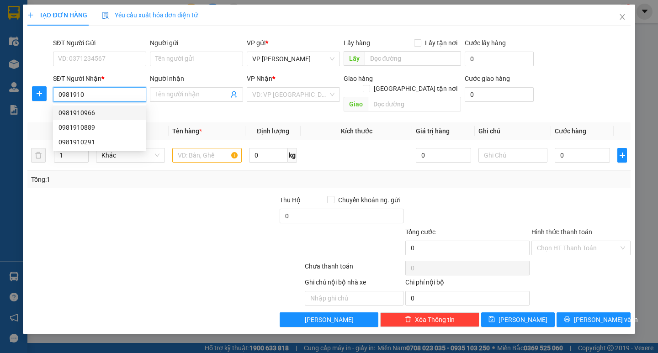
click at [105, 111] on div "0981910966" at bounding box center [100, 113] width 82 height 10
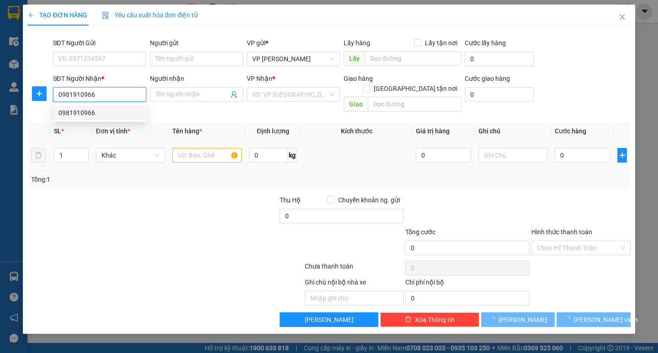
type input "0981910966"
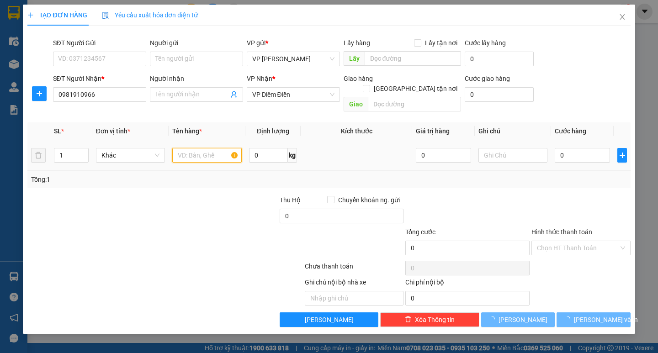
click at [191, 149] on input "text" at bounding box center [206, 155] width 69 height 15
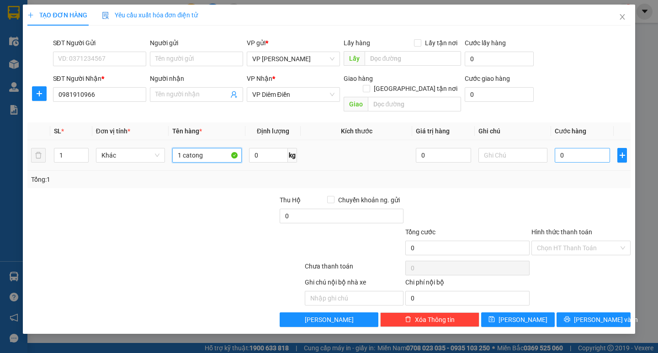
type input "1 catong"
click at [565, 149] on input "0" at bounding box center [582, 155] width 55 height 15
click at [560, 149] on input "0" at bounding box center [582, 155] width 55 height 15
type input "50"
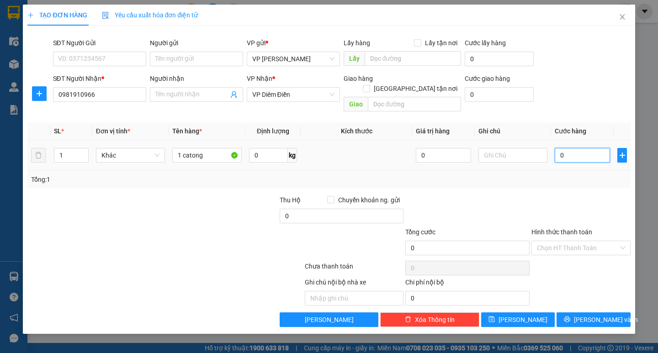
type input "50"
click at [563, 180] on div "Transit Pickup Surcharge Ids Transit Deliver Surcharge Ids Transit Deliver Surc…" at bounding box center [328, 180] width 603 height 294
type input "50.000"
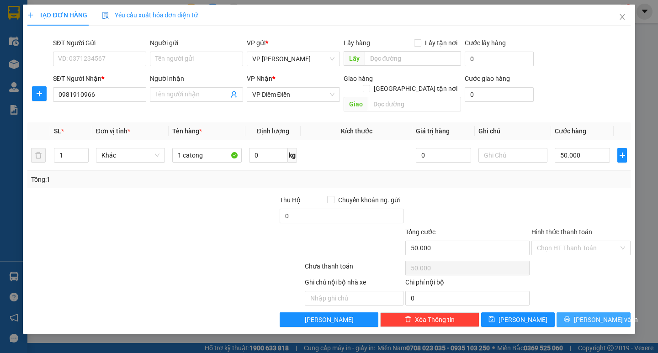
click at [596, 315] on span "[PERSON_NAME] và In" at bounding box center [606, 320] width 64 height 10
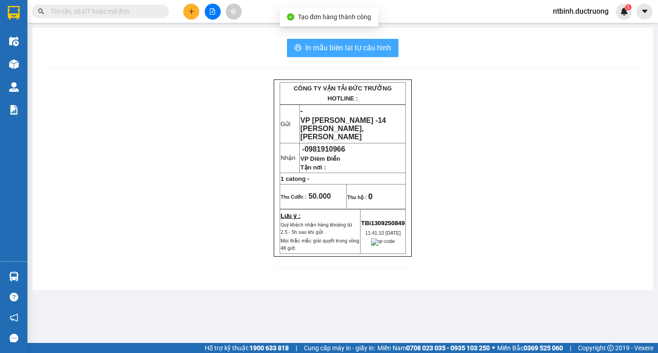
click at [331, 56] on button "In mẫu biên lai tự cấu hình" at bounding box center [343, 48] width 112 height 18
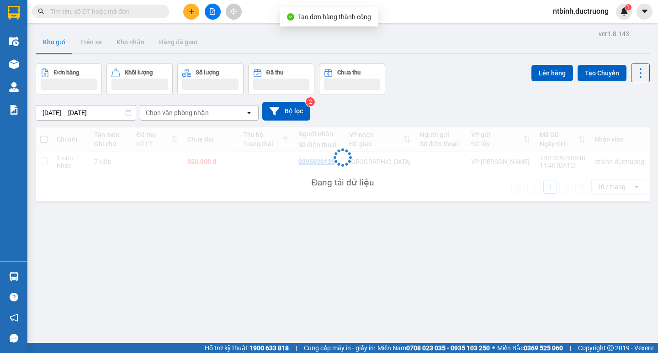
click at [190, 11] on icon "plus" at bounding box center [191, 11] width 5 height 0
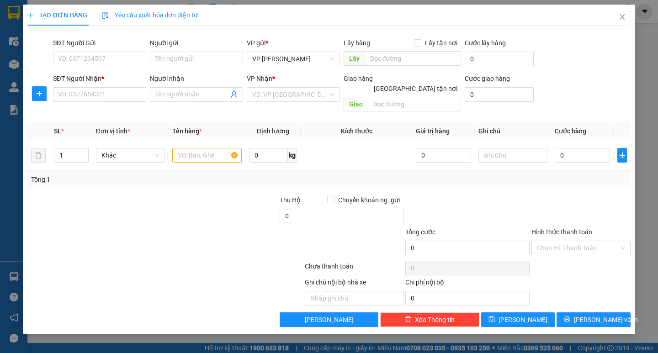
click at [128, 102] on div "SĐT Người Nhận * VD: 0377654321" at bounding box center [99, 90] width 93 height 32
click at [87, 99] on input "SĐT Người Nhận *" at bounding box center [99, 94] width 93 height 15
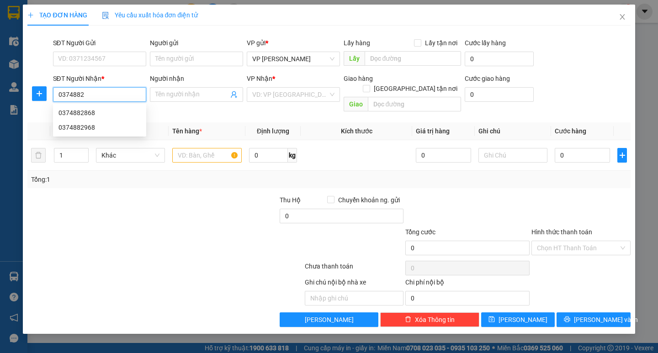
click at [95, 110] on div "0374882868" at bounding box center [100, 113] width 82 height 10
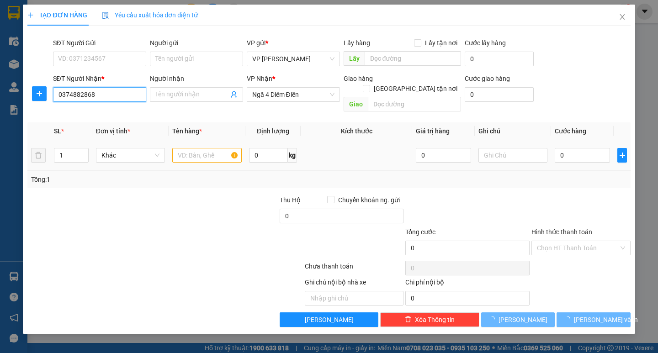
type input "0374882868"
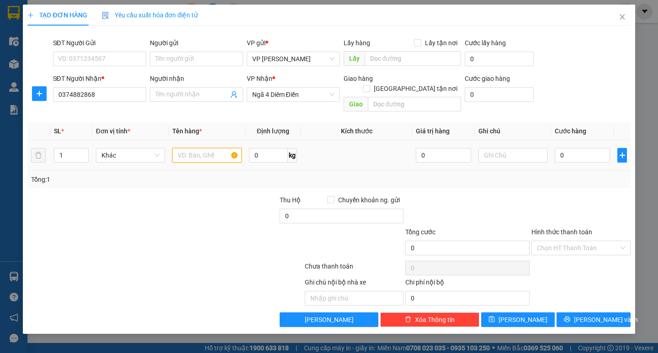
click at [196, 148] on input "text" at bounding box center [206, 155] width 69 height 15
type input "1 kiện hoa"
click at [569, 148] on input "0" at bounding box center [582, 155] width 55 height 15
click at [556, 148] on input "0" at bounding box center [582, 155] width 55 height 15
type input "50"
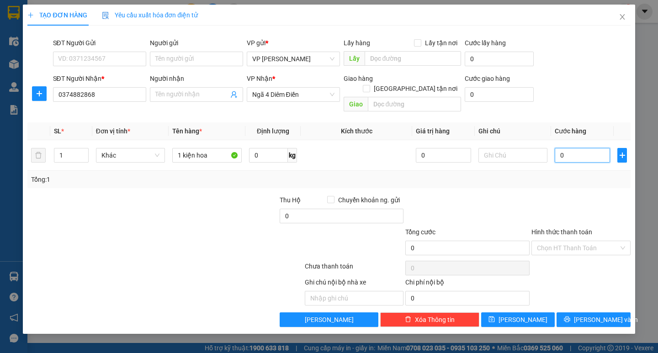
type input "50"
click at [568, 195] on div at bounding box center [581, 211] width 101 height 32
type input "50.000"
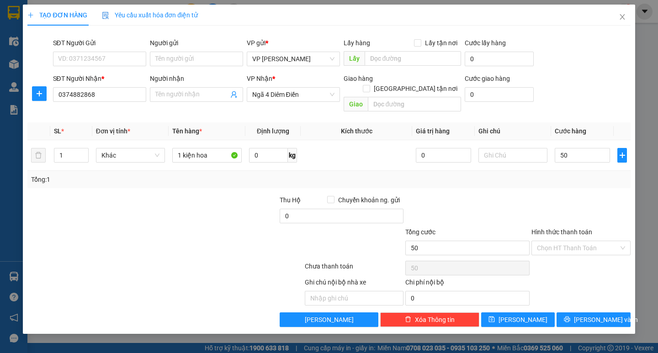
type input "50.000"
click at [595, 315] on span "[PERSON_NAME] và In" at bounding box center [606, 320] width 64 height 10
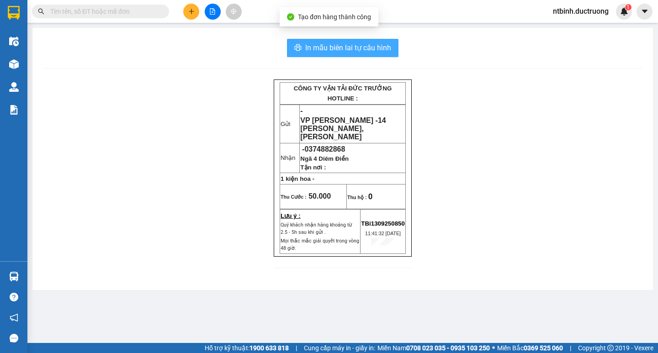
click at [371, 48] on span "In mẫu biên lai tự cấu hình" at bounding box center [348, 47] width 86 height 11
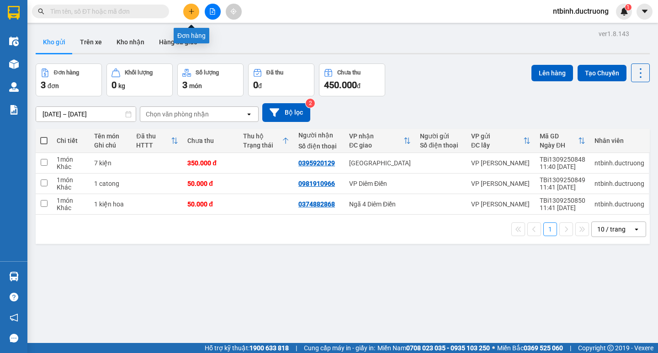
click at [196, 11] on button at bounding box center [191, 12] width 16 height 16
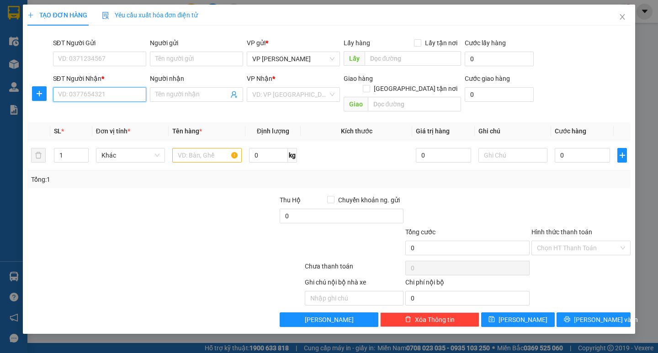
click at [103, 96] on input "SĐT Người Nhận *" at bounding box center [99, 94] width 93 height 15
type input "9"
click at [109, 115] on div "0961877882" at bounding box center [100, 113] width 82 height 10
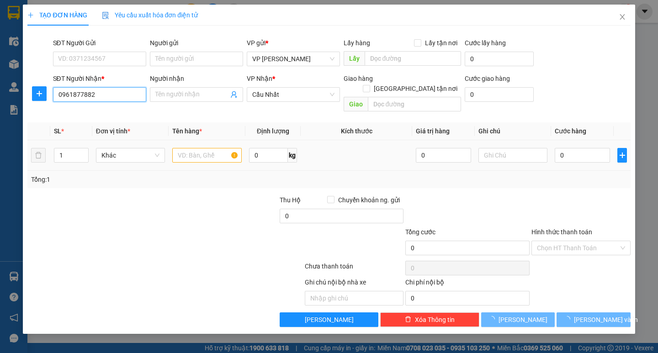
type input "0961877882"
click at [168, 140] on td "Khác" at bounding box center [130, 155] width 76 height 31
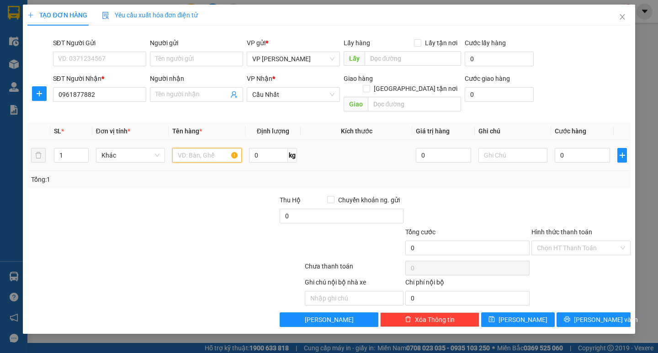
click at [202, 150] on input "text" at bounding box center [206, 155] width 69 height 15
type input "1 hộp răng"
click at [566, 148] on input "0" at bounding box center [582, 155] width 55 height 15
click at [560, 148] on input "0" at bounding box center [582, 155] width 55 height 15
click at [570, 175] on div "Tổng: 1" at bounding box center [329, 180] width 596 height 10
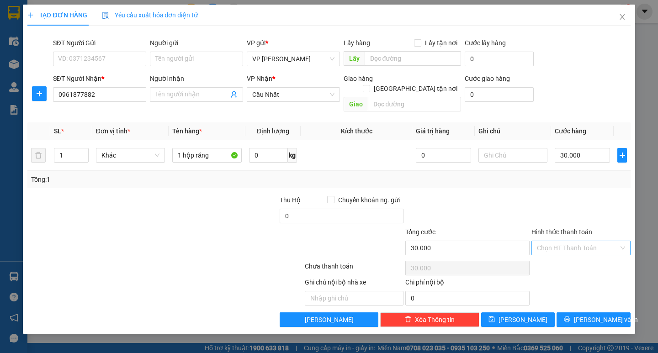
click at [591, 241] on input "Hình thức thanh toán" at bounding box center [578, 248] width 82 height 14
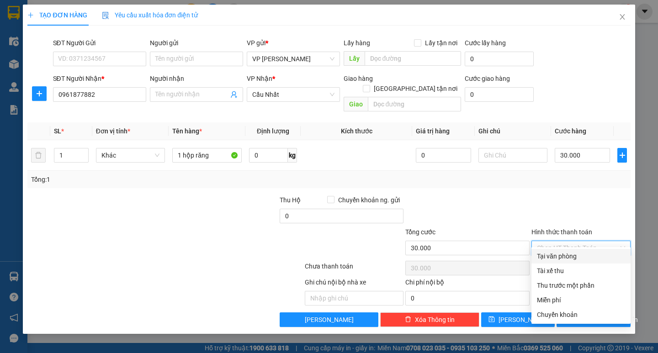
click at [590, 254] on div "Tại văn phòng" at bounding box center [581, 256] width 88 height 10
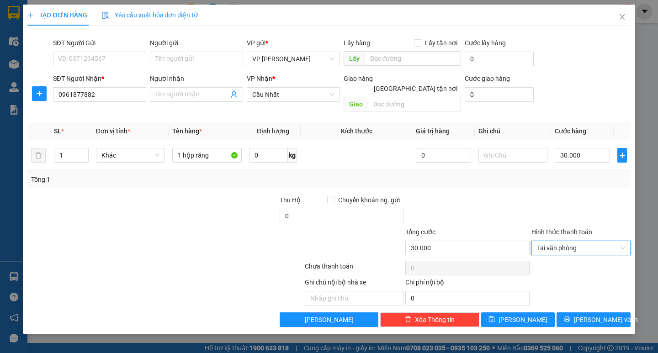
click at [596, 301] on div "Transit Pickup Surcharge Ids Transit Deliver Surcharge Ids Transit Deliver Surc…" at bounding box center [328, 180] width 603 height 294
click at [596, 315] on span "[PERSON_NAME] và In" at bounding box center [606, 320] width 64 height 10
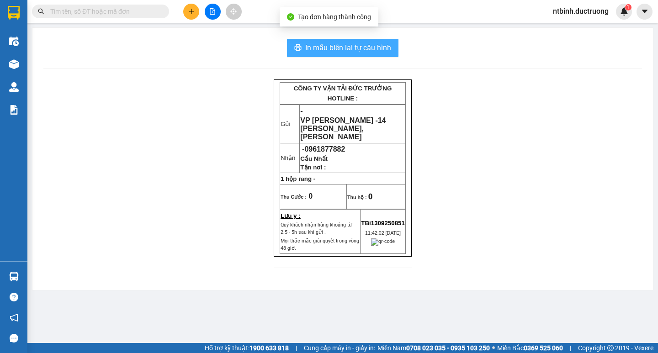
click at [362, 44] on span "In mẫu biên lai tự cấu hình" at bounding box center [348, 47] width 86 height 11
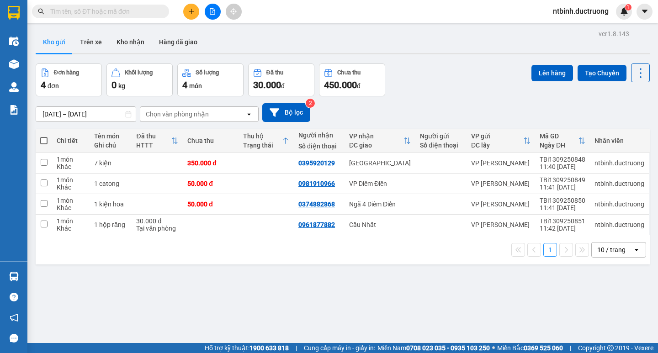
click at [41, 139] on span at bounding box center [43, 140] width 7 height 7
click at [44, 136] on input "checkbox" at bounding box center [44, 136] width 0 height 0
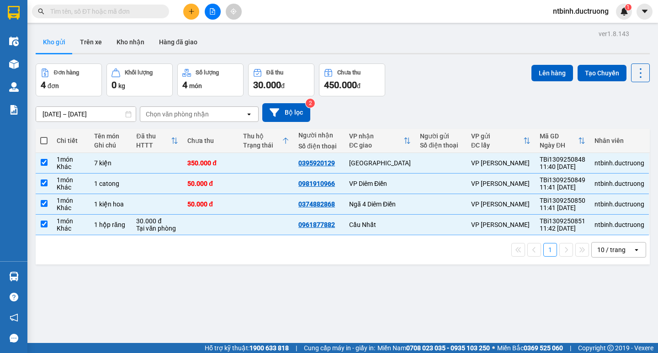
checkbox input "true"
click at [542, 71] on button "Lên hàng" at bounding box center [553, 73] width 42 height 16
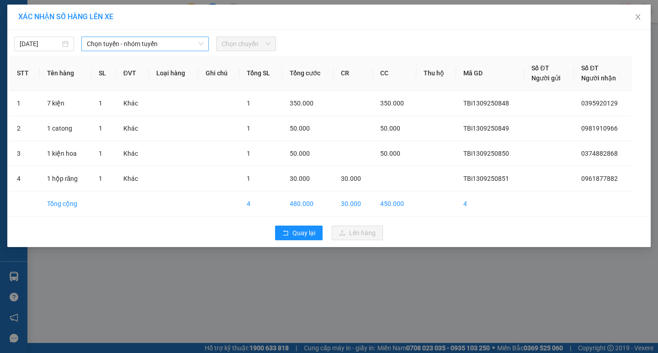
click at [171, 37] on span "Chọn tuyến - nhóm tuyến" at bounding box center [145, 44] width 117 height 14
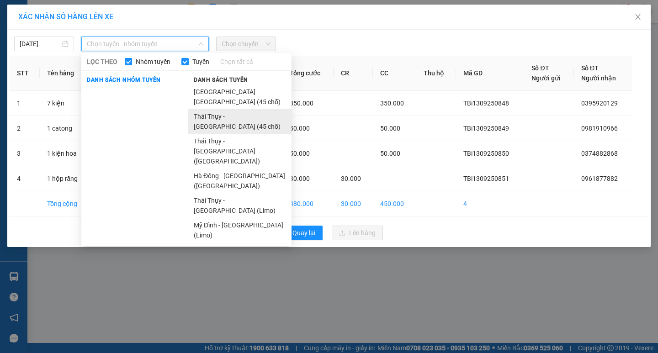
click at [211, 109] on li "Thái Thụy - [GEOGRAPHIC_DATA] (45 chỗ)" at bounding box center [239, 121] width 103 height 25
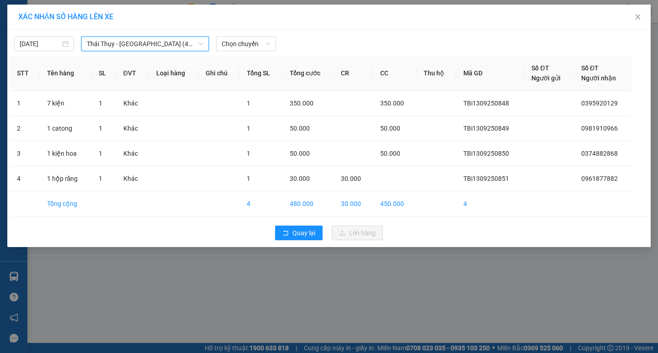
click at [182, 47] on span "Thái Thụy - [GEOGRAPHIC_DATA] (45 chỗ)" at bounding box center [145, 44] width 117 height 14
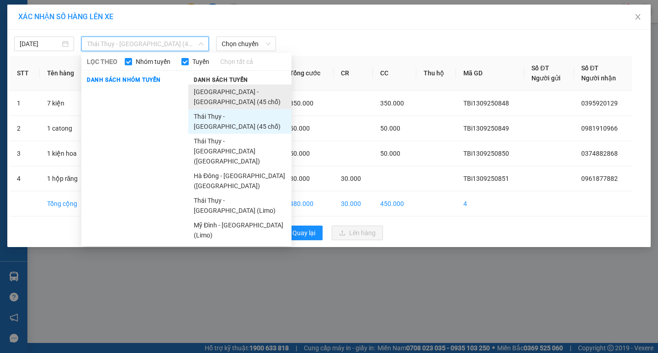
click at [231, 93] on li "[GEOGRAPHIC_DATA] - [GEOGRAPHIC_DATA] (45 chỗ)" at bounding box center [239, 97] width 103 height 25
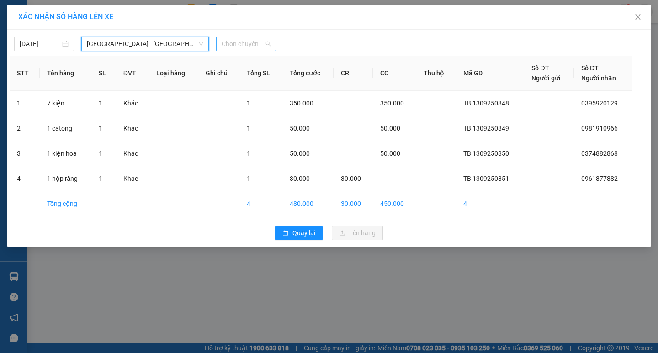
click at [234, 46] on span "Chọn chuyến" at bounding box center [246, 44] width 49 height 14
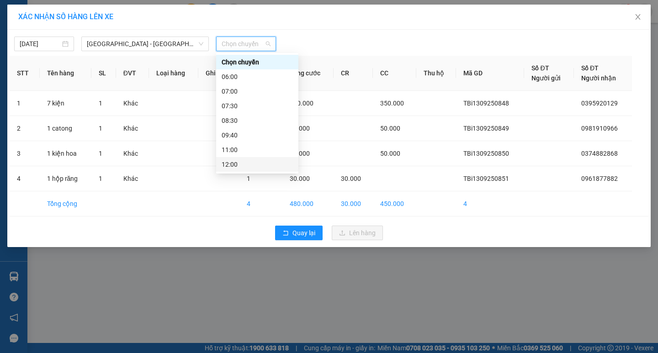
click at [260, 166] on div "12:00" at bounding box center [257, 165] width 71 height 10
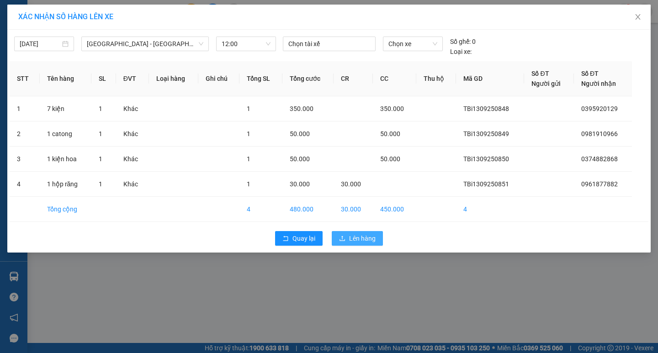
click at [357, 234] on span "Lên hàng" at bounding box center [362, 239] width 27 height 10
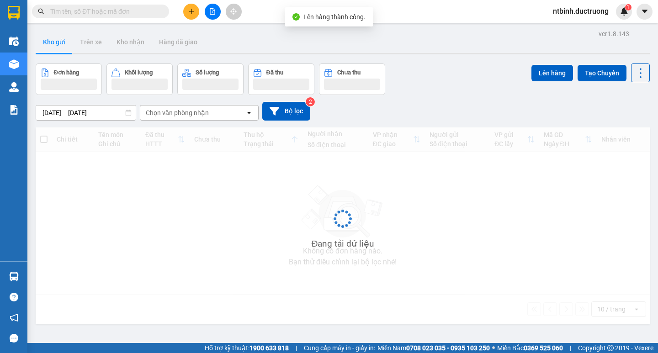
click at [215, 10] on icon "file-add" at bounding box center [212, 11] width 6 height 6
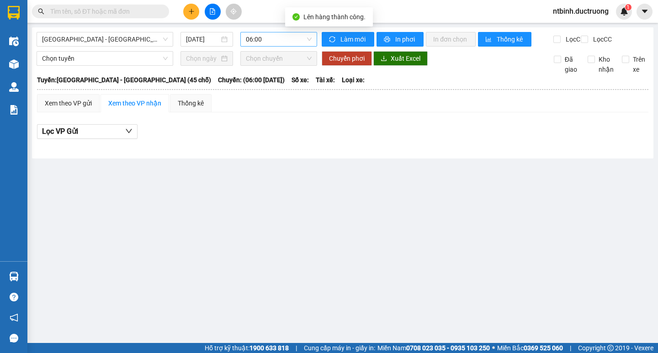
click at [258, 37] on span "06:00" at bounding box center [279, 39] width 66 height 14
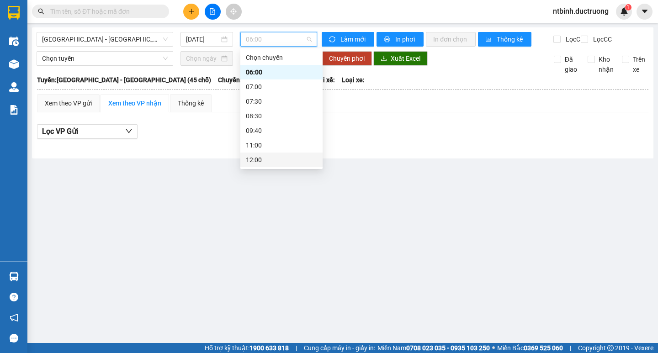
click at [273, 160] on div "12:00" at bounding box center [281, 160] width 71 height 10
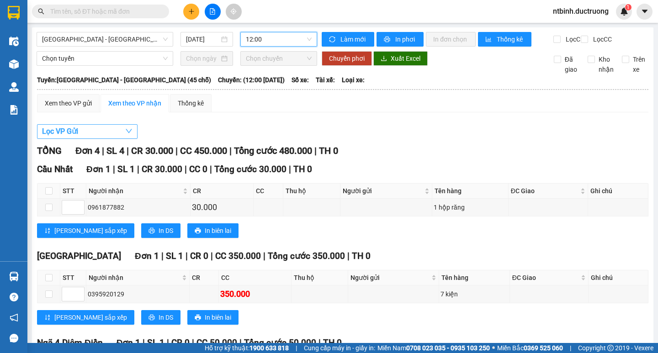
click at [101, 139] on button "Lọc VP Gửi" at bounding box center [87, 131] width 101 height 15
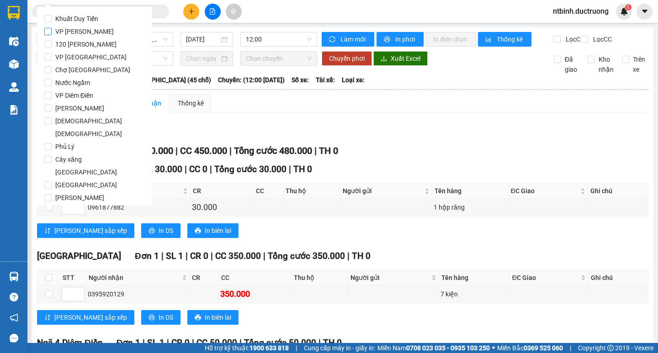
click at [78, 33] on span "VP [PERSON_NAME]" at bounding box center [85, 31] width 66 height 13
click at [52, 33] on input "VP [PERSON_NAME]" at bounding box center [47, 31] width 7 height 7
checkbox input "true"
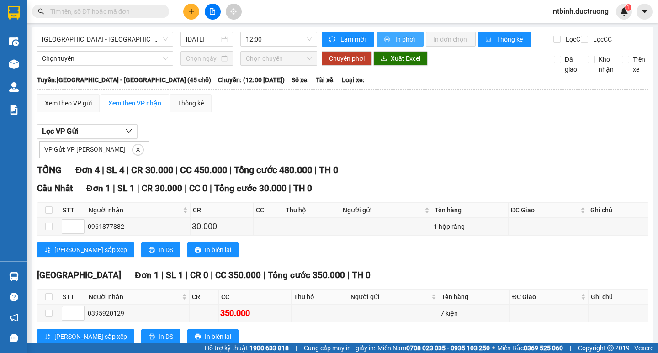
click at [381, 35] on button "In phơi" at bounding box center [400, 39] width 47 height 15
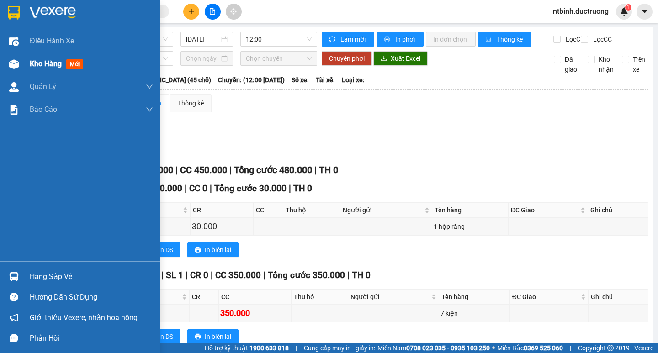
drag, startPoint x: 32, startPoint y: 69, endPoint x: 20, endPoint y: 74, distance: 12.3
click at [32, 69] on div "Kho hàng mới" at bounding box center [58, 63] width 57 height 11
